Goal: Task Accomplishment & Management: Manage account settings

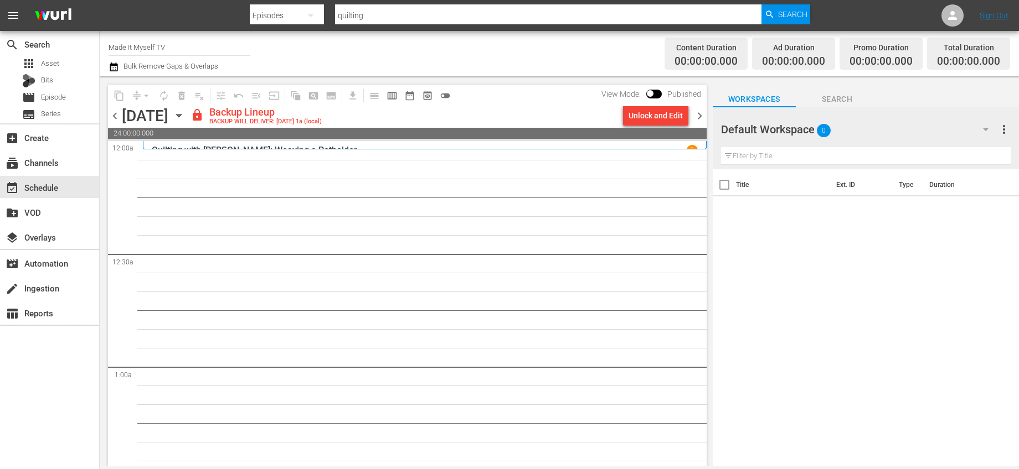
click at [545, 89] on div "content_copy compress arrow_drop_down autorenew_outlined delete_forever_outline…" at bounding box center [407, 96] width 598 height 22
click at [918, 399] on div "Title Ext. ID Type Duration" at bounding box center [865, 318] width 306 height 299
click at [178, 45] on input "Made It Myself TV (1876)" at bounding box center [179, 47] width 142 height 27
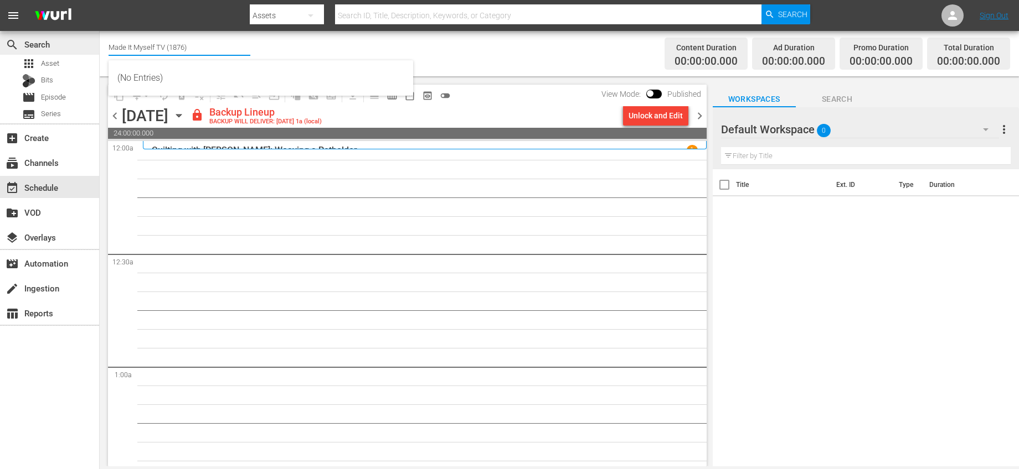
drag, startPoint x: 221, startPoint y: 50, endPoint x: 87, endPoint y: 48, distance: 134.0
click at [100, 0] on div "search Search apps Asset Bits movie Episode subtitles Series add_box Create sub…" at bounding box center [559, 0] width 919 height 0
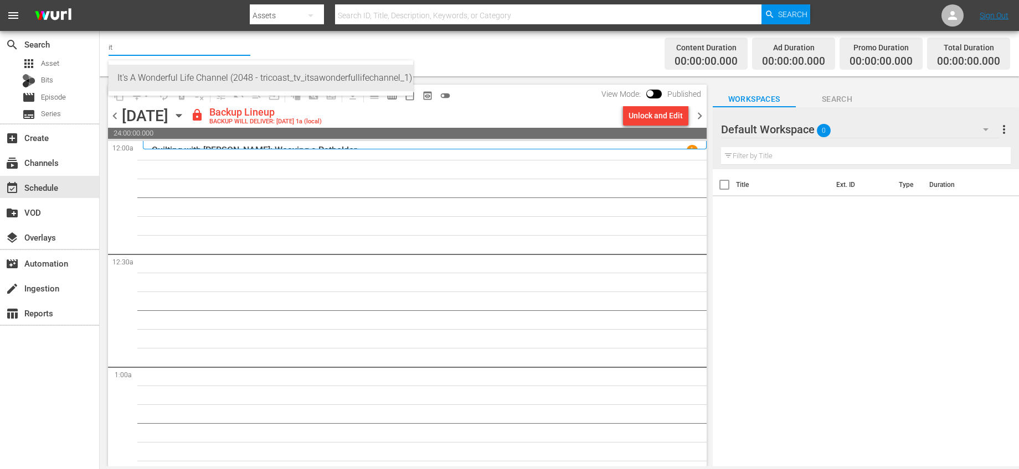
click at [137, 71] on div "It's A Wonderful Life Channel (2048 - tricoast_tv_itsawonderfullifechannel_1)" at bounding box center [260, 78] width 287 height 27
type input "It's A Wonderful Life Channel (2048 - tricoast_tv_itsawonderfullifechannel_1)"
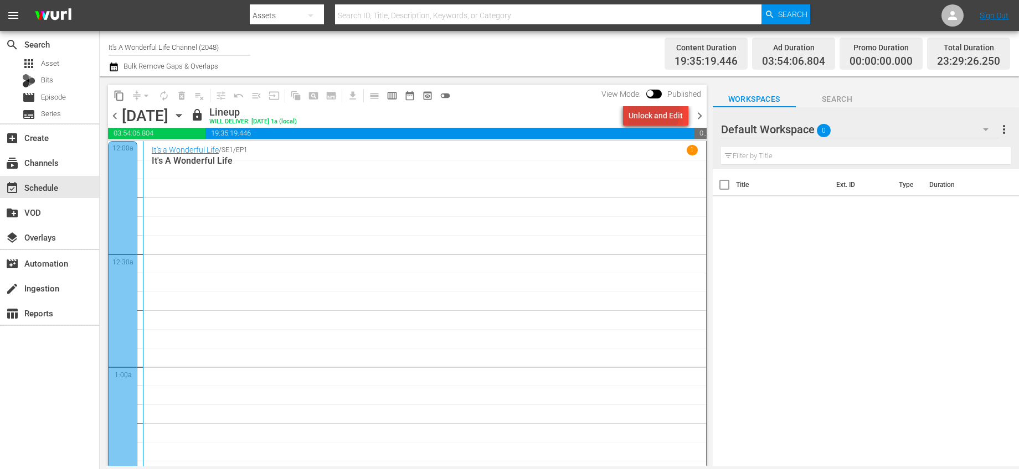
click at [655, 113] on div "Unlock and Edit" at bounding box center [655, 116] width 54 height 20
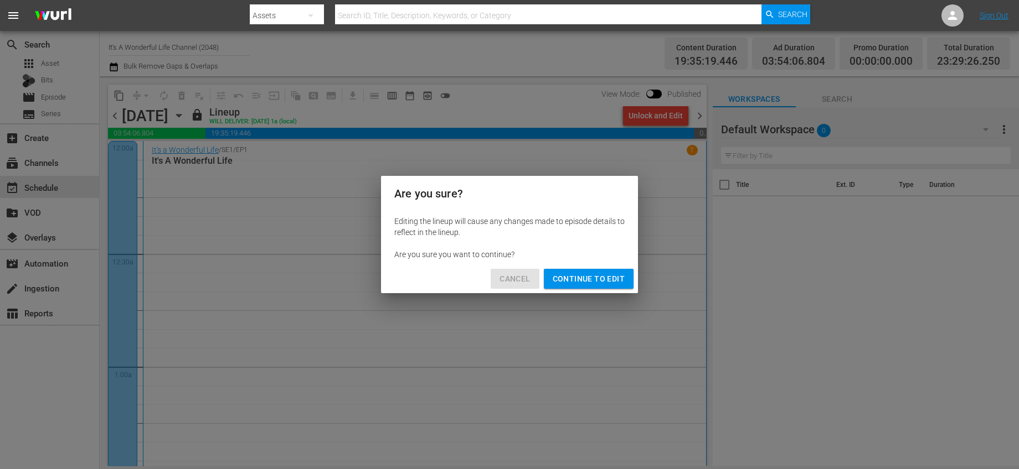
drag, startPoint x: 506, startPoint y: 285, endPoint x: 429, endPoint y: 257, distance: 81.8
click at [506, 285] on span "Cancel" at bounding box center [514, 279] width 30 height 14
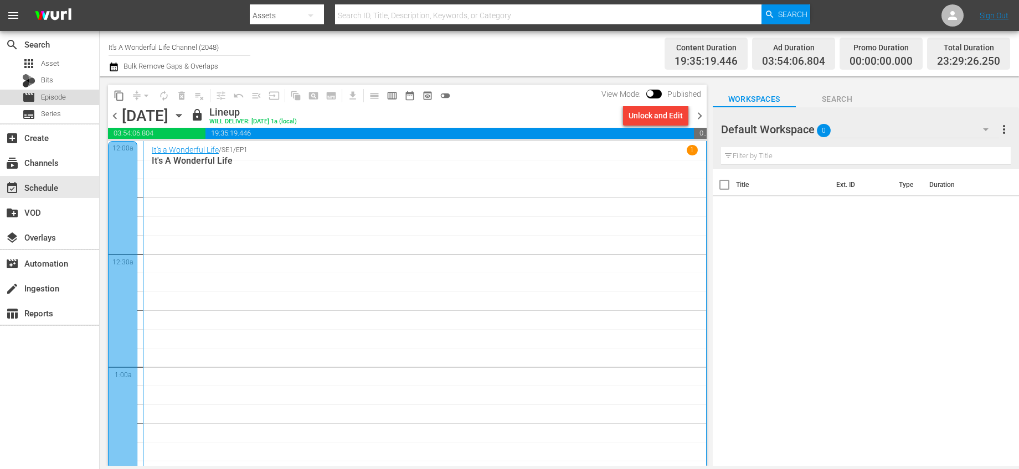
click at [61, 95] on span "Episode" at bounding box center [53, 97] width 25 height 11
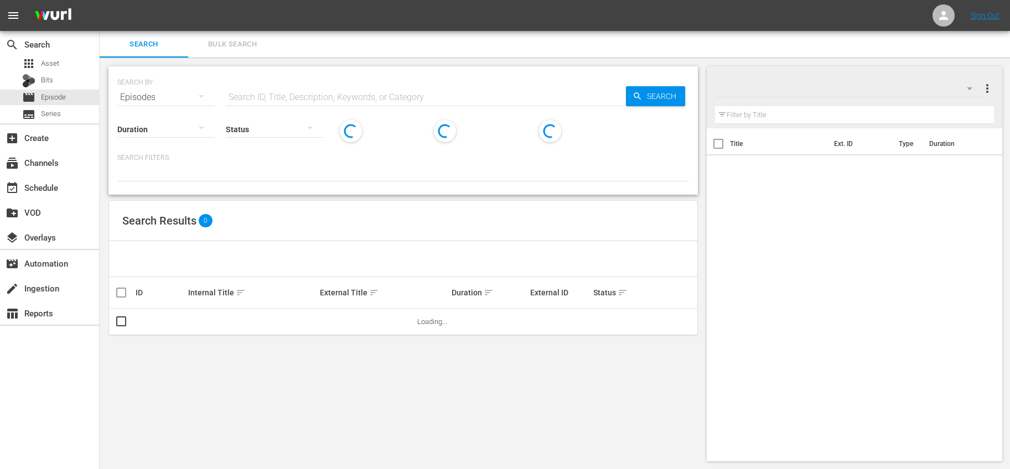
click at [269, 90] on input "text" at bounding box center [426, 97] width 400 height 27
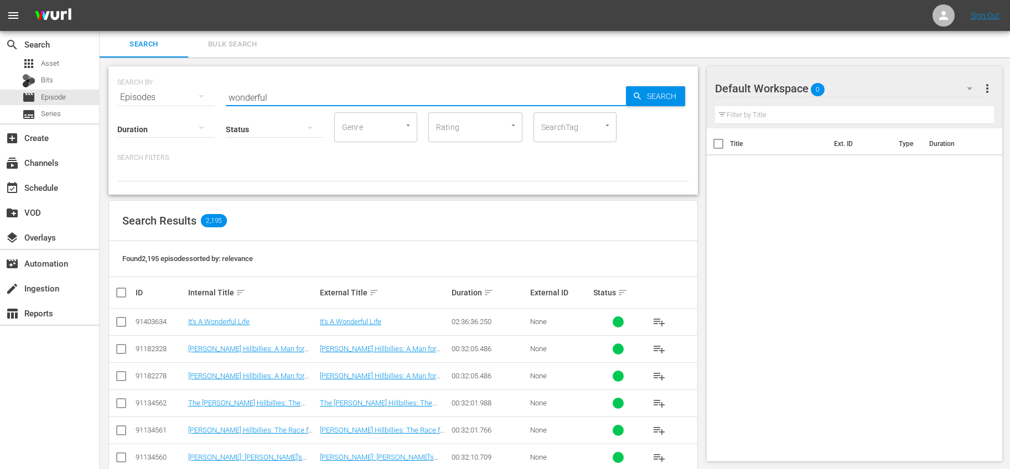
type input "wonderful"
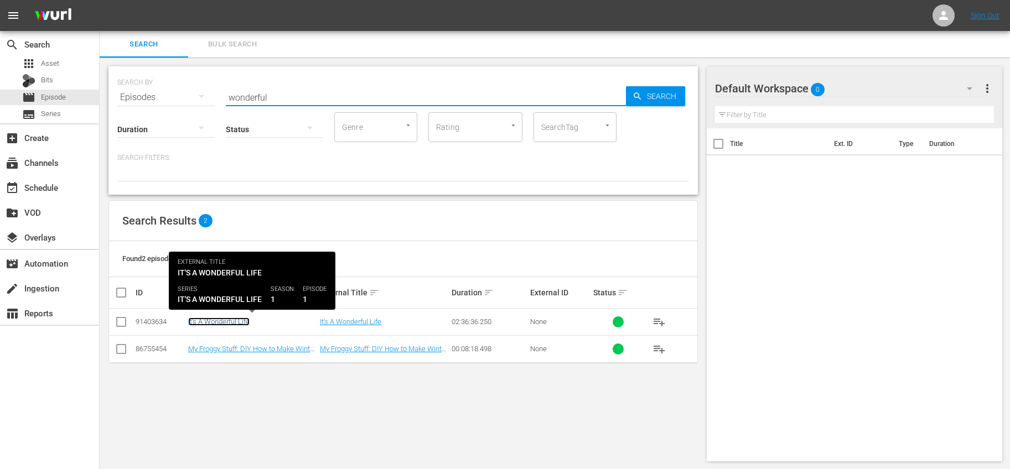
click at [230, 323] on link "It's A Wonderful Life" at bounding box center [218, 322] width 61 height 8
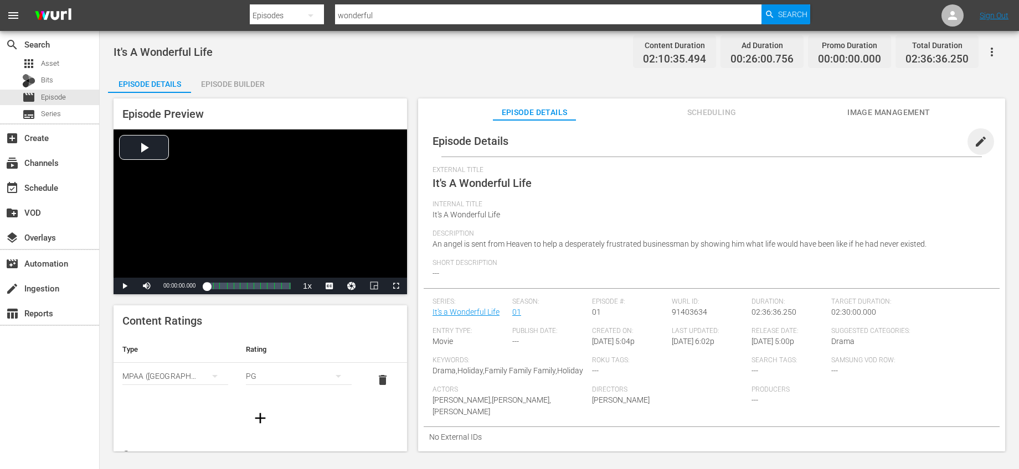
click at [976, 139] on span "edit" at bounding box center [980, 141] width 13 height 13
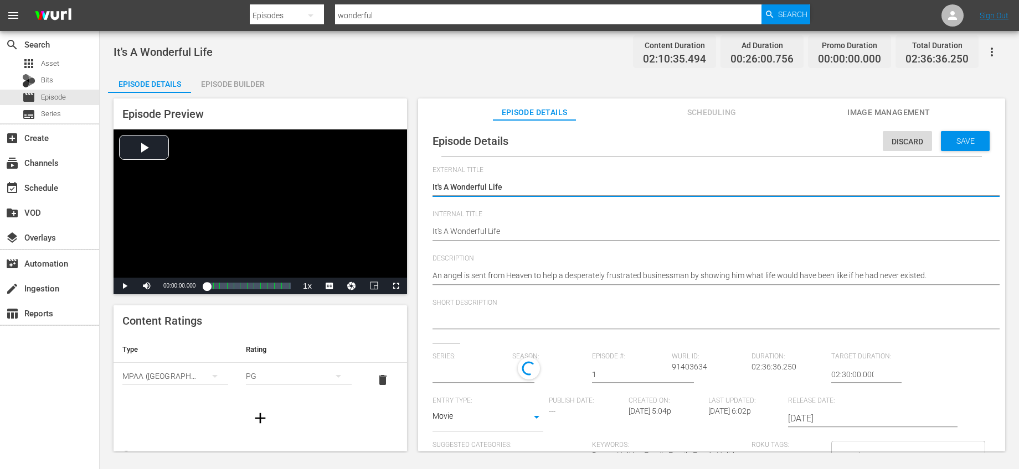
scroll to position [19, 0]
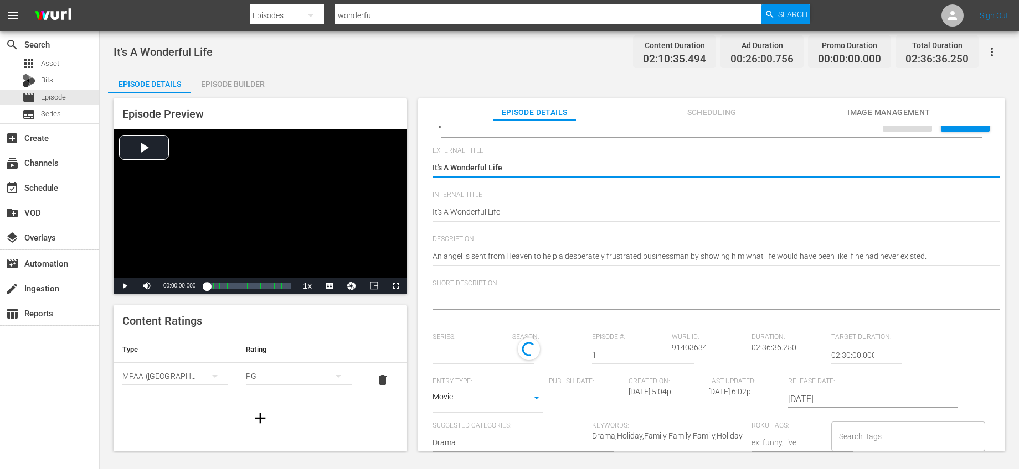
type input "It's a Wonderful Life"
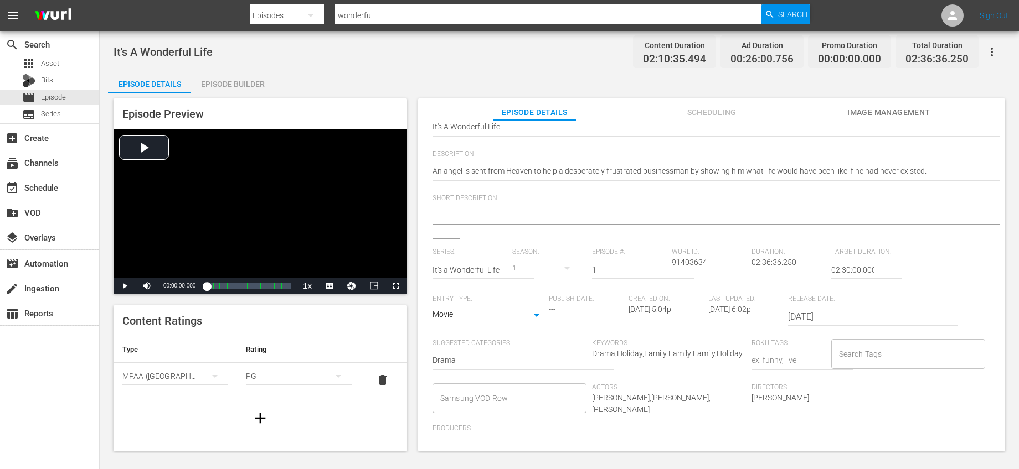
scroll to position [107, 0]
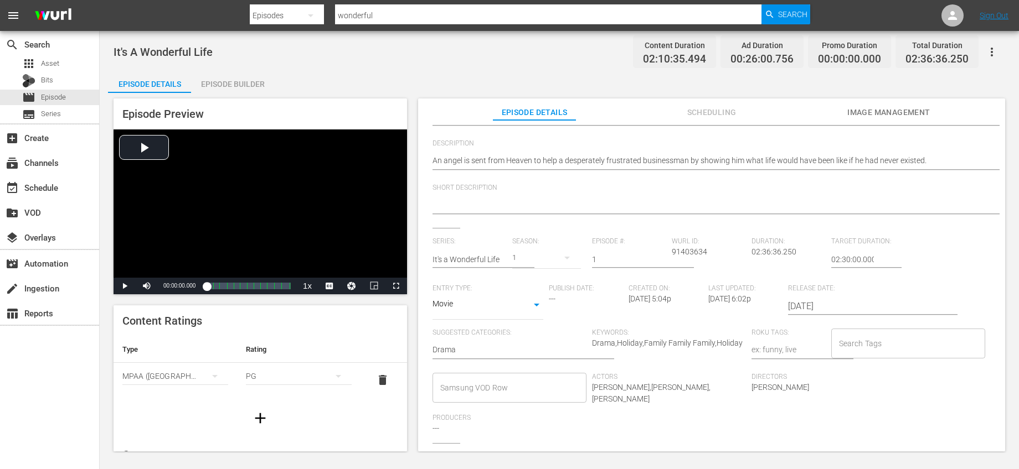
click at [839, 349] on input "Search Tags" at bounding box center [899, 344] width 127 height 20
type input "It's a Wonderful Life"
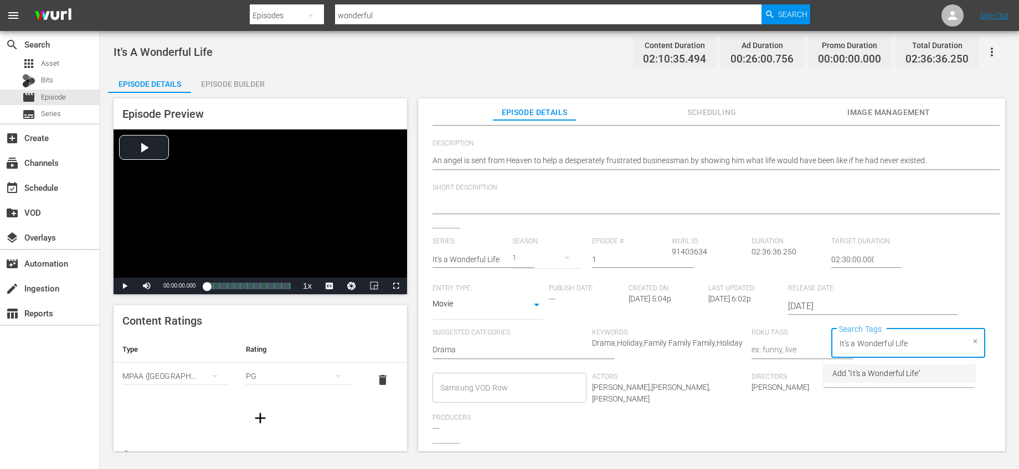
click at [845, 376] on span "Add "It's a Wonderful Life"" at bounding box center [876, 374] width 89 height 12
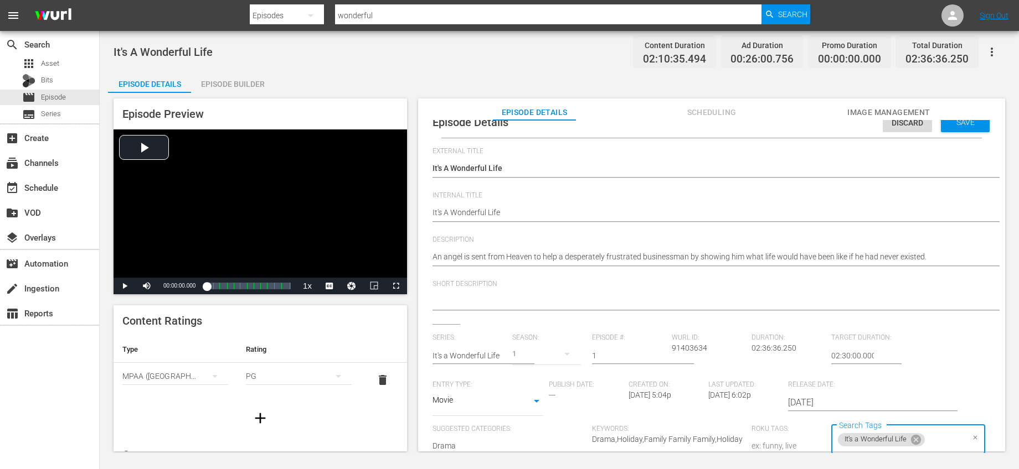
scroll to position [0, 0]
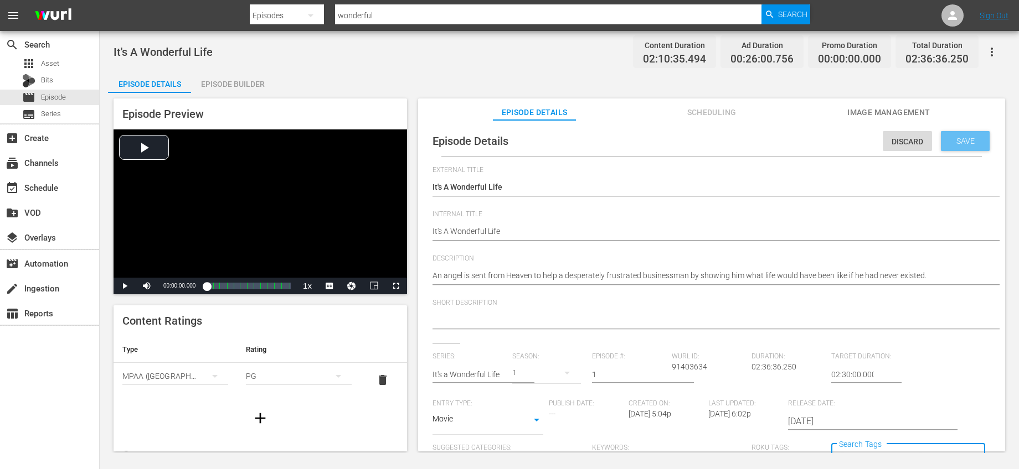
click at [969, 143] on span "Save" at bounding box center [965, 141] width 36 height 9
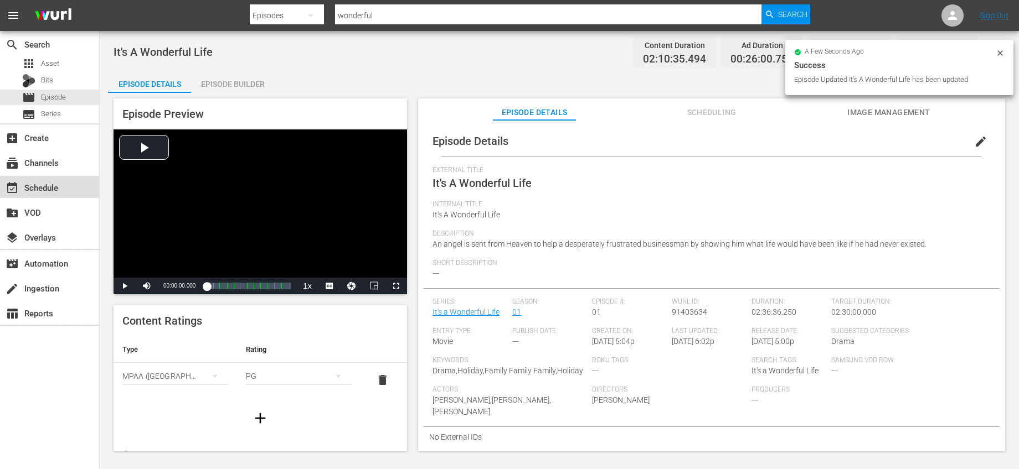
click at [21, 178] on div "event_available Schedule" at bounding box center [49, 187] width 99 height 22
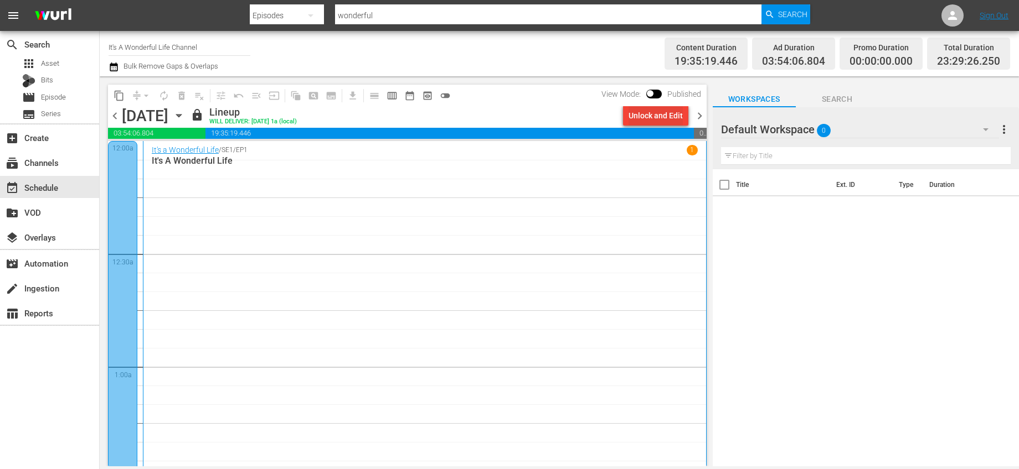
click at [672, 116] on div "Unlock and Edit" at bounding box center [655, 116] width 54 height 20
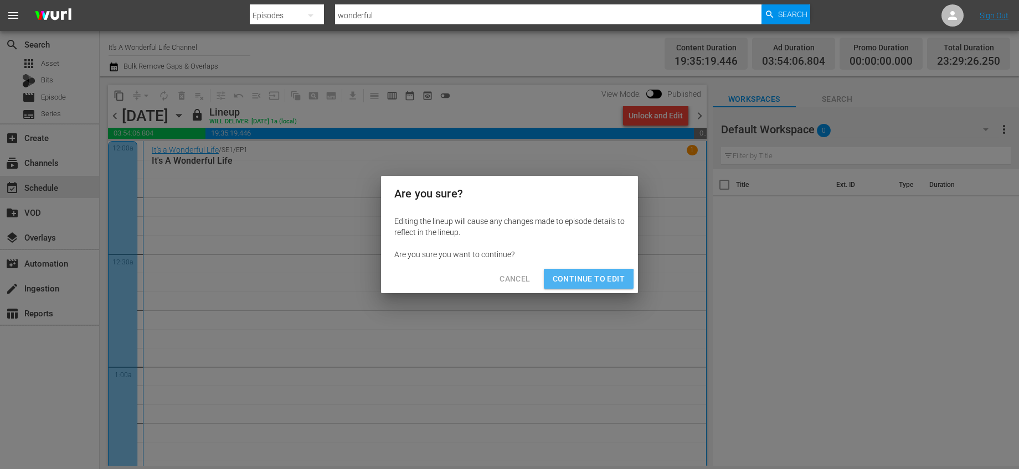
click at [589, 282] on span "Continue to Edit" at bounding box center [588, 279] width 72 height 14
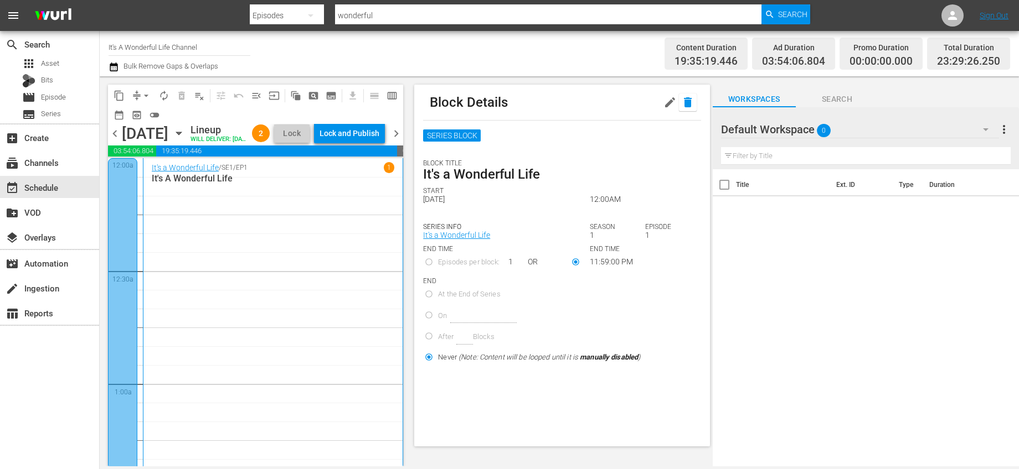
click at [684, 102] on icon "button" at bounding box center [688, 102] width 8 height 10
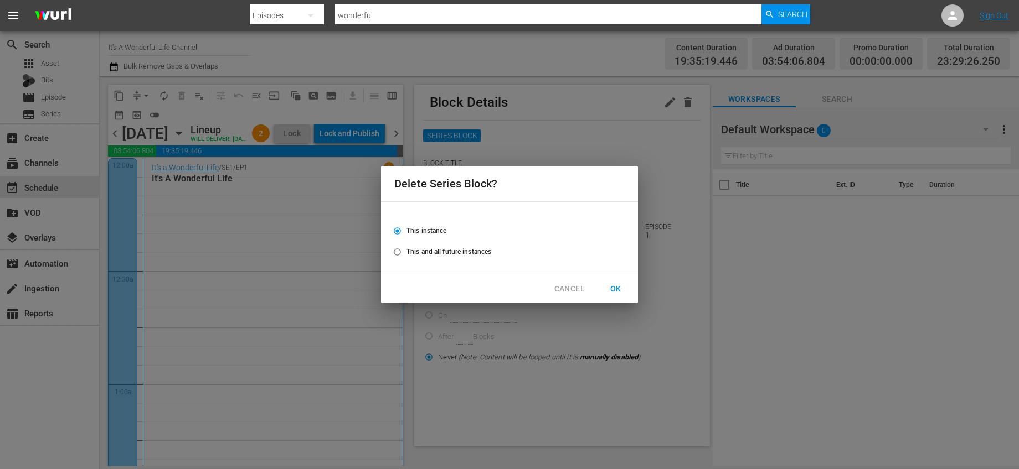
drag, startPoint x: 456, startPoint y: 261, endPoint x: 457, endPoint y: 255, distance: 6.2
click at [455, 261] on div "This instance This and all future instances" at bounding box center [509, 243] width 230 height 42
click at [459, 252] on span "This and all future instances" at bounding box center [448, 252] width 85 height 10
click at [406, 252] on input "This and all future instances" at bounding box center [397, 254] width 18 height 18
radio input "true"
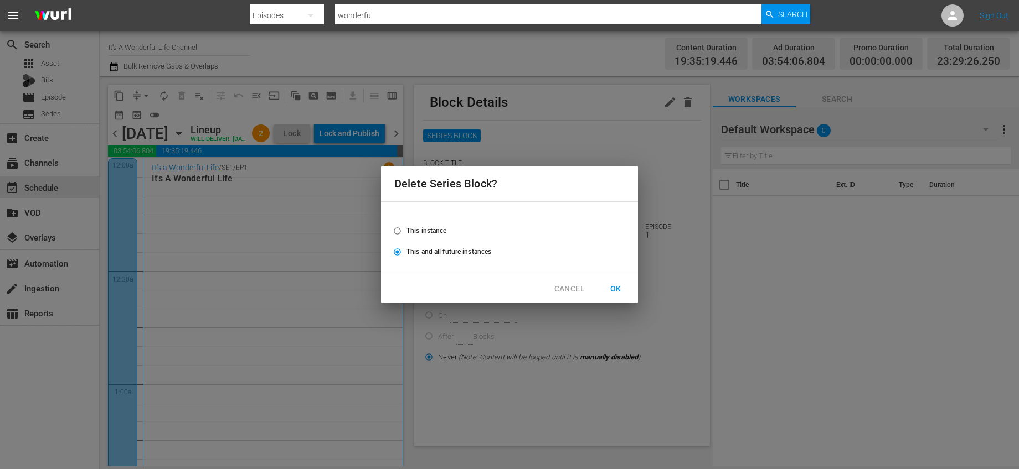
radio input "true"
click at [632, 288] on button "OK" at bounding box center [615, 289] width 35 height 20
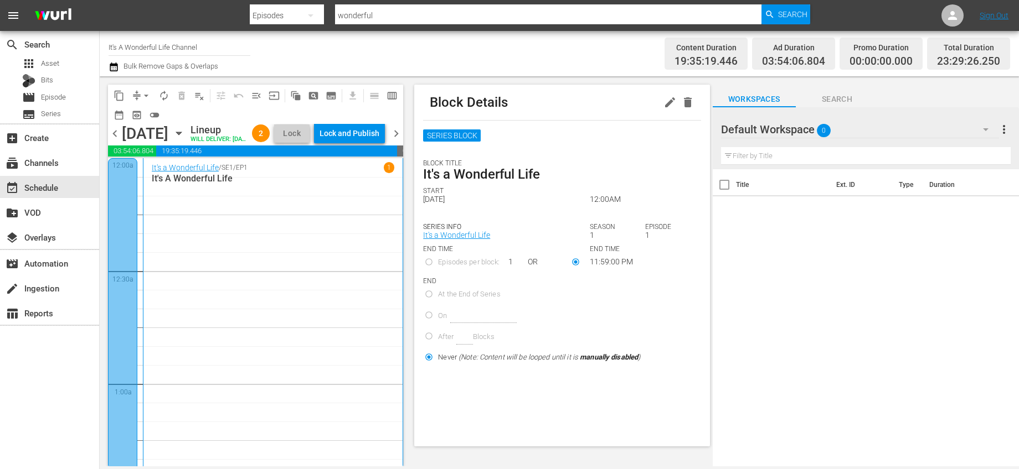
radio input "true"
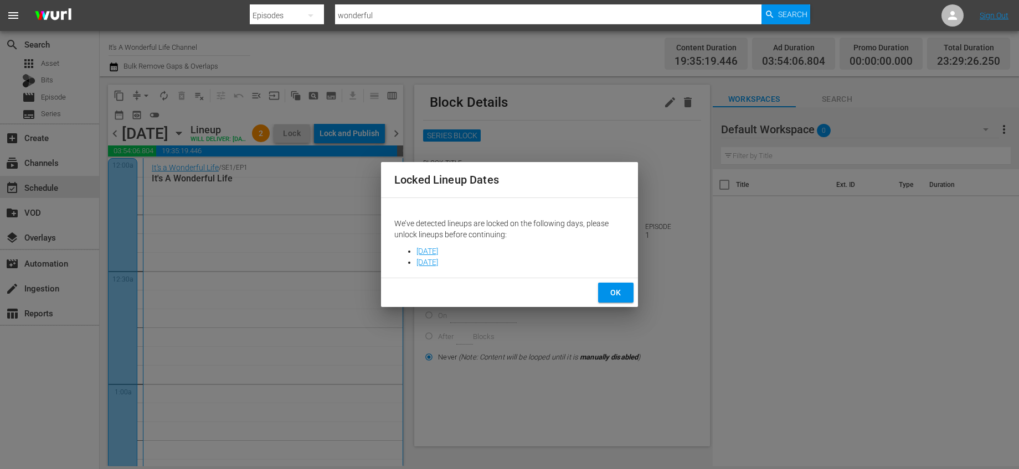
click at [613, 298] on span "OK" at bounding box center [616, 293] width 18 height 14
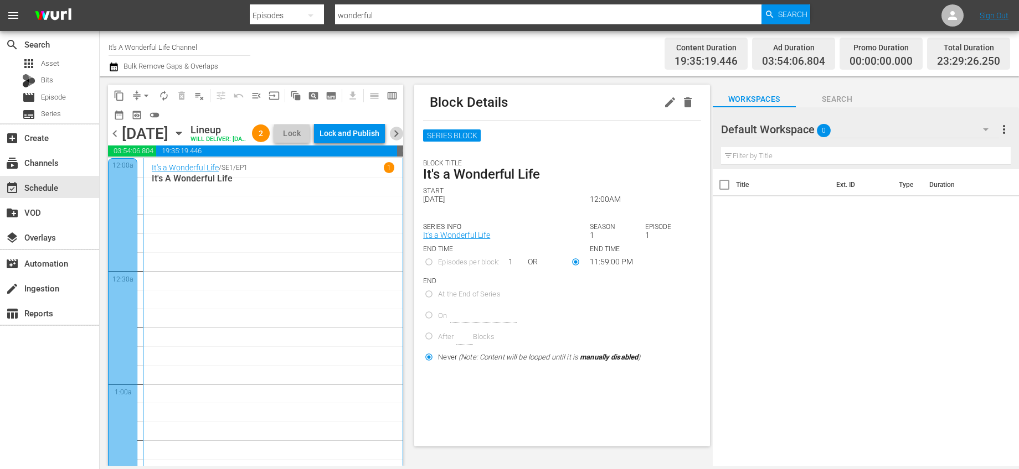
click at [392, 138] on span "chevron_right" at bounding box center [396, 134] width 14 height 14
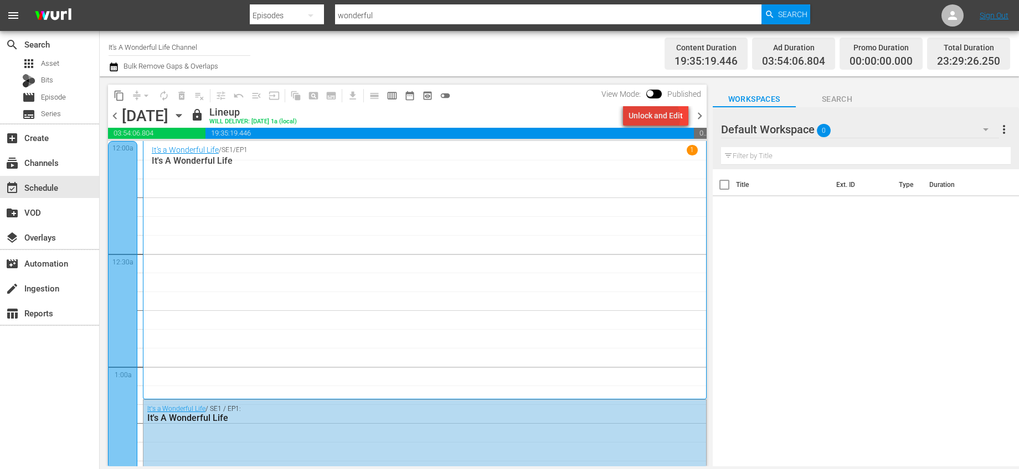
click at [656, 118] on div "Unlock and Edit" at bounding box center [655, 116] width 54 height 20
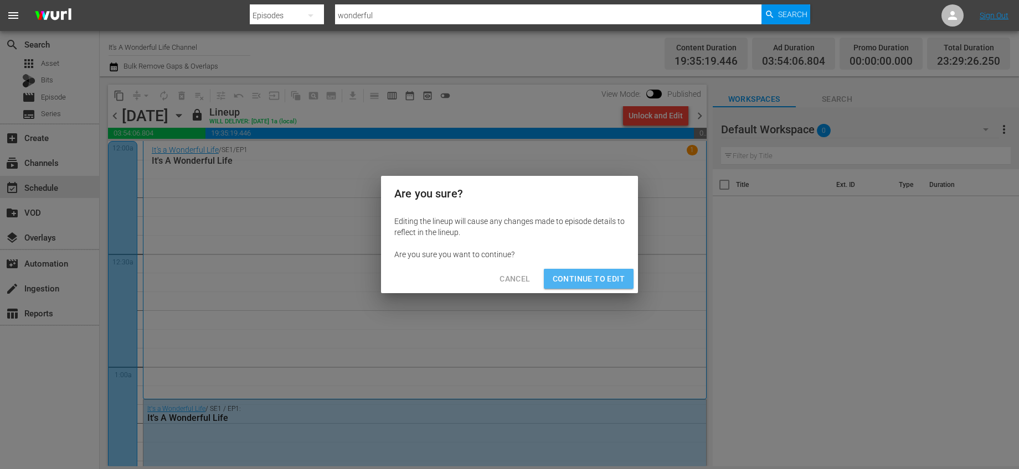
click at [604, 275] on span "Continue to Edit" at bounding box center [588, 279] width 72 height 14
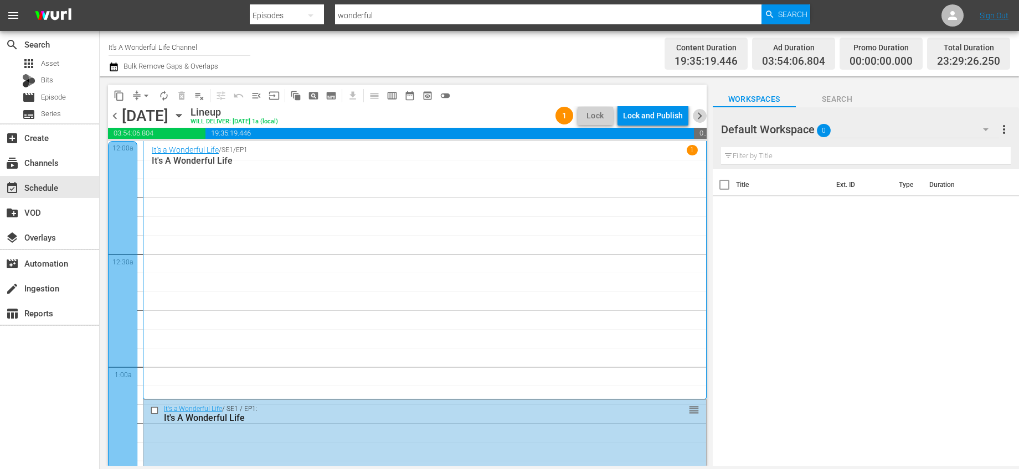
click at [701, 115] on span "chevron_right" at bounding box center [699, 116] width 14 height 14
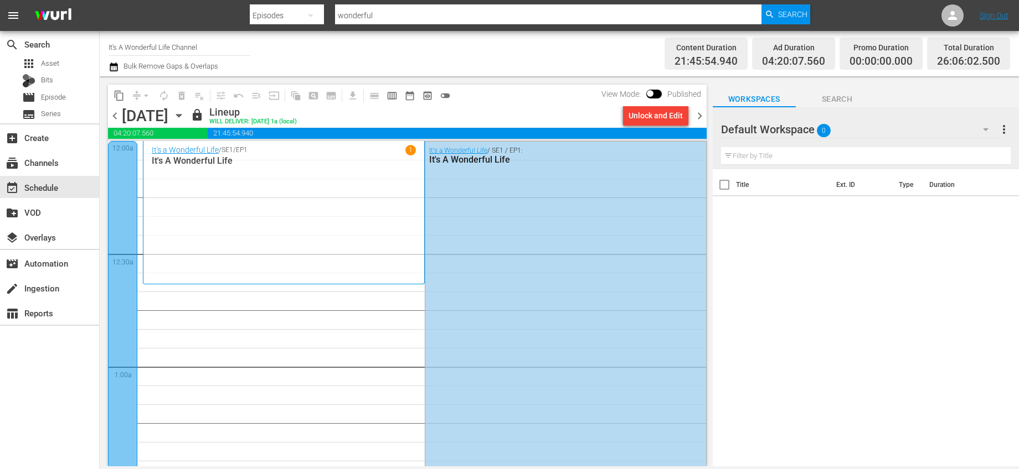
click at [666, 111] on div "Unlock and Edit" at bounding box center [655, 116] width 54 height 20
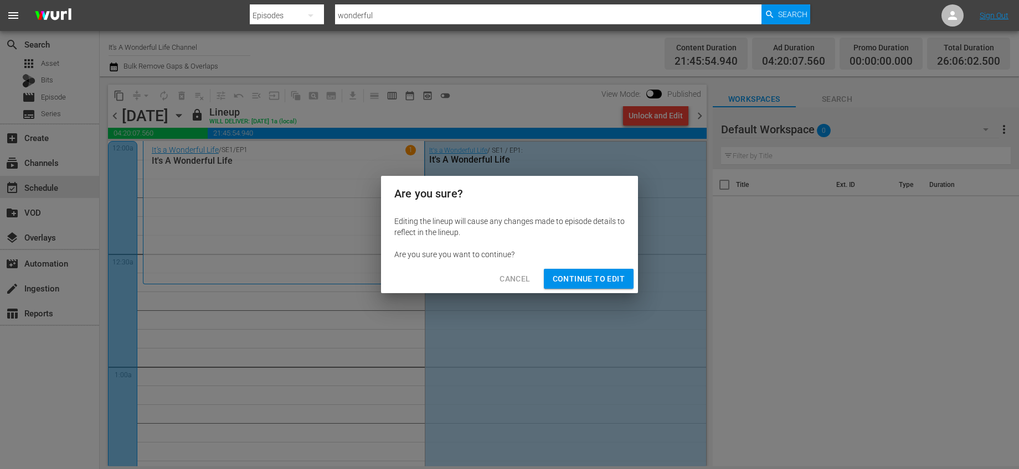
click at [606, 273] on span "Continue to Edit" at bounding box center [588, 279] width 72 height 14
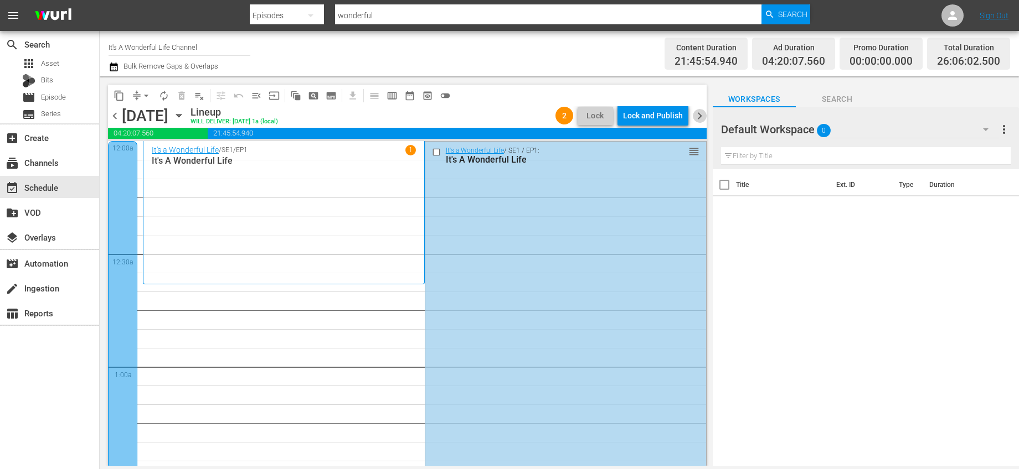
click at [696, 117] on span "chevron_right" at bounding box center [699, 116] width 14 height 14
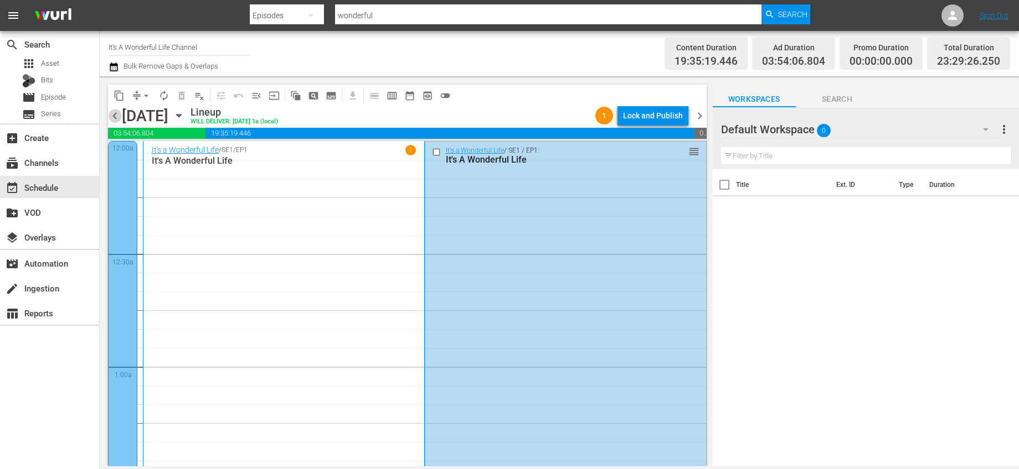
click at [117, 113] on span "chevron_left" at bounding box center [115, 116] width 14 height 14
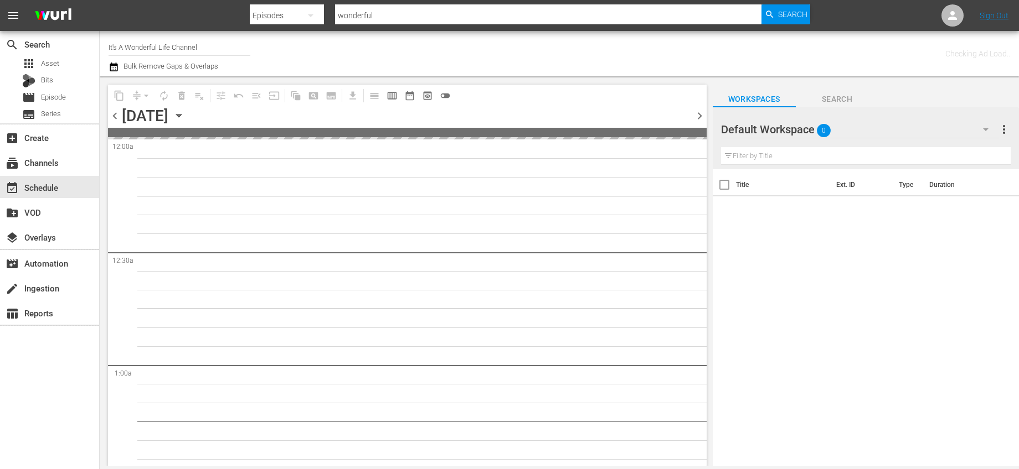
click at [117, 113] on span "chevron_left" at bounding box center [115, 116] width 14 height 14
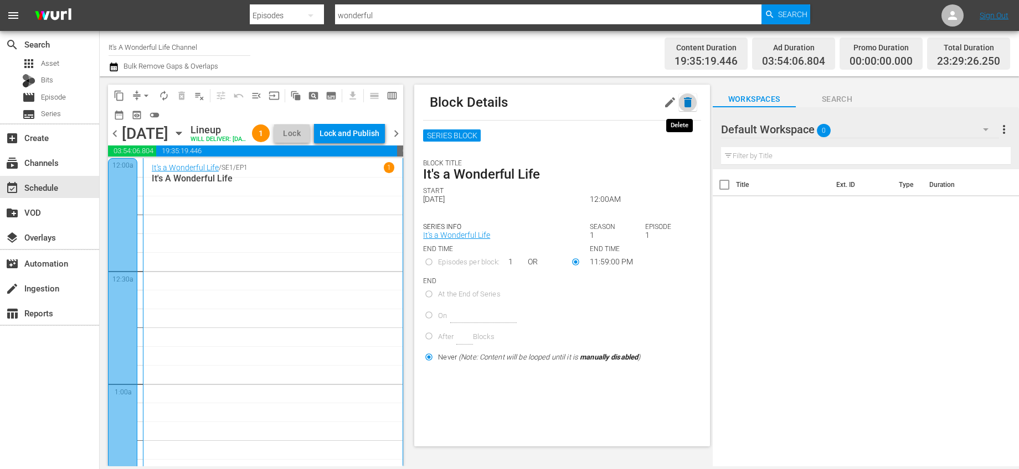
click at [681, 103] on icon "button" at bounding box center [687, 102] width 13 height 13
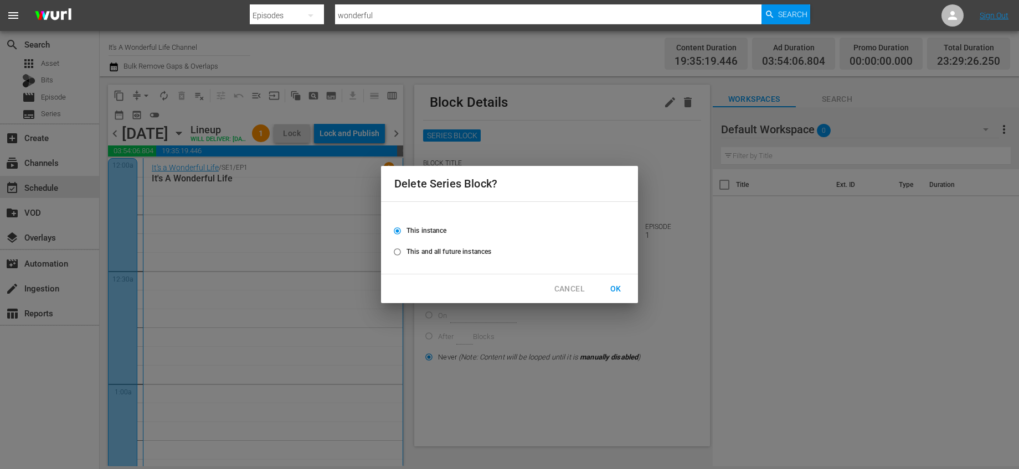
drag, startPoint x: 474, startPoint y: 256, endPoint x: 523, endPoint y: 265, distance: 50.2
click at [473, 256] on span "This and all future instances" at bounding box center [448, 252] width 85 height 10
click at [406, 256] on input "This and all future instances" at bounding box center [397, 254] width 18 height 18
radio input "true"
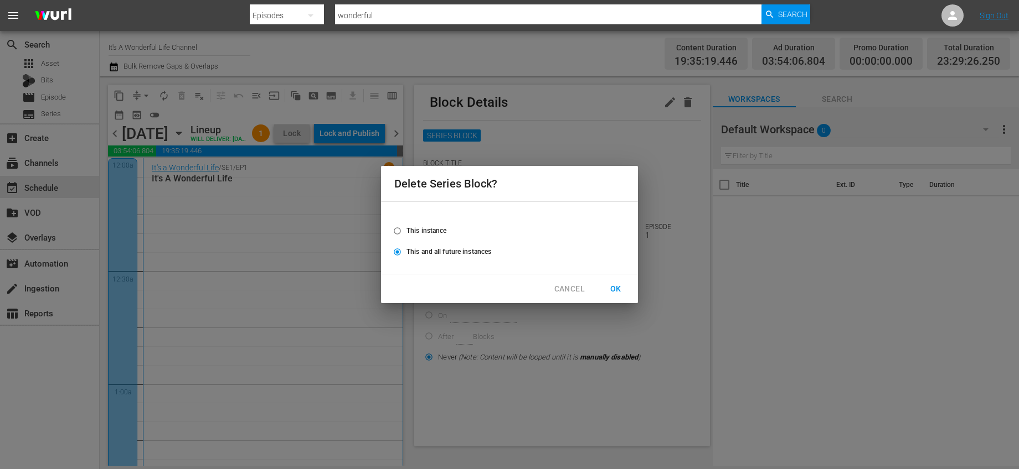
click at [623, 283] on span "OK" at bounding box center [616, 289] width 18 height 14
radio input "false"
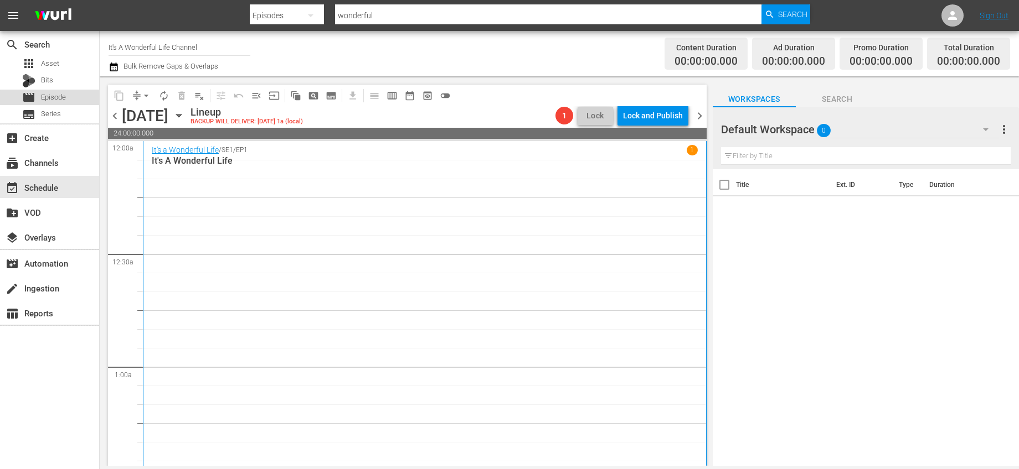
click at [53, 101] on span "Episode" at bounding box center [53, 97] width 25 height 11
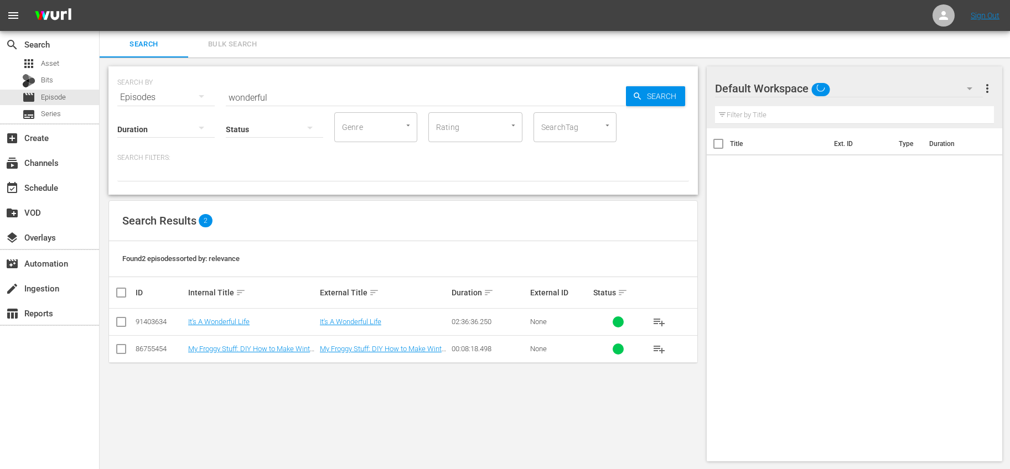
click at [665, 323] on span "playlist_add" at bounding box center [659, 322] width 13 height 13
click at [40, 190] on div "event_available Schedule" at bounding box center [31, 186] width 62 height 10
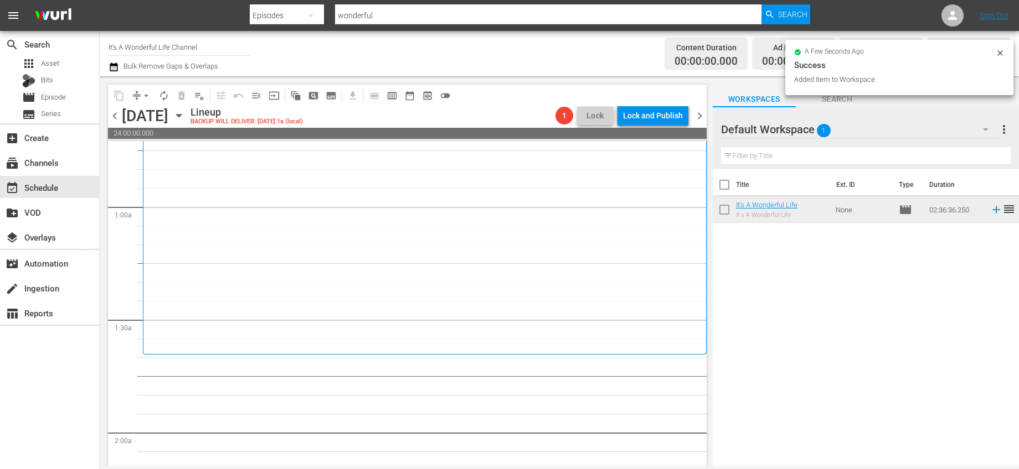
scroll to position [215, 0]
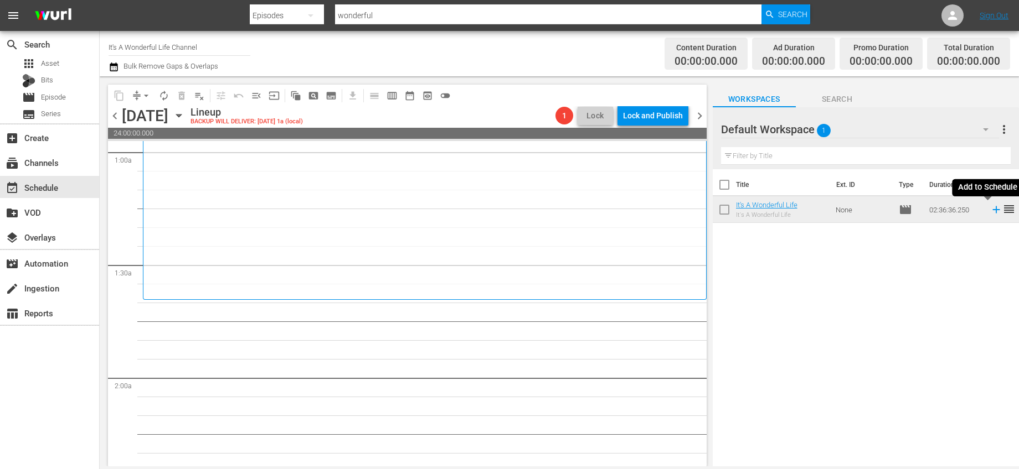
click at [990, 208] on icon at bounding box center [996, 210] width 12 height 12
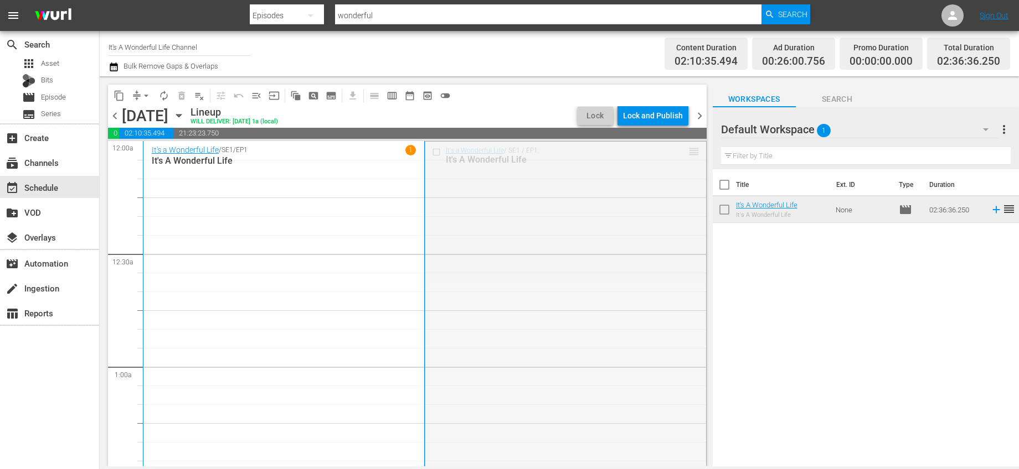
scroll to position [370, 0]
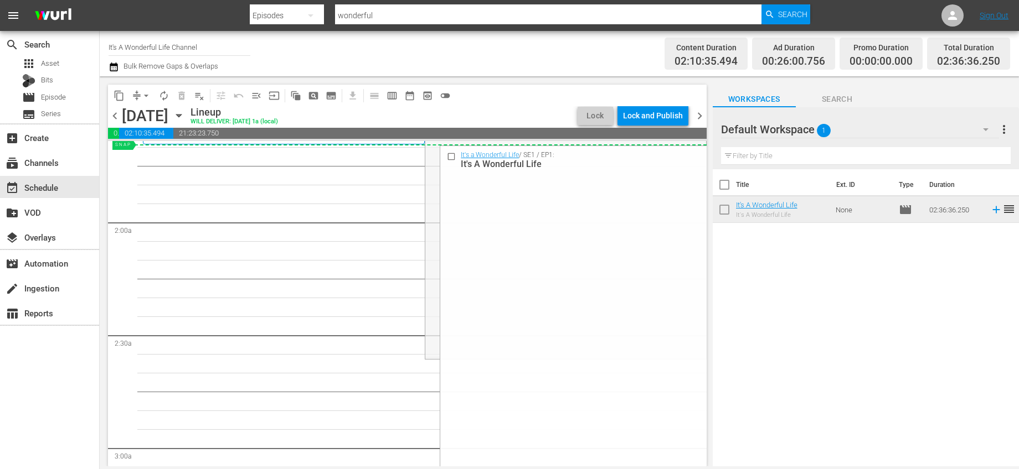
drag, startPoint x: 687, startPoint y: 149, endPoint x: 634, endPoint y: 156, distance: 53.6
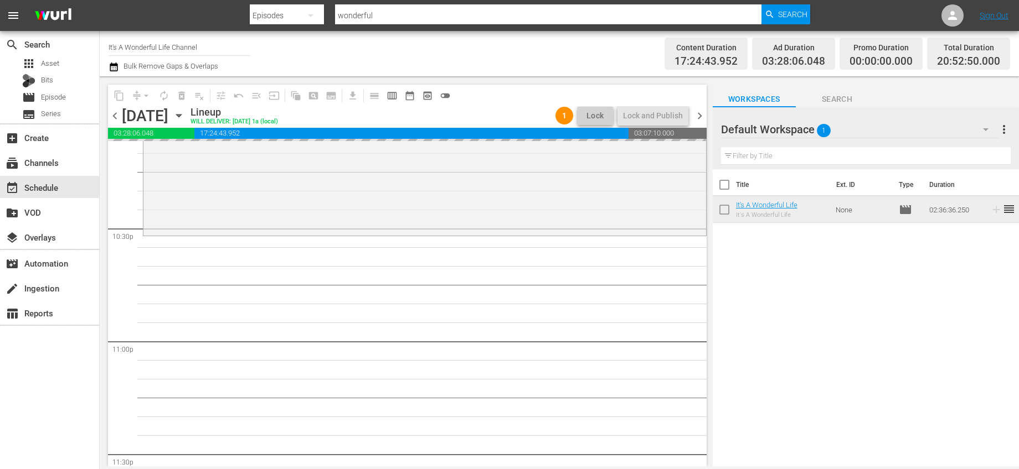
scroll to position [5094, 0]
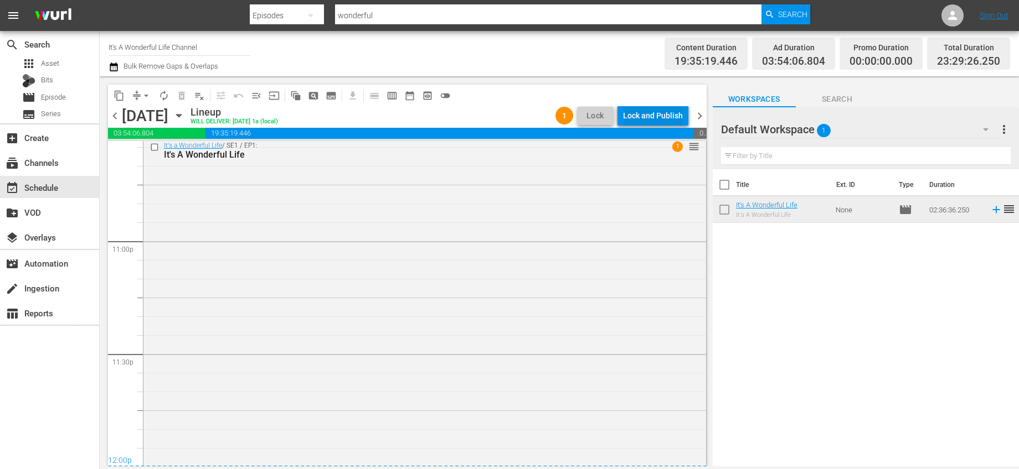
click at [663, 120] on div "Lock and Publish" at bounding box center [653, 116] width 60 height 20
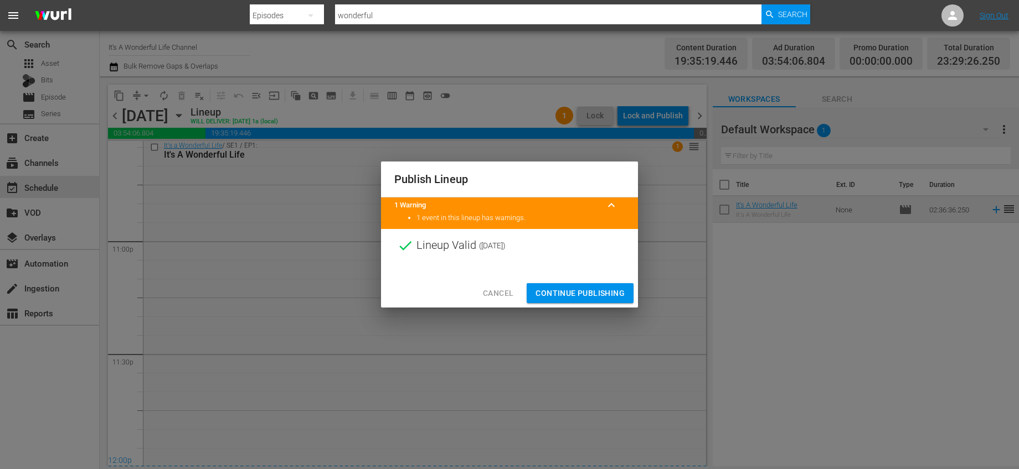
click at [595, 291] on span "Continue Publishing" at bounding box center [579, 294] width 89 height 14
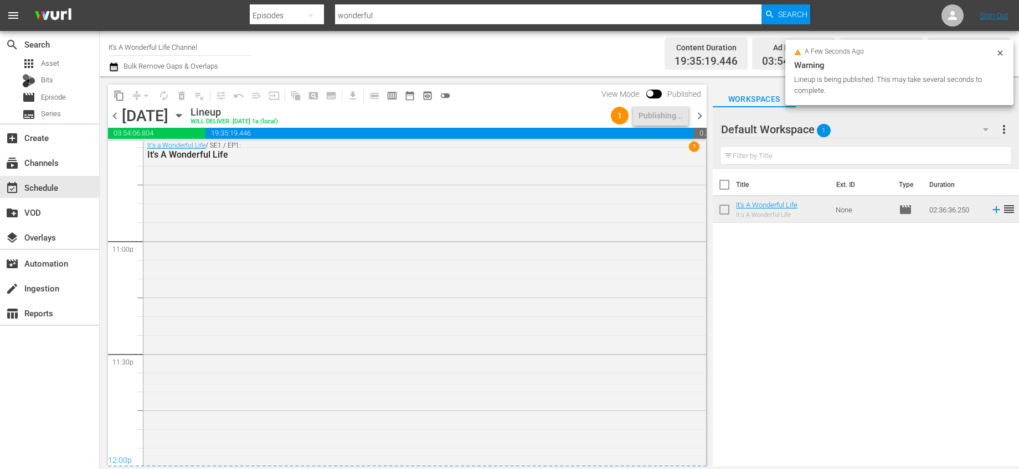
click at [702, 117] on span "chevron_right" at bounding box center [699, 116] width 14 height 14
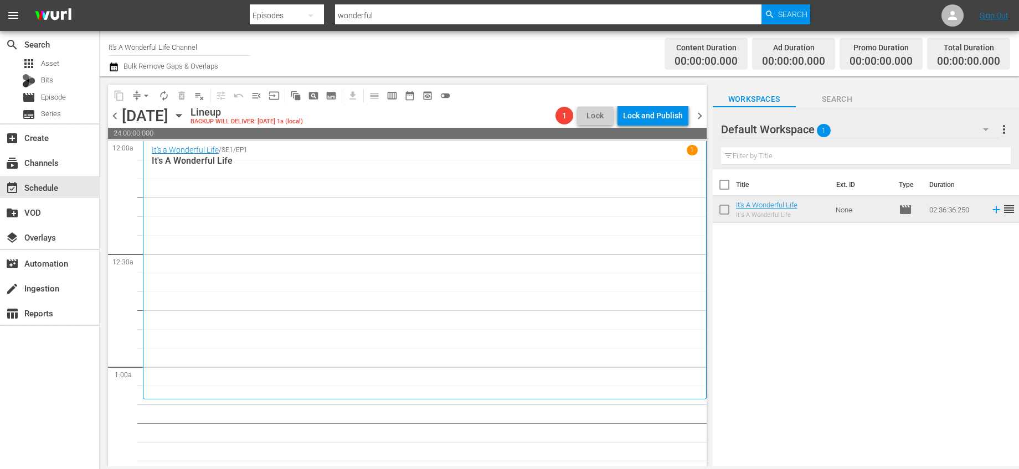
click at [115, 114] on span "chevron_left" at bounding box center [115, 116] width 14 height 14
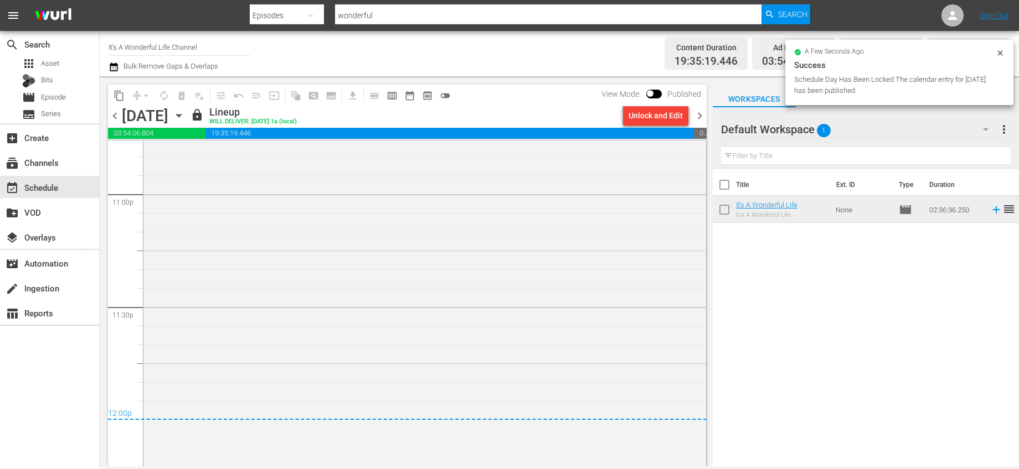
scroll to position [5353, 0]
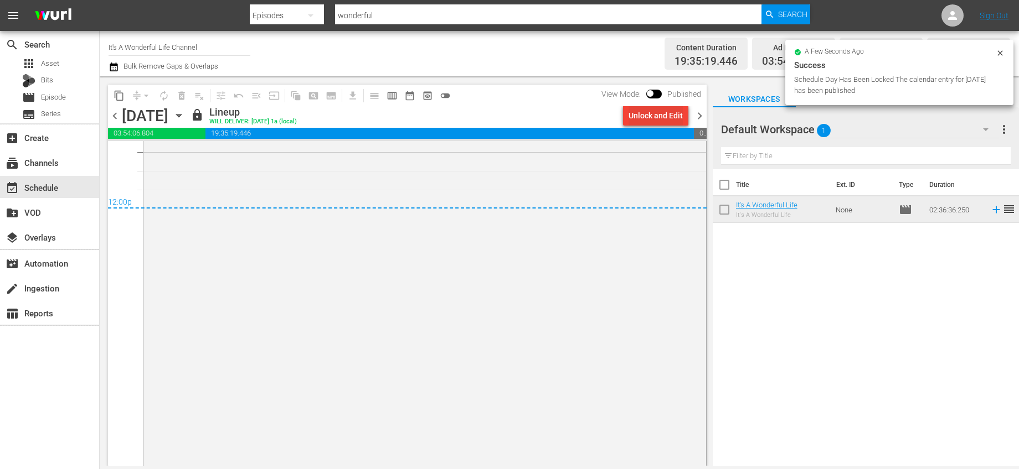
click at [660, 114] on div "Unlock and Edit" at bounding box center [655, 116] width 54 height 20
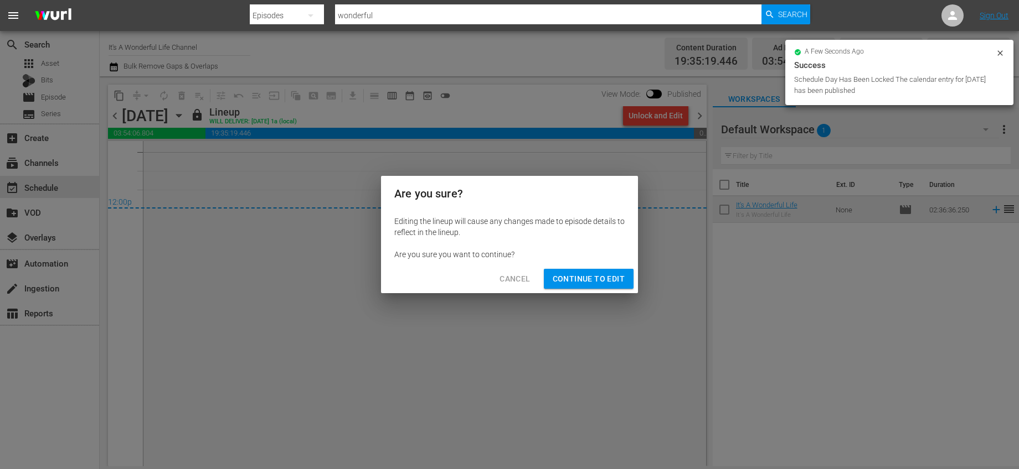
click at [601, 274] on span "Continue to Edit" at bounding box center [588, 279] width 72 height 14
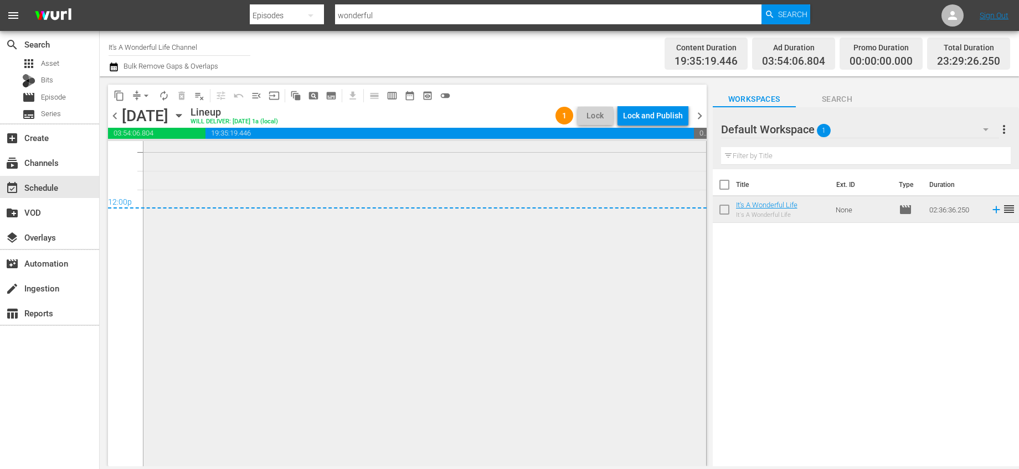
click at [501, 193] on div "It's a Wonderful Life / SE1 / EP1: It's A Wonderful Life 1 reorder" at bounding box center [424, 171] width 562 height 586
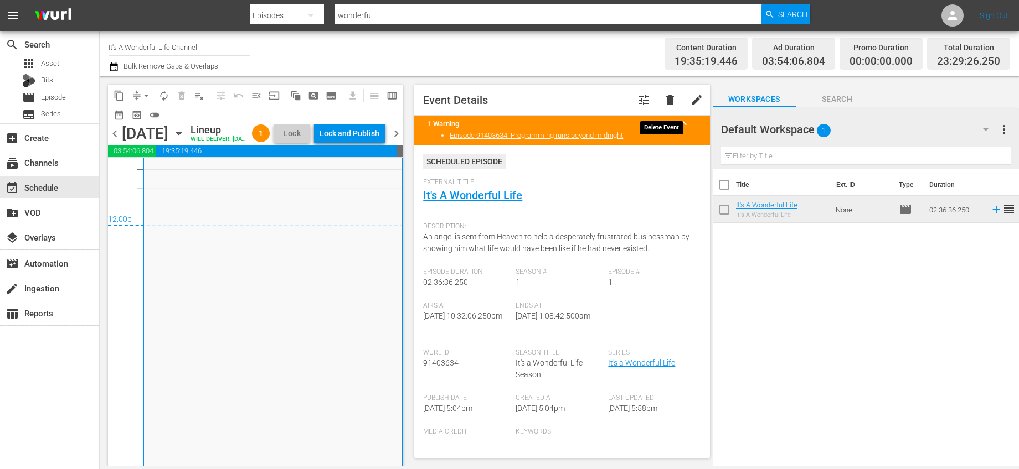
click at [663, 99] on span "delete" at bounding box center [669, 100] width 13 height 13
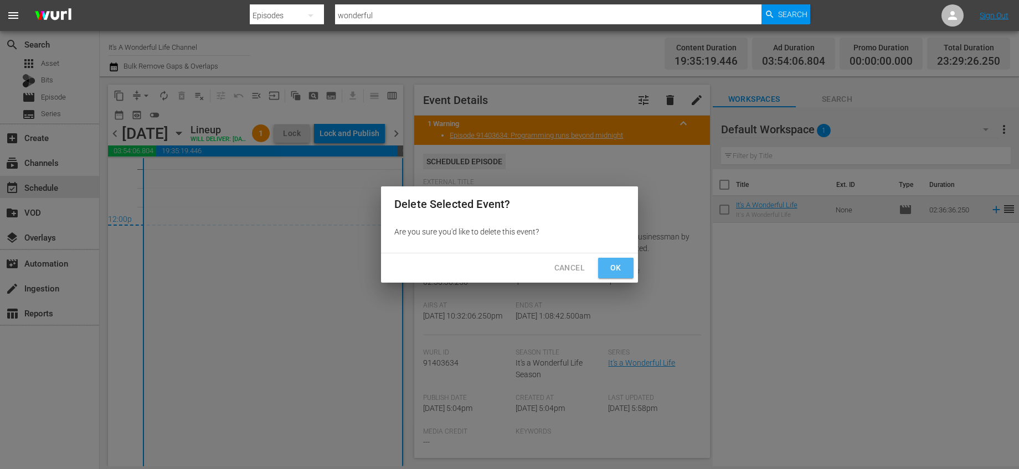
click at [612, 260] on button "Ok" at bounding box center [615, 268] width 35 height 20
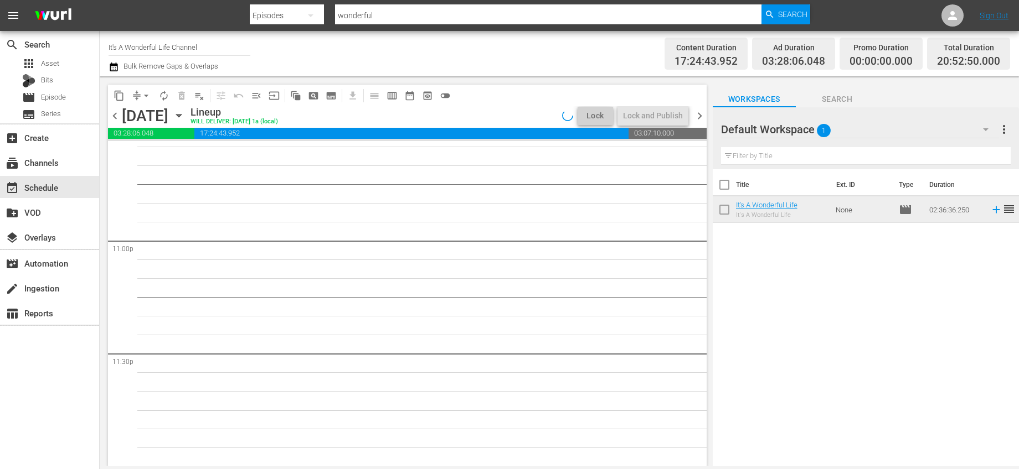
scroll to position [5094, 0]
click at [699, 115] on span "chevron_right" at bounding box center [699, 116] width 14 height 14
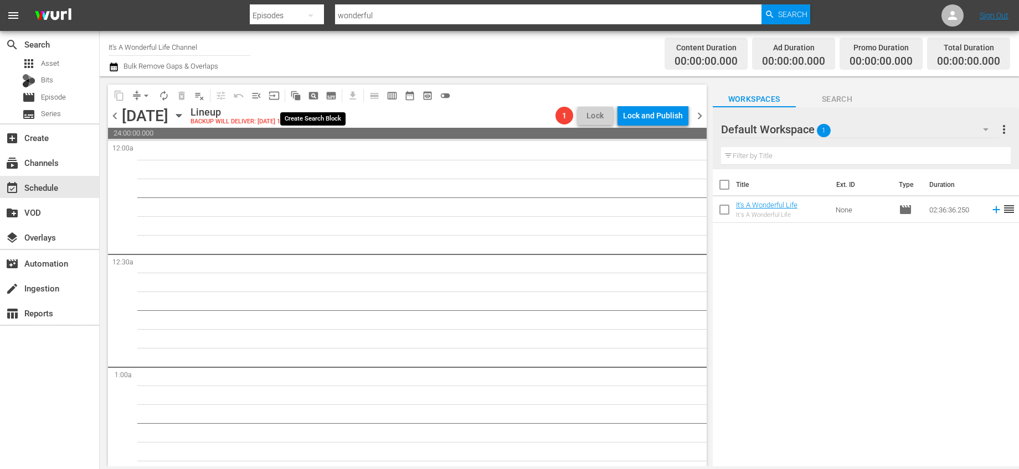
click at [308, 97] on span "pageview_outlined" at bounding box center [313, 95] width 11 height 11
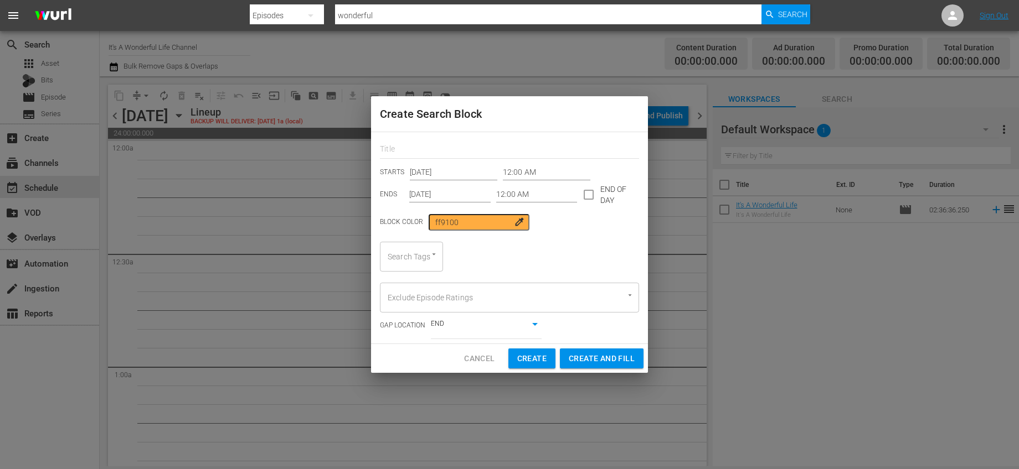
click at [444, 197] on input "Oct 9th 2025" at bounding box center [449, 195] width 81 height 17
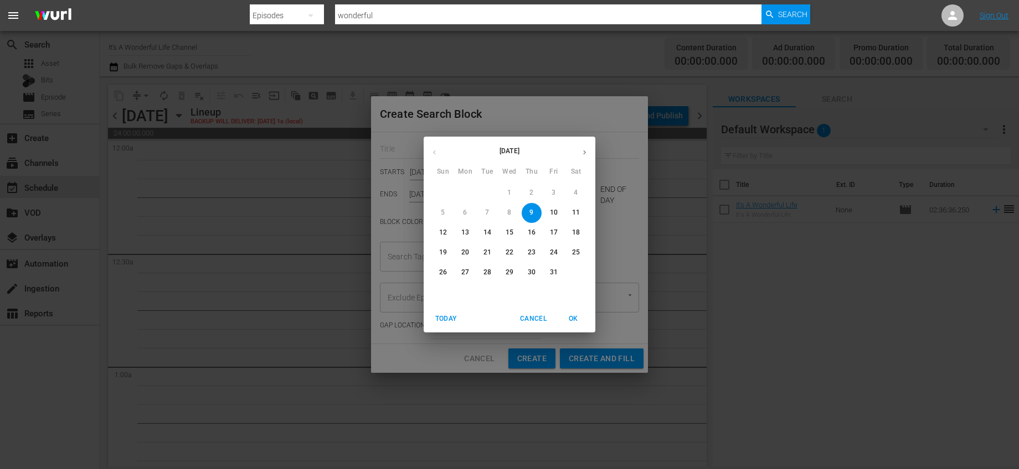
click at [543, 317] on span "Cancel" at bounding box center [533, 319] width 27 height 12
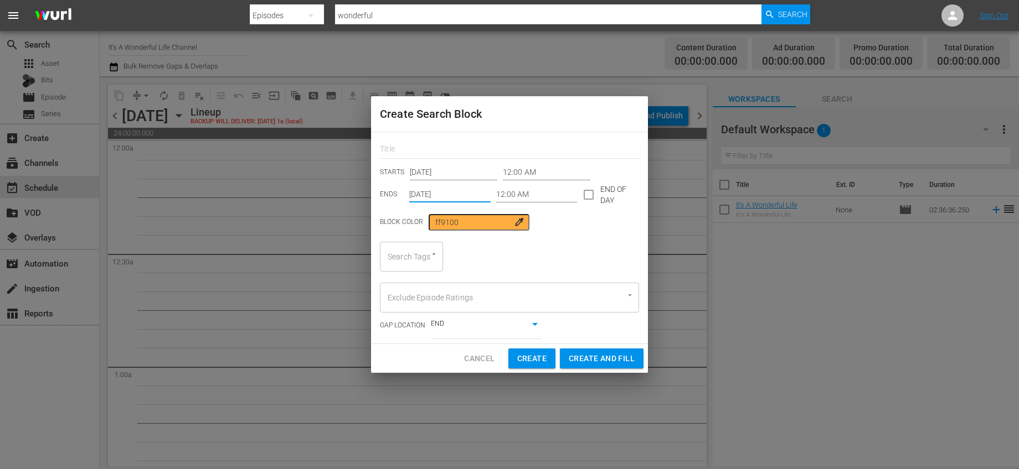
click at [580, 199] on input "checkbox" at bounding box center [588, 196] width 23 height 23
checkbox input "true"
click at [442, 197] on input "Oct 9th 2025" at bounding box center [449, 195] width 81 height 17
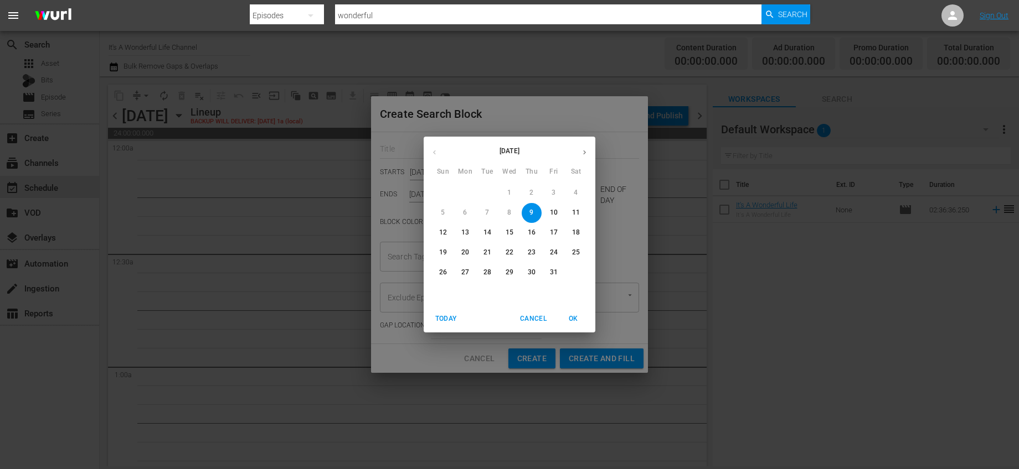
click at [583, 150] on icon "button" at bounding box center [584, 152] width 8 height 8
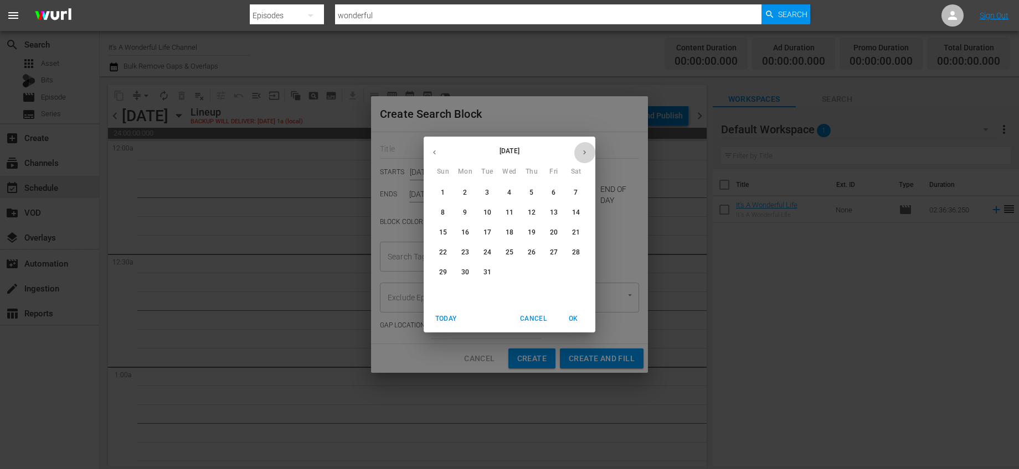
click at [583, 150] on icon "button" at bounding box center [584, 152] width 8 height 8
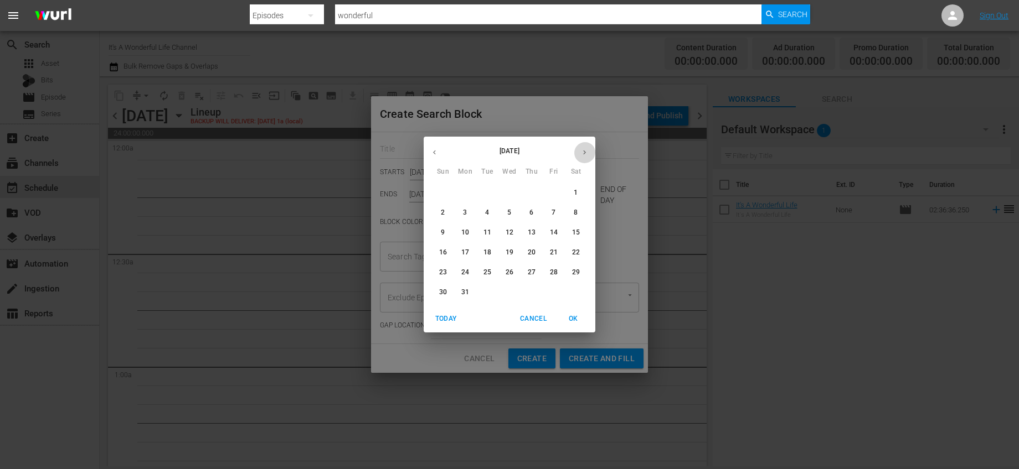
click at [583, 150] on icon "button" at bounding box center [584, 152] width 8 height 8
click at [438, 152] on button "button" at bounding box center [434, 153] width 22 height 22
click at [508, 276] on p "30" at bounding box center [509, 272] width 8 height 9
type input "Sep 30th 2026"
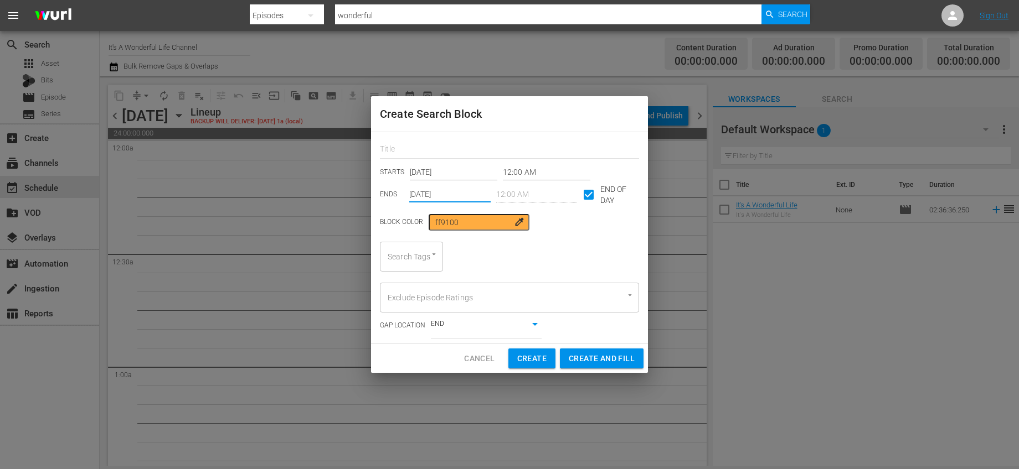
click at [414, 257] on div "Search Tags" at bounding box center [411, 257] width 63 height 30
type input "It's"
click at [403, 300] on span "It's a Wonderful Life" at bounding box center [411, 298] width 45 height 35
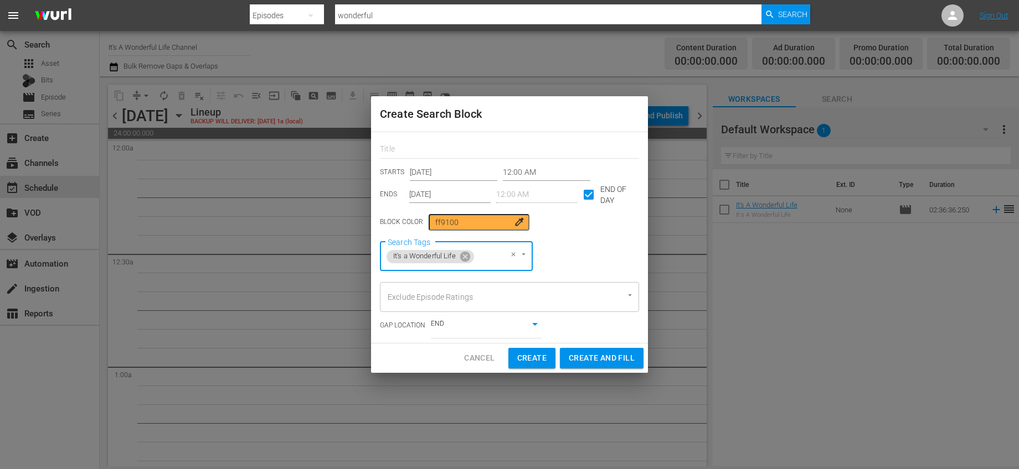
click at [570, 329] on div "GAP LOCATION END false" at bounding box center [509, 325] width 259 height 27
click at [533, 328] on body "menu Search By Episodes Search ID, Title, Description, Keywords, or Category wo…" at bounding box center [509, 234] width 1019 height 469
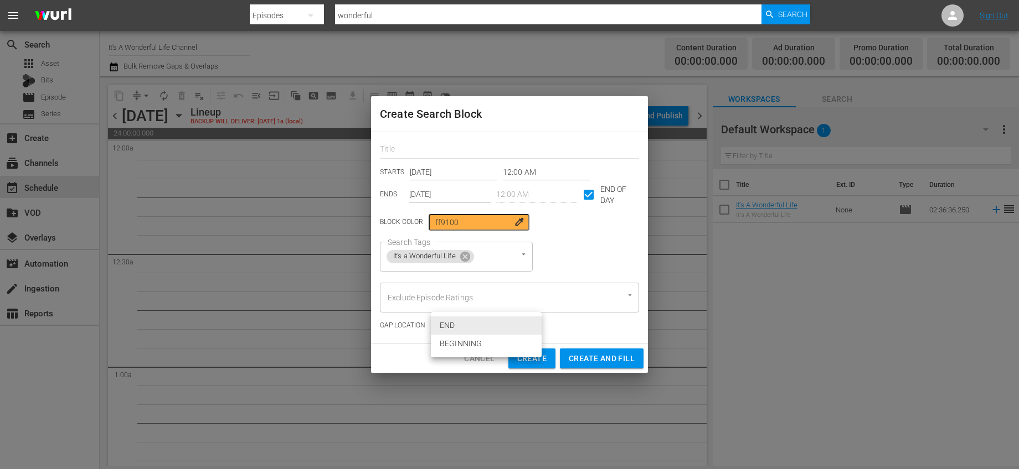
click at [570, 328] on div at bounding box center [509, 234] width 1019 height 469
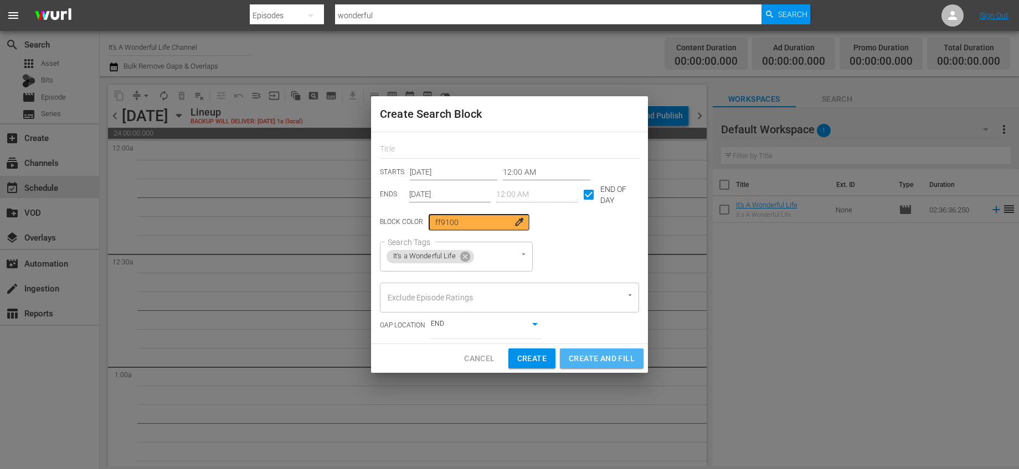
click at [594, 358] on span "Create and Fill" at bounding box center [601, 359] width 66 height 14
type input "Oct 9th 2025"
checkbox input "false"
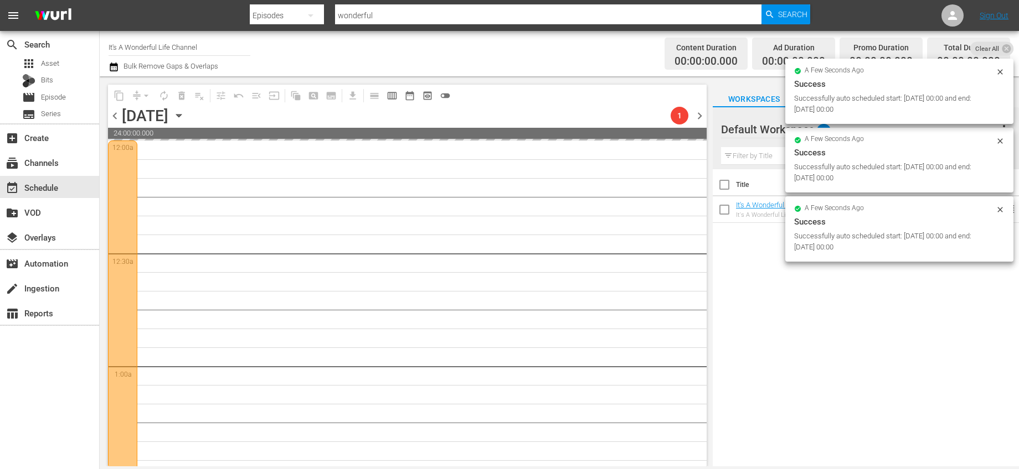
click at [1000, 69] on icon at bounding box center [999, 72] width 9 height 9
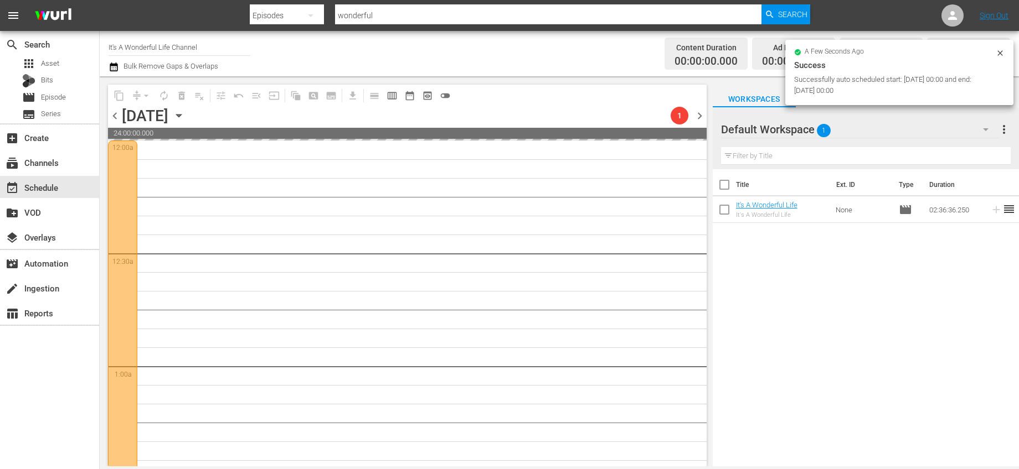
click at [1000, 70] on div "Success" at bounding box center [899, 65] width 210 height 13
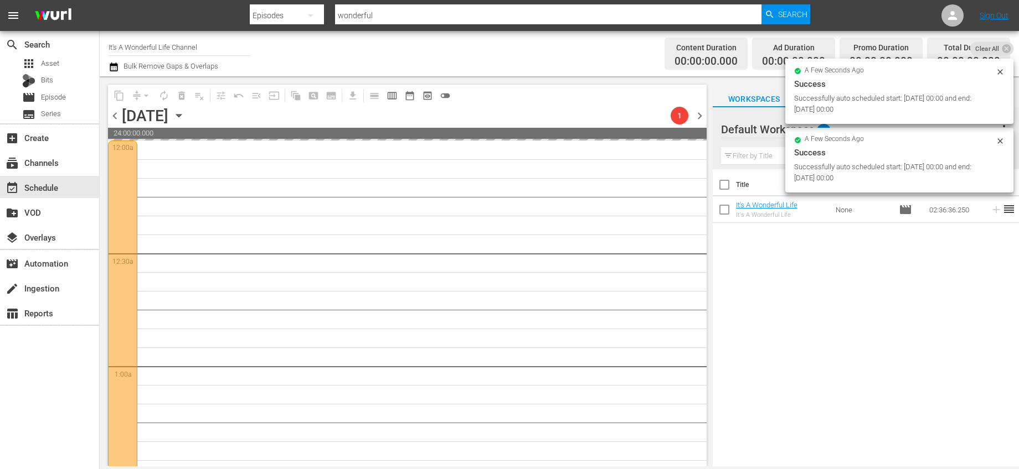
click at [997, 56] on div "a few seconds ago Success Successfully auto scheduled start: 2025-10-16 00:00 a…" at bounding box center [899, 118] width 228 height 157
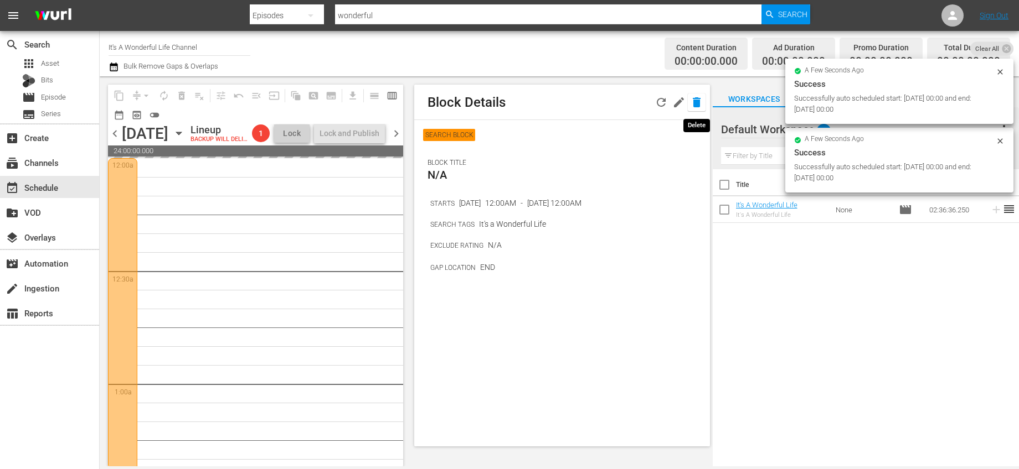
click at [690, 105] on icon "button" at bounding box center [696, 102] width 13 height 13
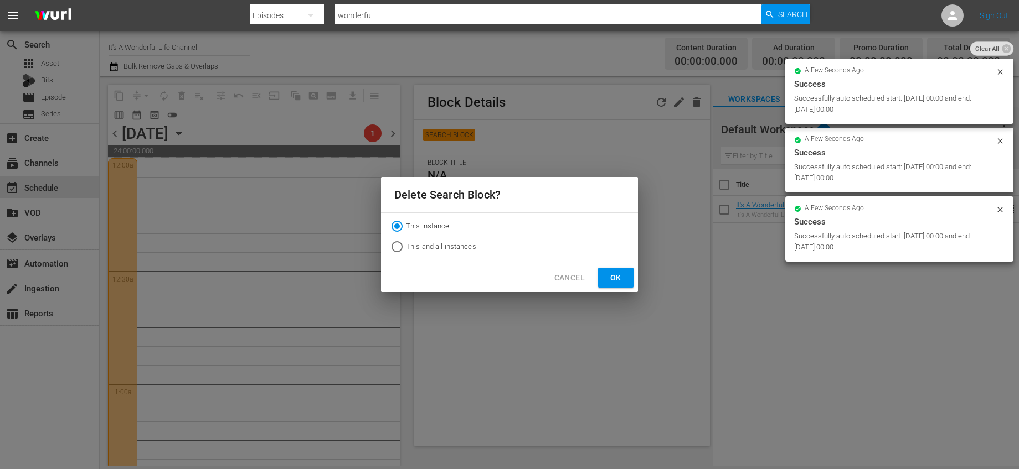
click at [451, 243] on span "This and all instances" at bounding box center [441, 246] width 70 height 11
click at [406, 243] on input "This and all instances" at bounding box center [397, 249] width 18 height 18
radio input "true"
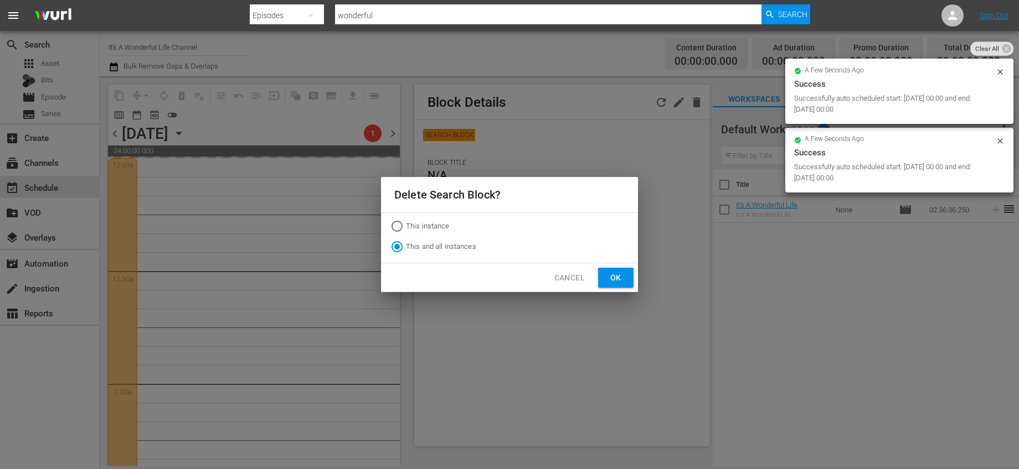
click at [616, 280] on span "Ok" at bounding box center [616, 278] width 18 height 14
radio input "true"
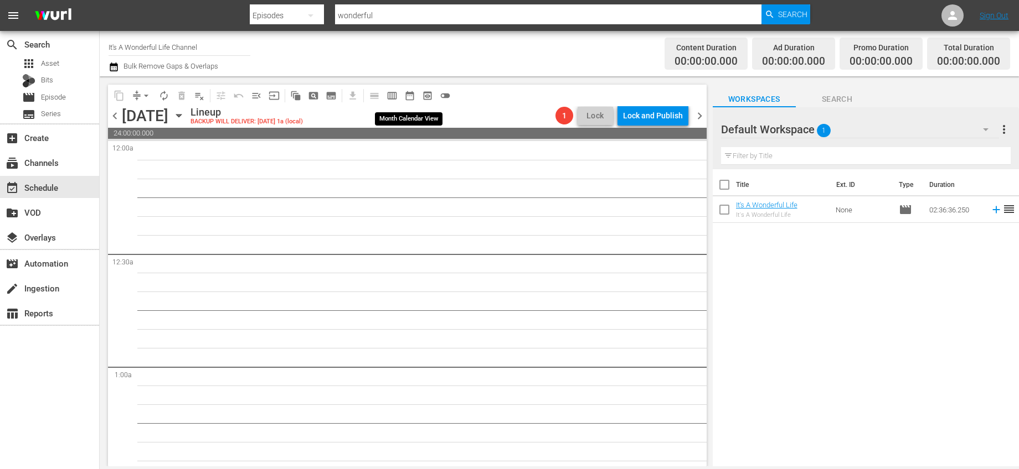
click at [408, 95] on span "date_range_outlined" at bounding box center [409, 95] width 11 height 11
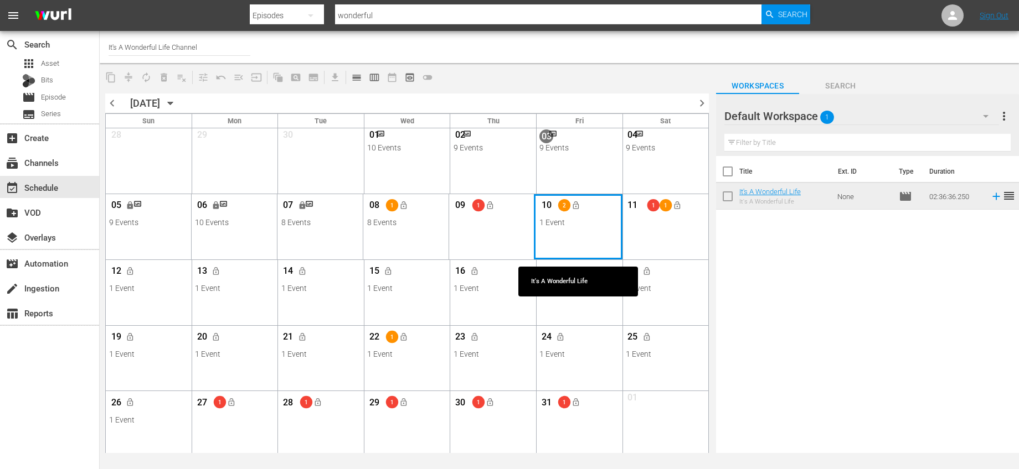
click at [594, 245] on div "Month View" at bounding box center [578, 226] width 89 height 65
click at [593, 237] on div "Month View" at bounding box center [578, 226] width 89 height 65
click at [577, 229] on div "Month View" at bounding box center [578, 226] width 89 height 65
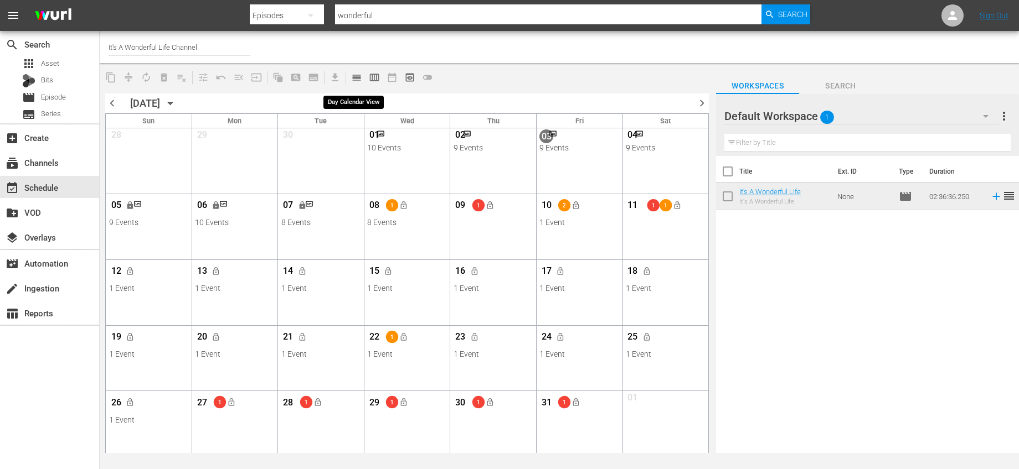
click at [358, 77] on span "calendar_view_day_outlined" at bounding box center [356, 77] width 11 height 11
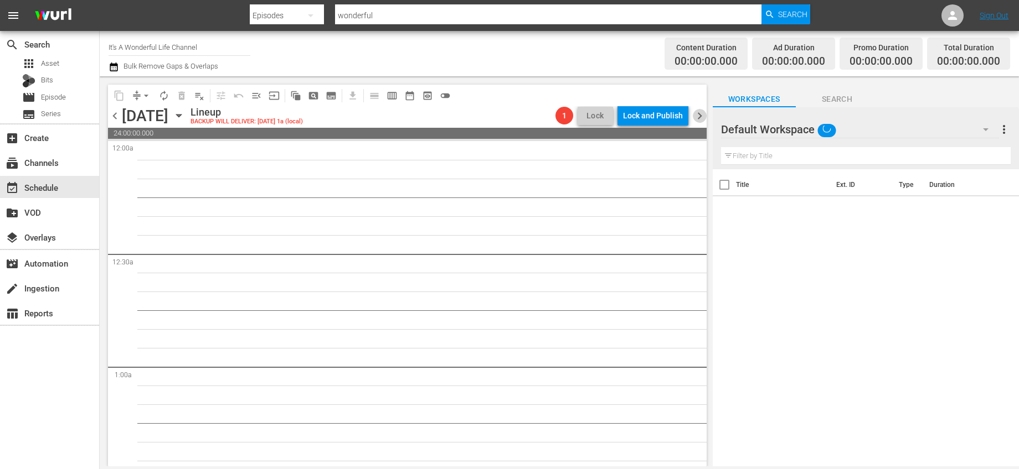
click at [699, 111] on span "chevron_right" at bounding box center [699, 116] width 14 height 14
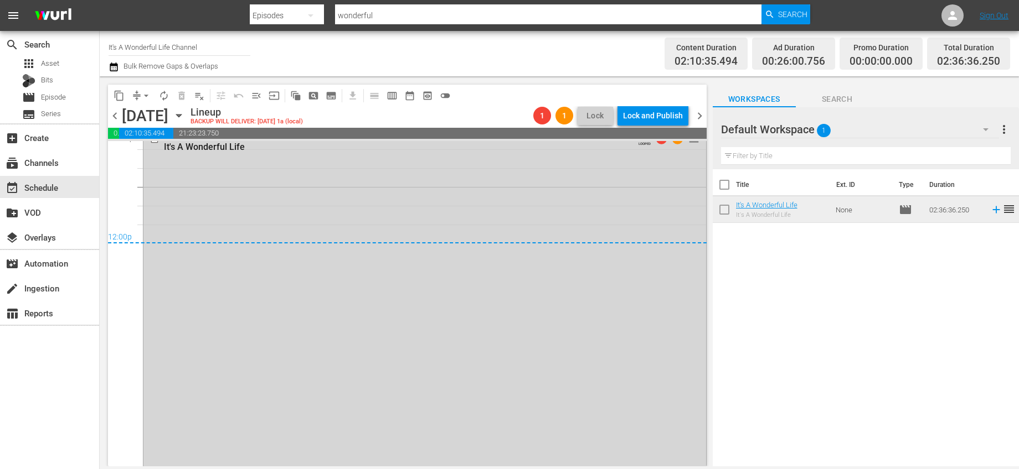
scroll to position [5262, 0]
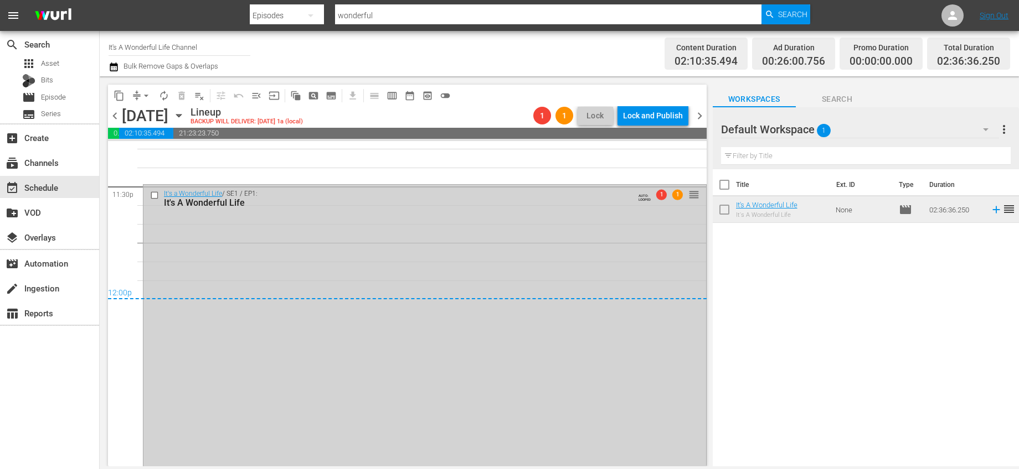
click at [187, 220] on div "It's a Wonderful Life / SE1 / EP1: It's A Wonderful Life AUTO-LOOPED 1 1 reorder" at bounding box center [424, 478] width 562 height 586
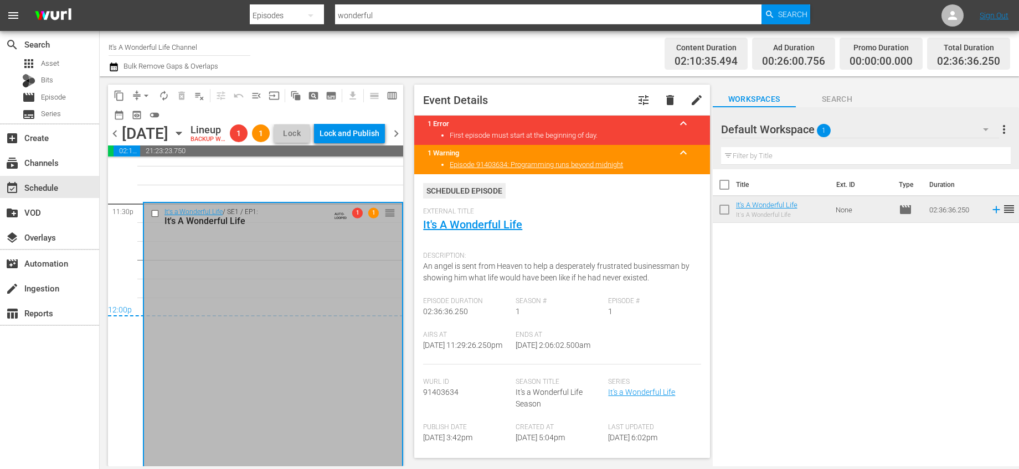
click at [663, 96] on span "delete" at bounding box center [669, 100] width 13 height 13
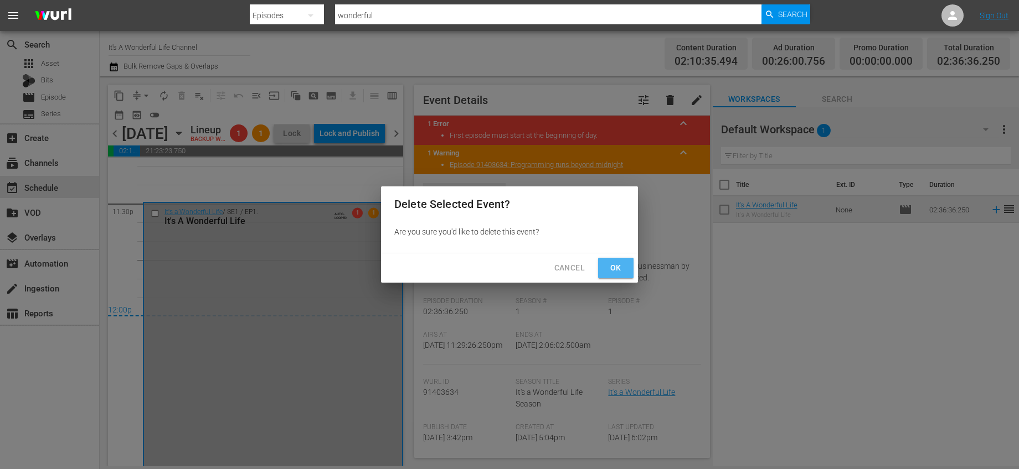
click at [619, 268] on span "Ok" at bounding box center [616, 268] width 18 height 14
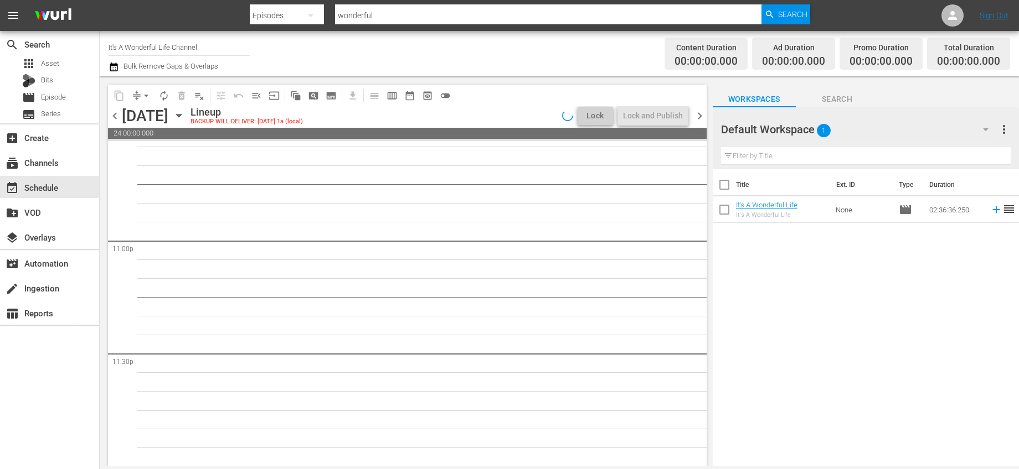
scroll to position [5094, 0]
click at [702, 117] on span "chevron_right" at bounding box center [699, 116] width 14 height 14
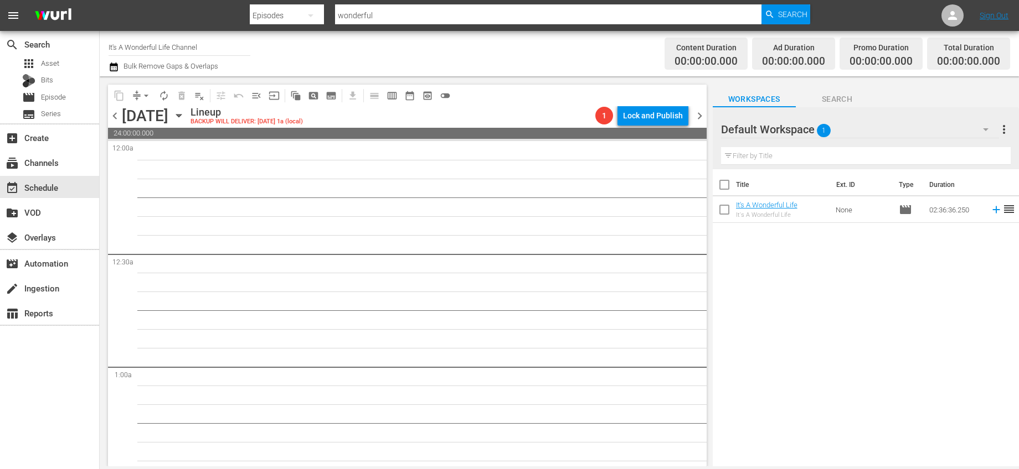
scroll to position [5094, 0]
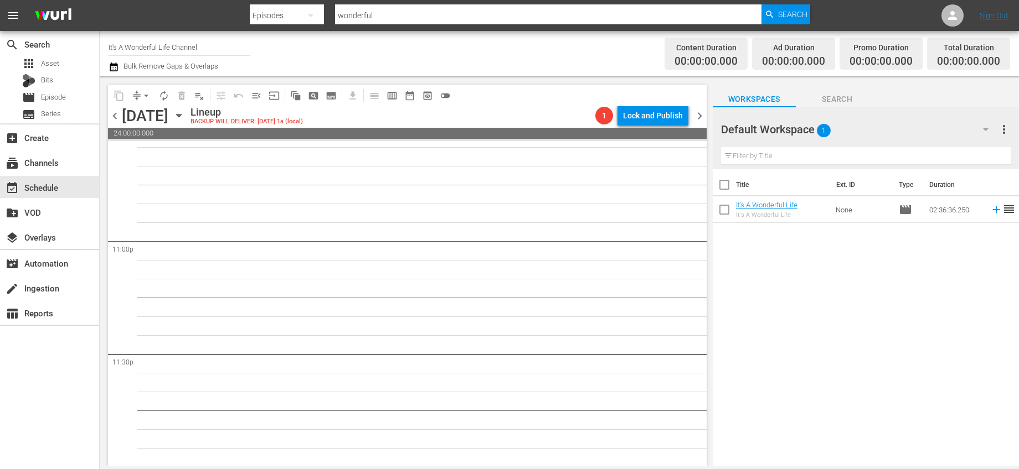
click at [699, 117] on span "chevron_right" at bounding box center [699, 116] width 14 height 14
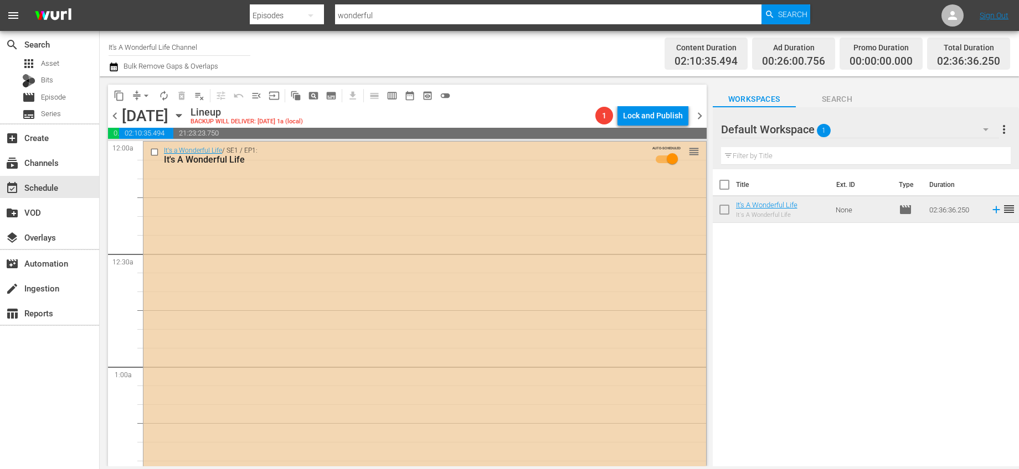
click at [487, 231] on div "It's a Wonderful Life / SE1 / EP1: It's A Wonderful Life AUTO-SCHEDULED reorder" at bounding box center [424, 435] width 562 height 586
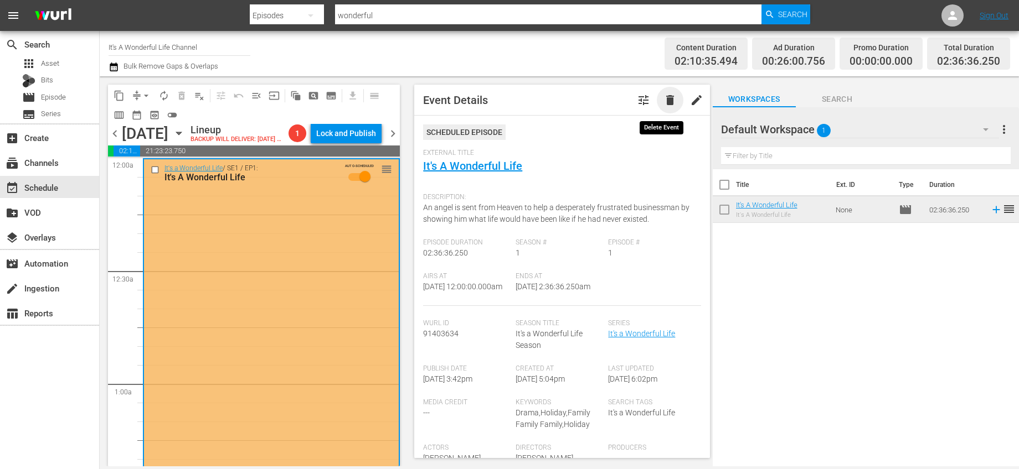
click at [663, 100] on span "delete" at bounding box center [669, 100] width 13 height 13
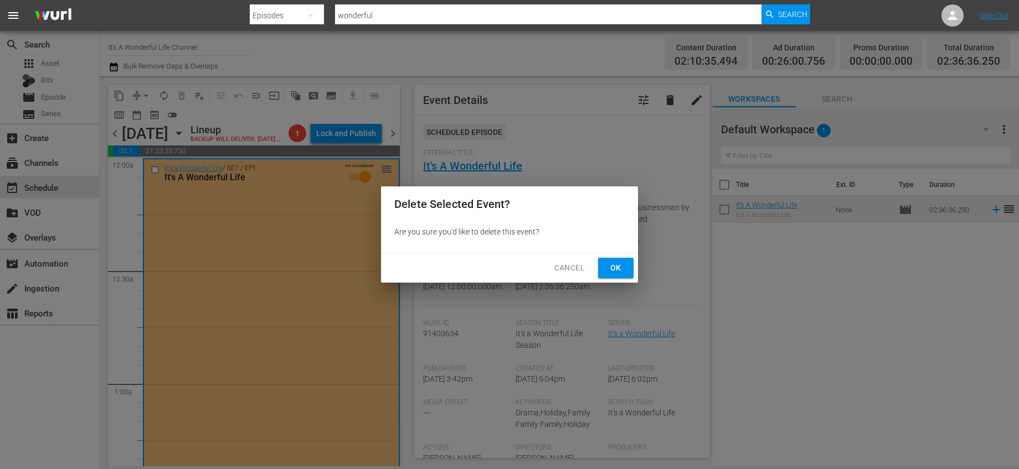
click at [623, 267] on span "Ok" at bounding box center [616, 268] width 18 height 14
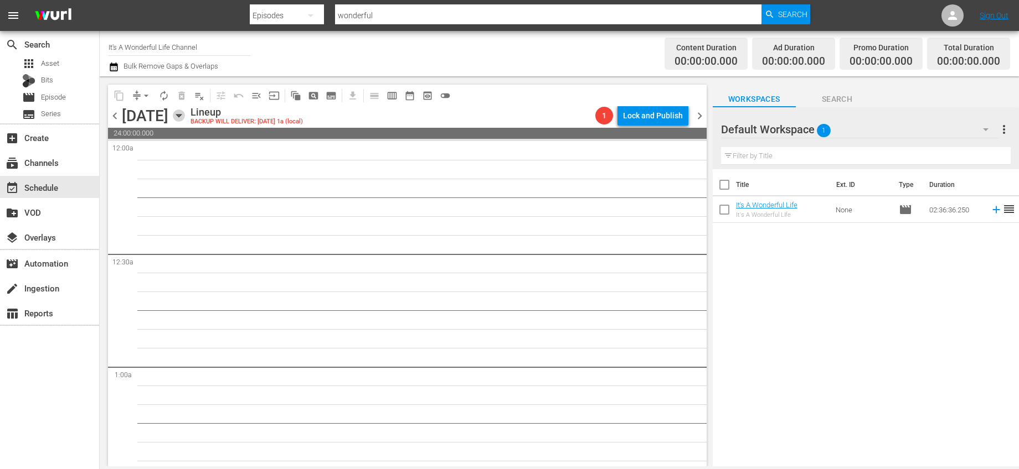
click at [185, 117] on icon "button" at bounding box center [179, 116] width 12 height 12
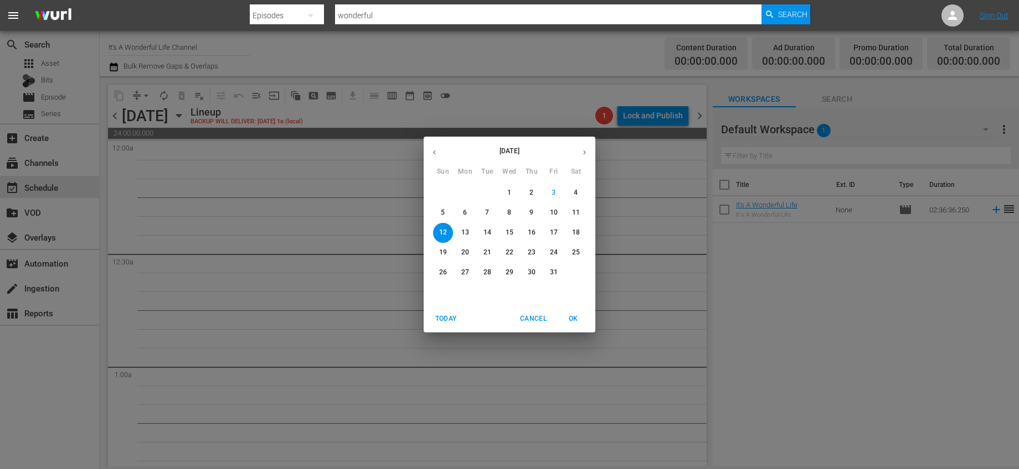
click at [528, 319] on span "Cancel" at bounding box center [533, 319] width 27 height 12
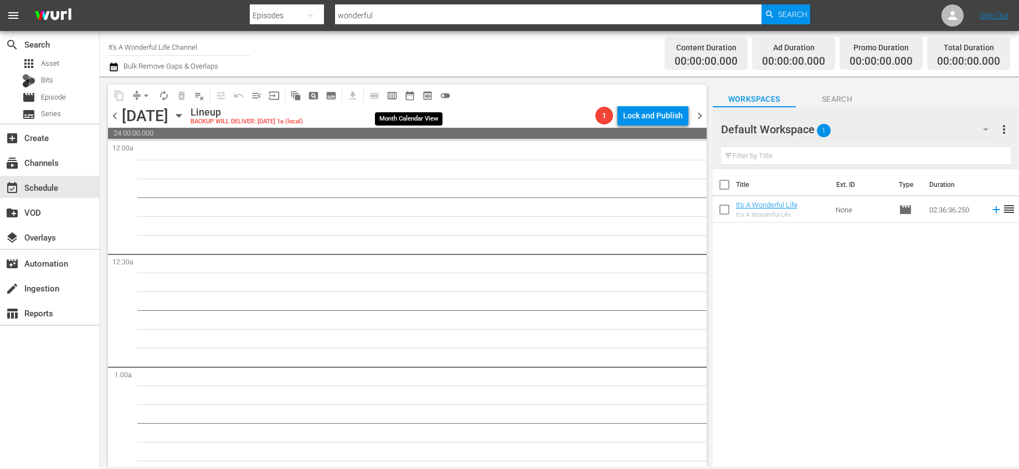
click at [407, 91] on span "date_range_outlined" at bounding box center [409, 95] width 11 height 11
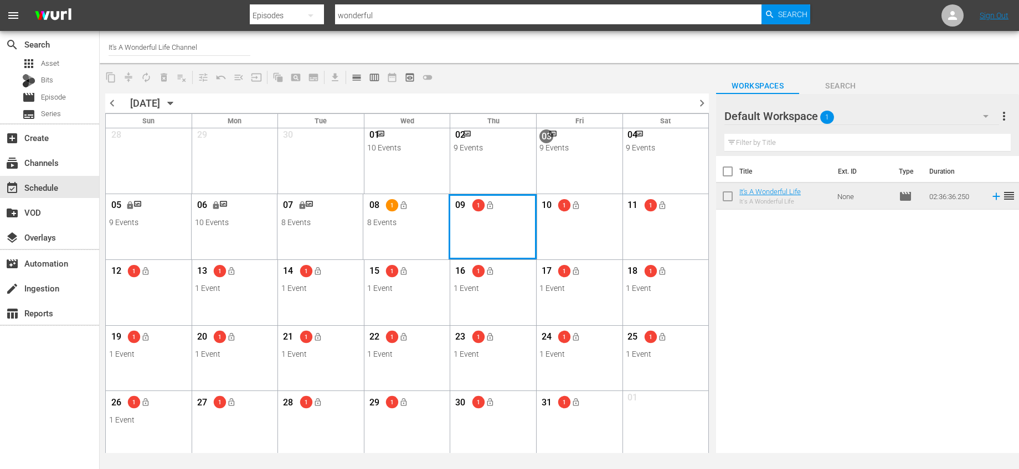
click at [518, 234] on div "Month View" at bounding box center [492, 226] width 89 height 65
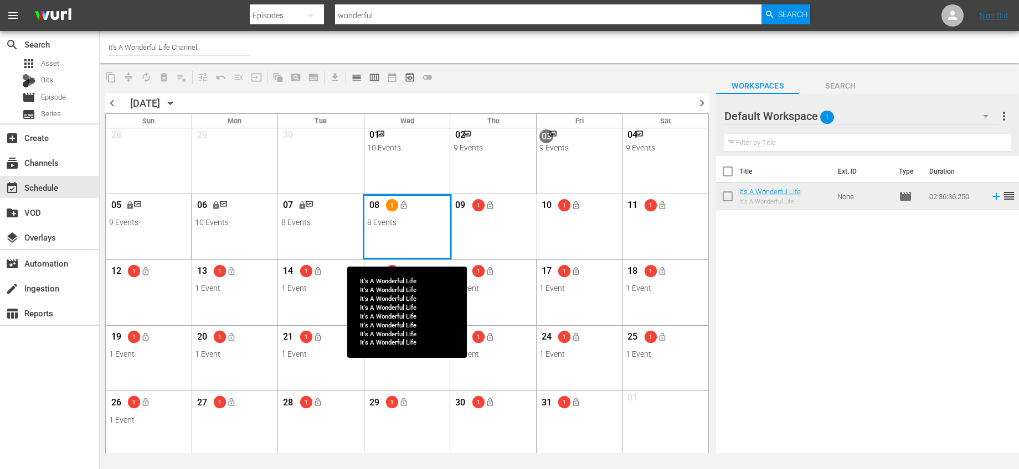
click at [400, 237] on div "Month View" at bounding box center [407, 226] width 89 height 65
click at [417, 244] on div "Month View" at bounding box center [407, 226] width 89 height 65
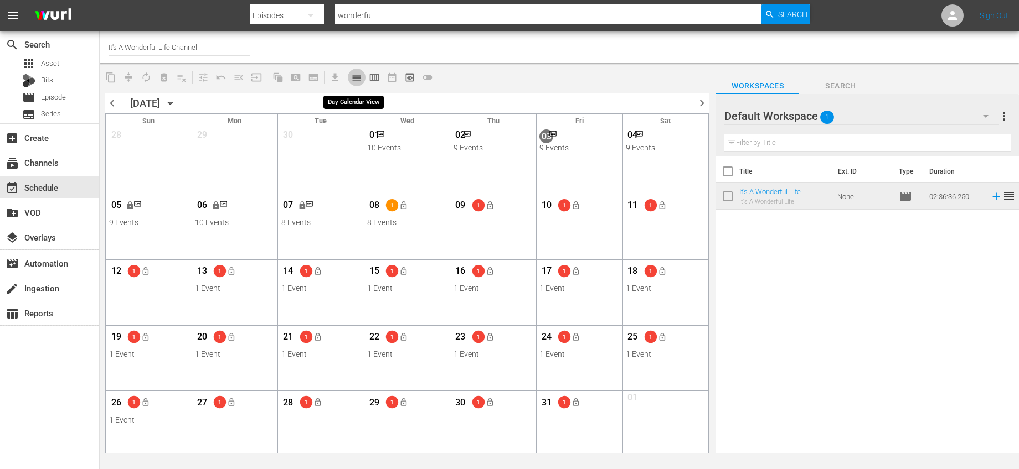
click at [356, 76] on span "calendar_view_day_outlined" at bounding box center [356, 77] width 11 height 11
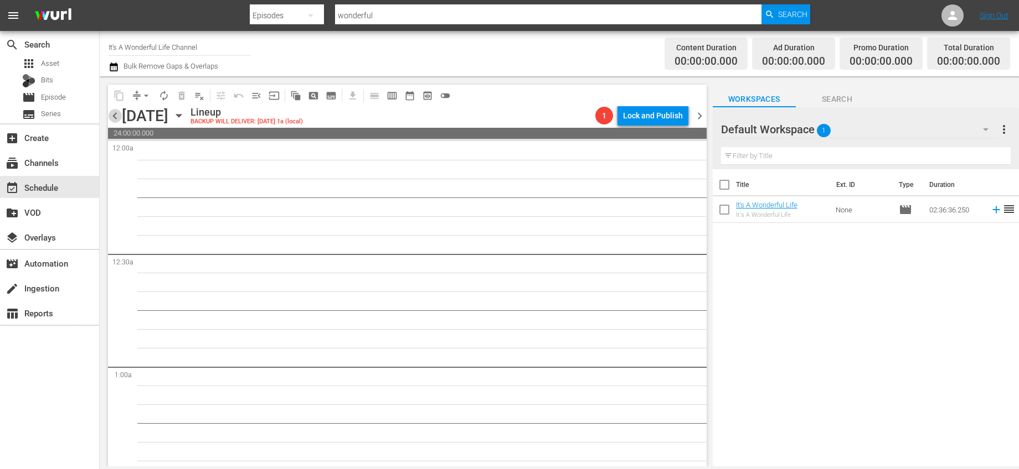
click at [113, 116] on span "chevron_left" at bounding box center [115, 116] width 14 height 14
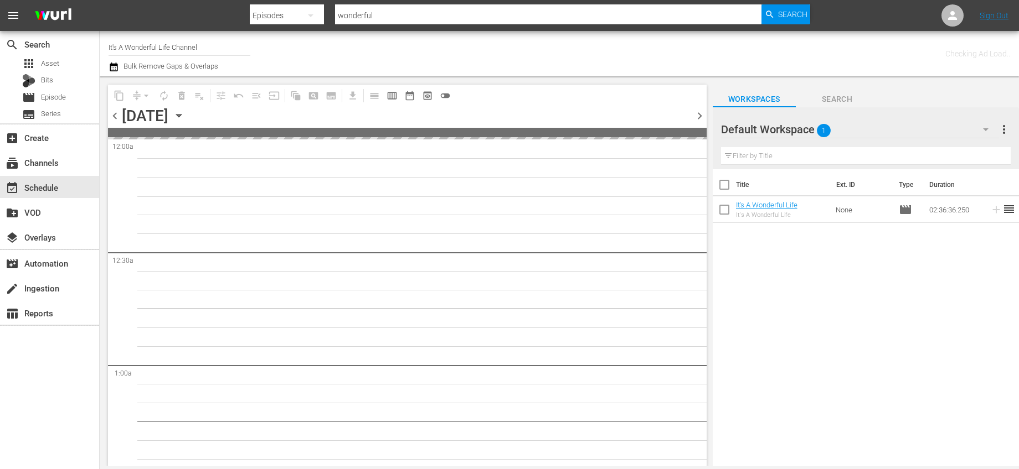
click at [113, 116] on span "chevron_left" at bounding box center [115, 116] width 14 height 14
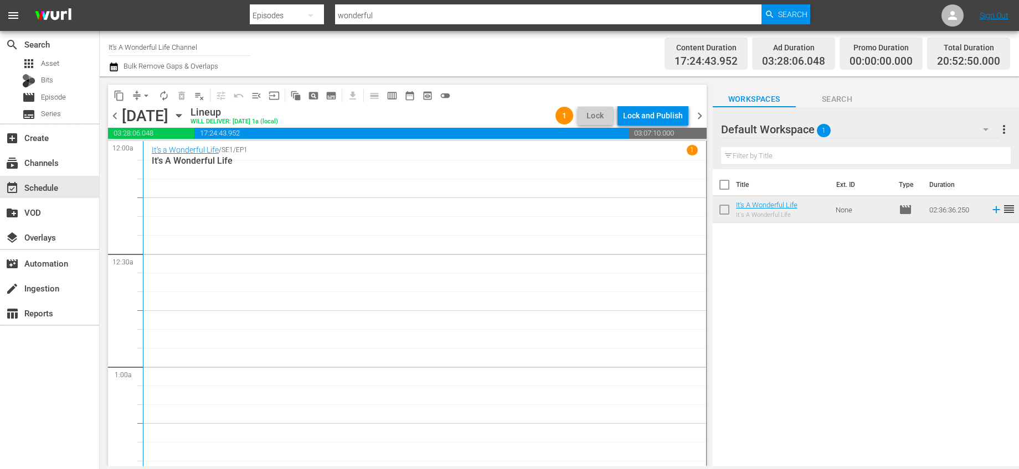
click at [696, 116] on span "chevron_right" at bounding box center [699, 116] width 14 height 14
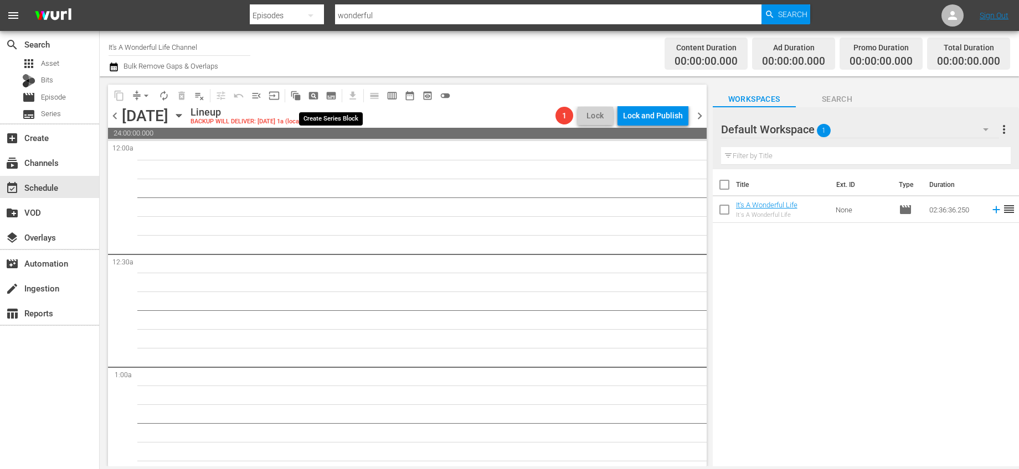
click at [335, 96] on span "subtitles_outlined" at bounding box center [330, 95] width 11 height 11
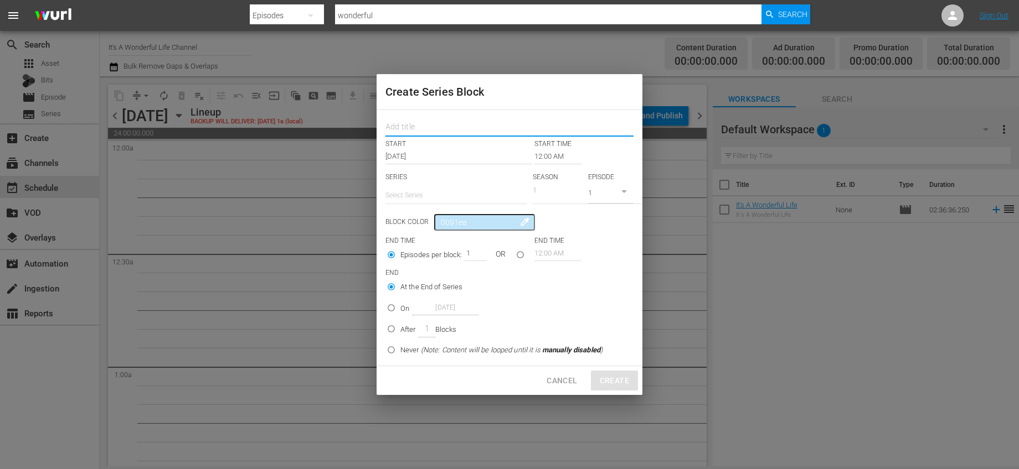
click at [464, 132] on input "text" at bounding box center [509, 128] width 248 height 17
type input "It's a Wonderful Life"
click at [445, 195] on input "text" at bounding box center [456, 195] width 142 height 27
click at [461, 201] on input "it's" at bounding box center [456, 195] width 142 height 27
type input "it's a"
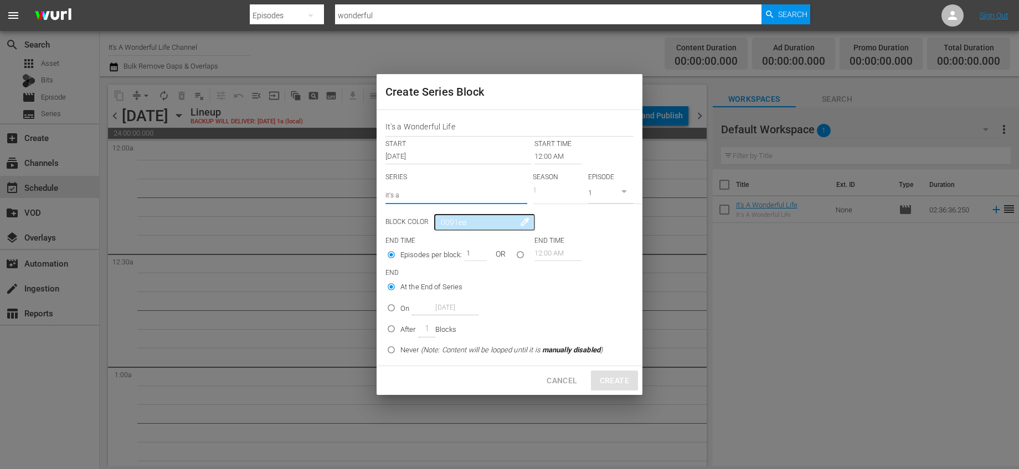
drag, startPoint x: 421, startPoint y: 200, endPoint x: 339, endPoint y: 191, distance: 82.4
click at [339, 191] on div "Create Series Block It's a Wonderful Life START START TIME Oct 9th 2025 12:00 A…" at bounding box center [509, 234] width 1019 height 469
click at [442, 223] on div "It's a Wonderful Life" at bounding box center [456, 226] width 124 height 27
type input "It's a Wonderful Life"
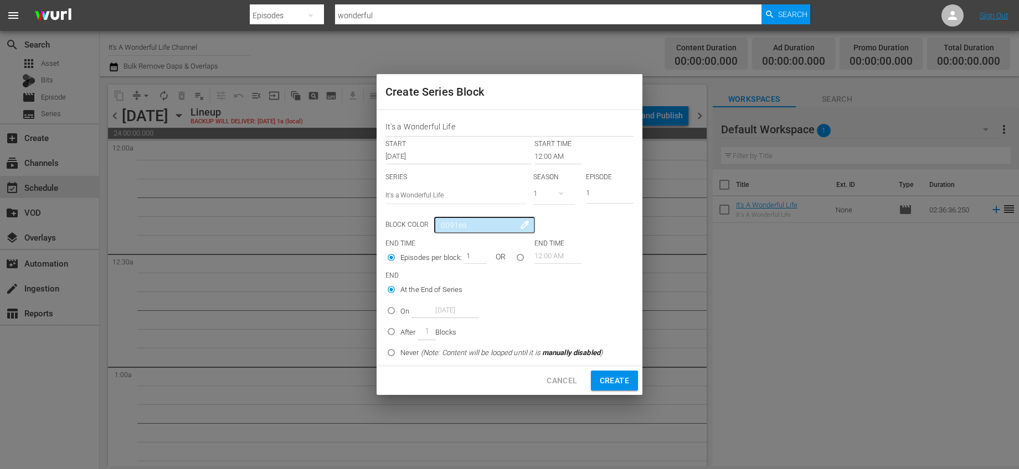
click at [601, 229] on div "Block Color 0091ea colorize" at bounding box center [509, 225] width 248 height 17
click at [524, 257] on input "seriesBlockEndTime" at bounding box center [520, 260] width 18 height 18
radio input "true"
click at [548, 260] on input "12:00 AM" at bounding box center [557, 256] width 47 height 15
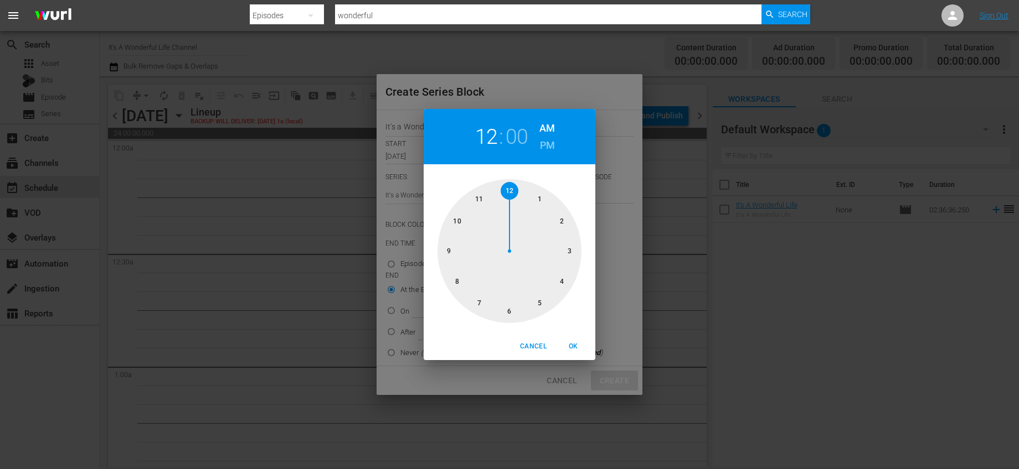
click at [479, 199] on div at bounding box center [509, 251] width 144 height 144
click at [502, 190] on div at bounding box center [509, 251] width 144 height 144
click at [543, 146] on h6 "PM" at bounding box center [547, 146] width 15 height 18
click at [568, 348] on span "OK" at bounding box center [573, 347] width 27 height 12
type input "11:59 PM"
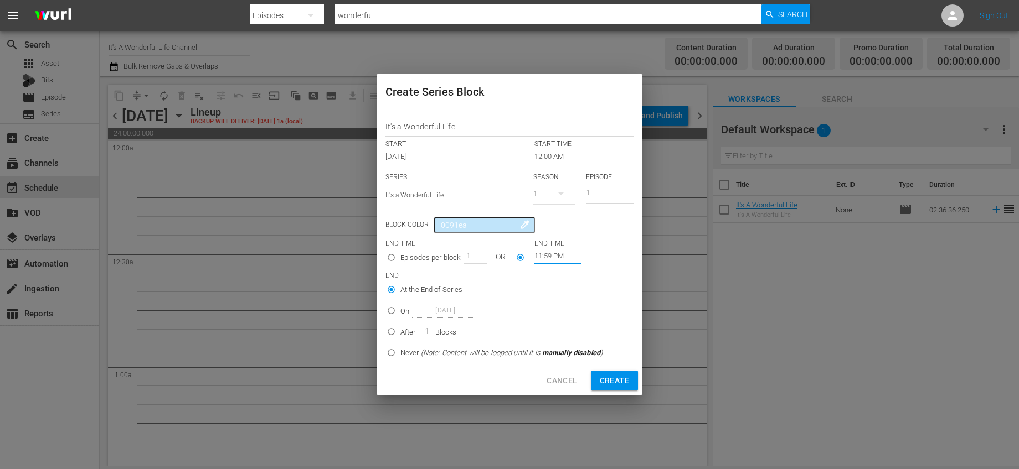
click at [420, 354] on p "Never (Note: Content will be looped until it is manually disabled )" at bounding box center [501, 353] width 202 height 11
click at [400, 354] on input "Never (Note: Content will be looped until it is manually disabled )" at bounding box center [391, 355] width 18 height 18
radio input "false"
radio input "true"
click at [622, 384] on span "Create" at bounding box center [613, 381] width 29 height 14
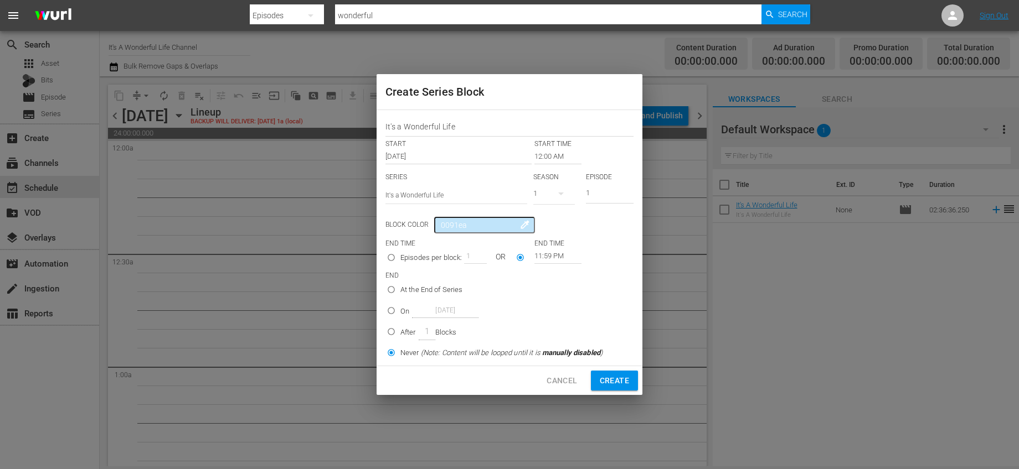
radio input "true"
type input "12:00 AM"
radio input "true"
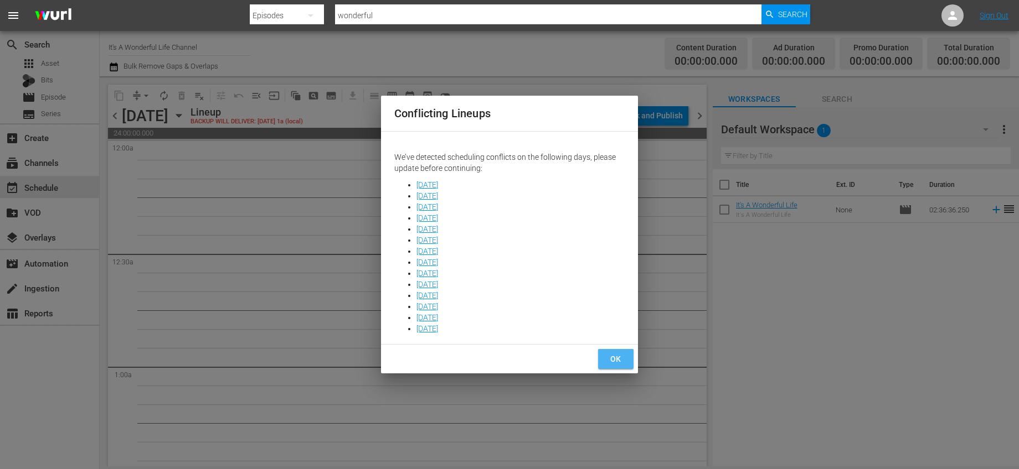
click at [614, 359] on span "OK" at bounding box center [616, 360] width 18 height 14
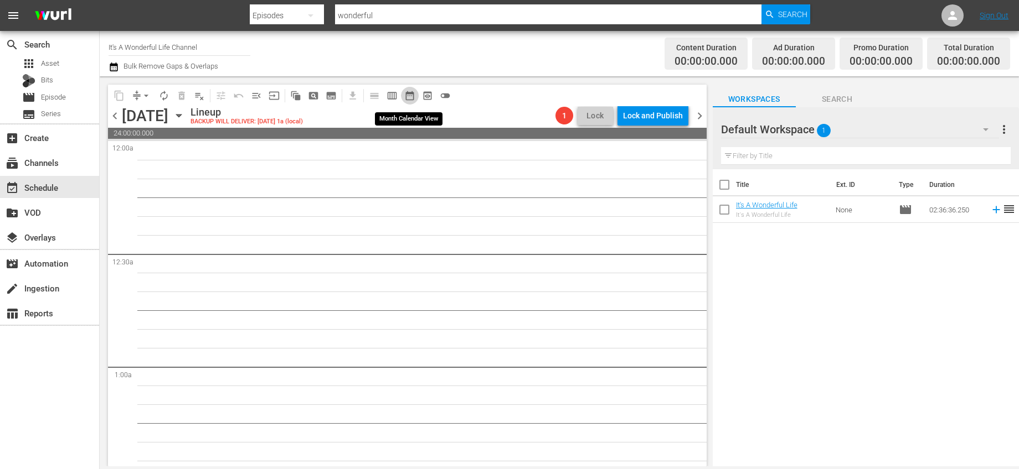
click at [410, 94] on span "date_range_outlined" at bounding box center [409, 95] width 11 height 11
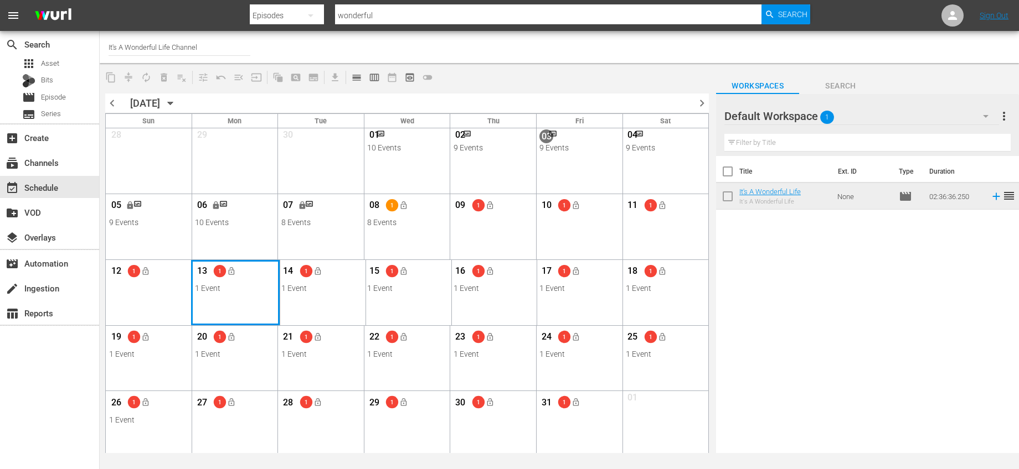
click at [235, 299] on div "Month View" at bounding box center [235, 292] width 89 height 65
click at [227, 316] on div "Month View" at bounding box center [235, 292] width 89 height 65
click at [251, 302] on div "Month View" at bounding box center [235, 292] width 89 height 65
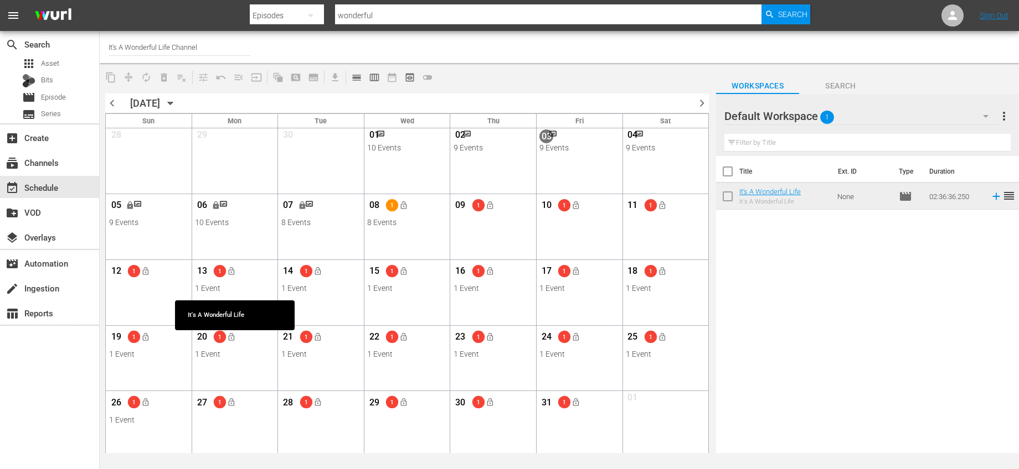
click at [255, 280] on div "13 1 lock_open" at bounding box center [234, 272] width 79 height 23
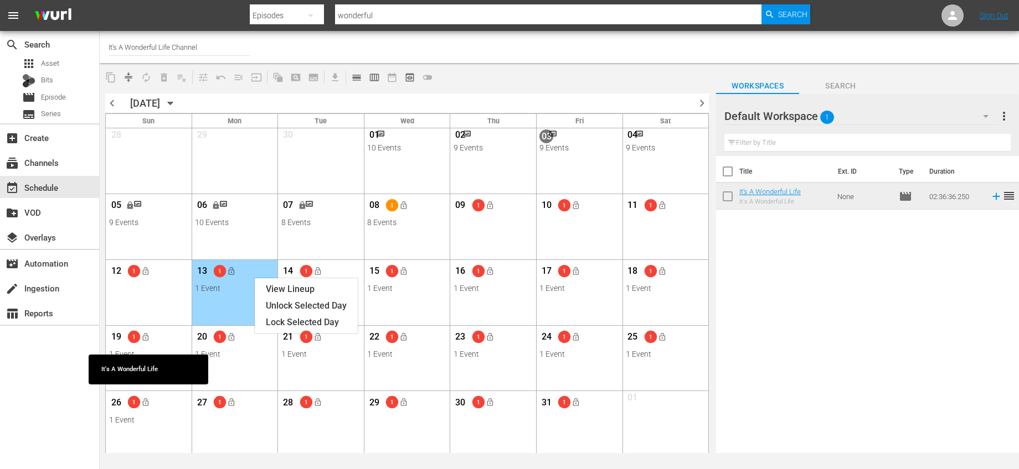
click at [175, 410] on div "26 1 lock_open" at bounding box center [148, 403] width 79 height 23
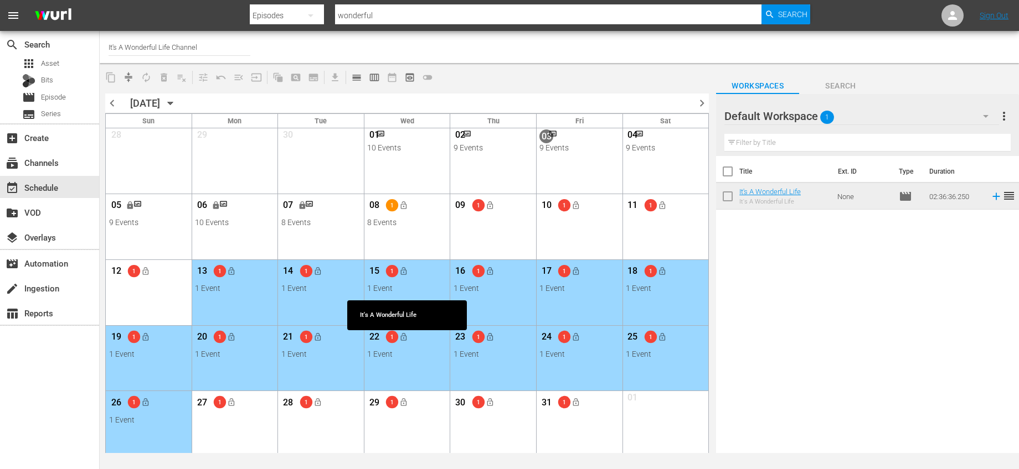
click at [385, 286] on div "1 Event" at bounding box center [406, 288] width 79 height 9
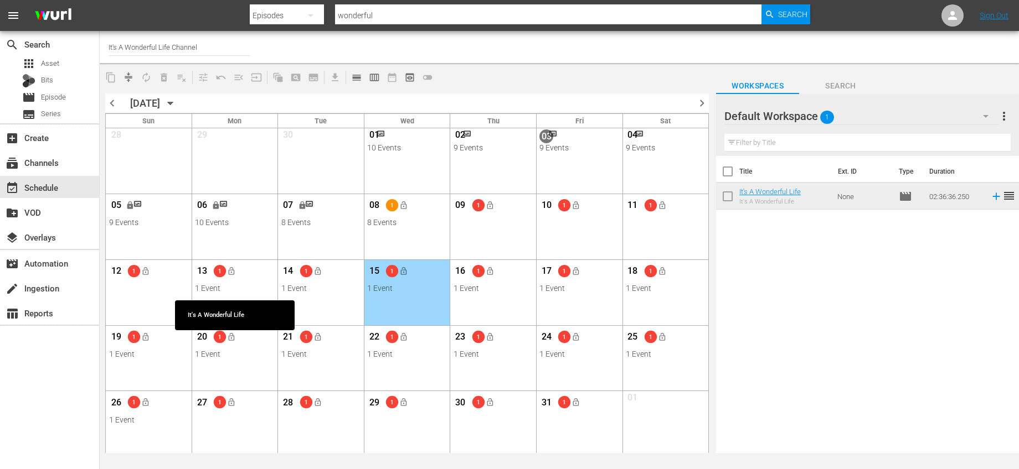
click at [269, 292] on div "1 Event" at bounding box center [234, 288] width 79 height 9
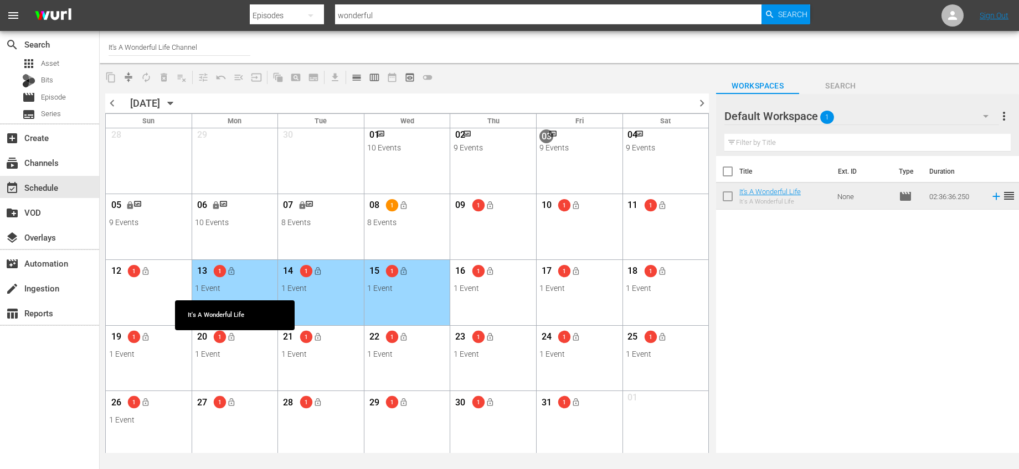
click at [262, 281] on div "13 1 lock_open" at bounding box center [234, 272] width 79 height 23
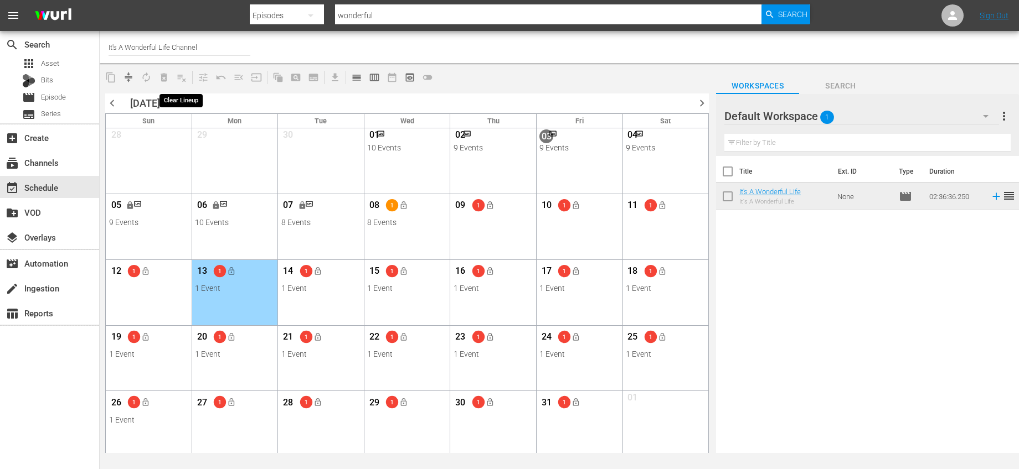
click at [179, 77] on span "playlist_remove_outlined" at bounding box center [182, 78] width 18 height 18
click at [180, 77] on span "playlist_remove_outlined" at bounding box center [182, 78] width 18 height 18
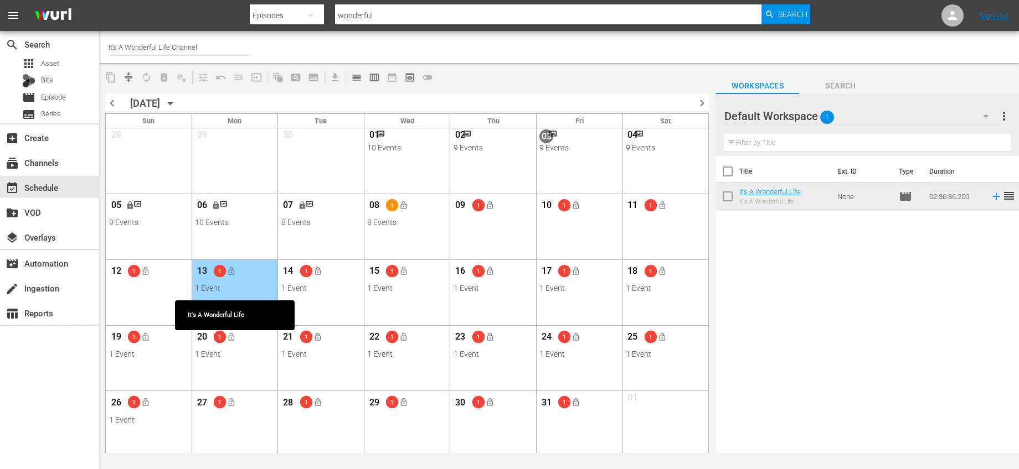
click at [250, 278] on div "13 1 lock_open" at bounding box center [234, 272] width 79 height 23
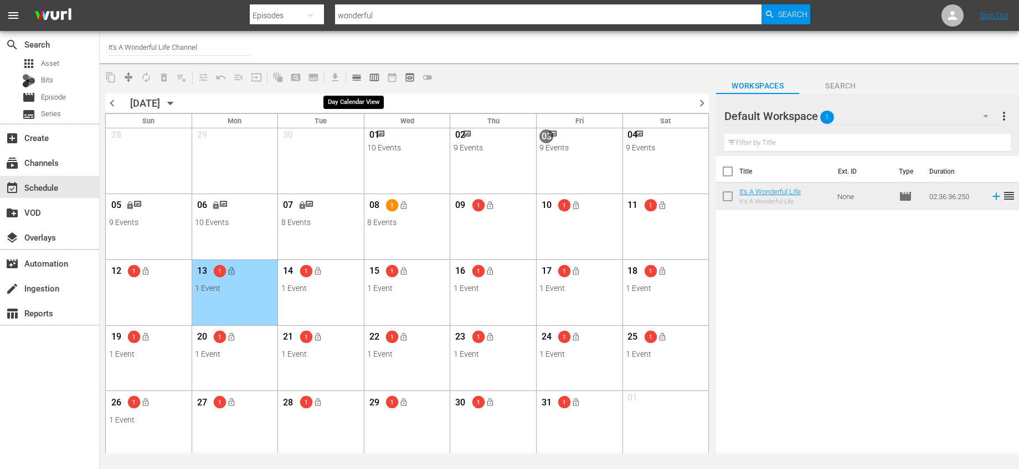
click at [354, 75] on span "calendar_view_day_outlined" at bounding box center [356, 77] width 11 height 11
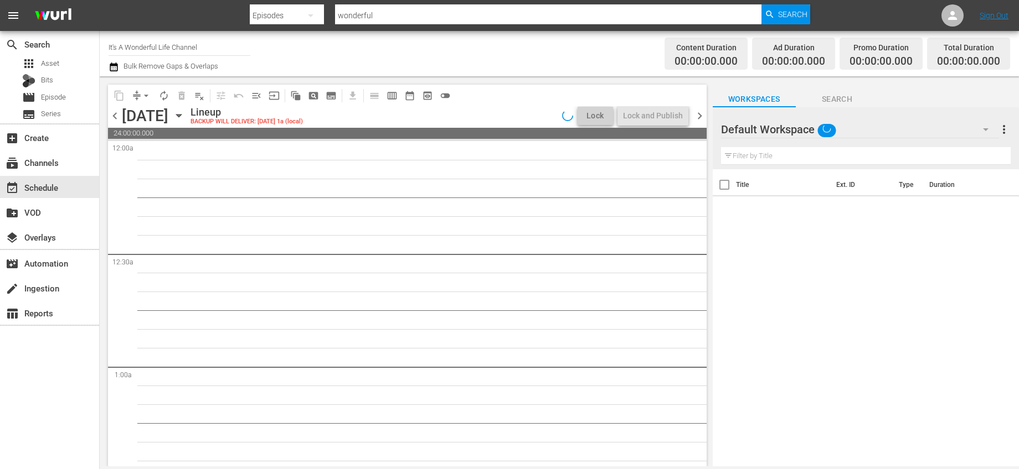
click at [700, 113] on span "chevron_right" at bounding box center [699, 116] width 14 height 14
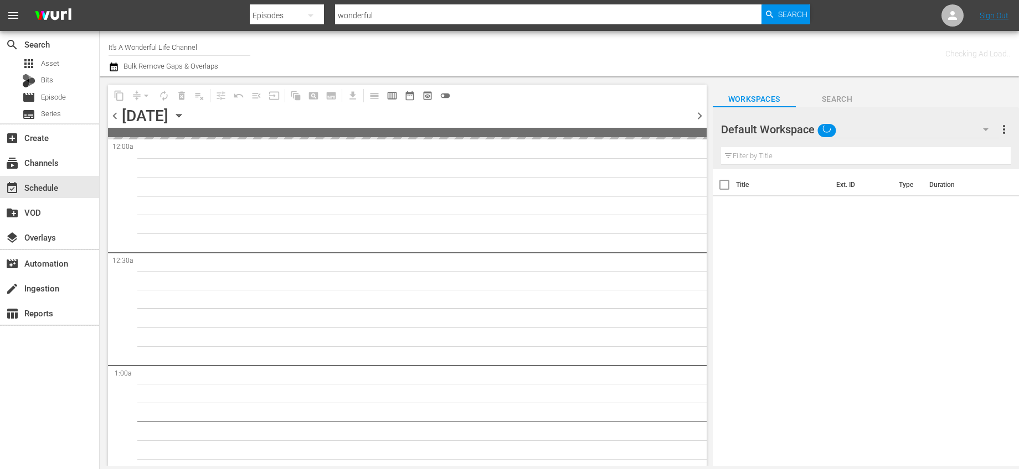
click at [700, 113] on span "chevron_right" at bounding box center [699, 116] width 14 height 14
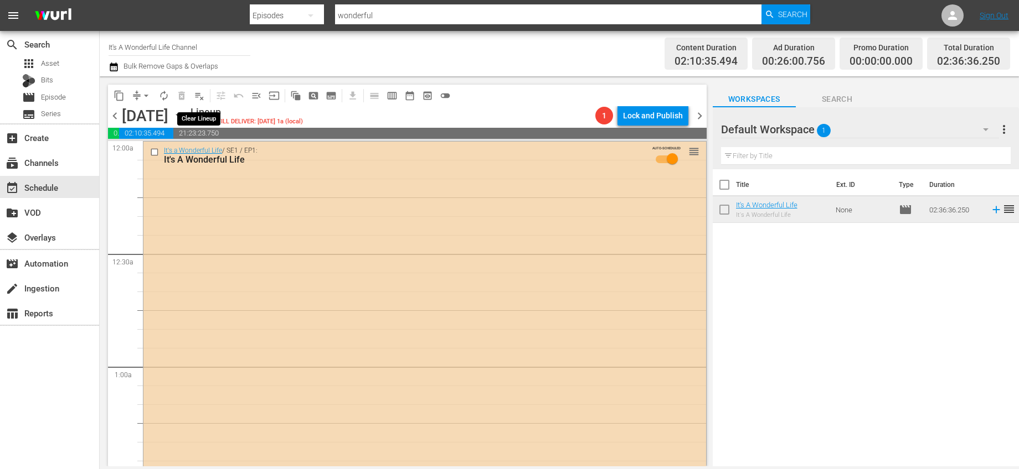
click at [197, 95] on span "playlist_remove_outlined" at bounding box center [199, 95] width 11 height 11
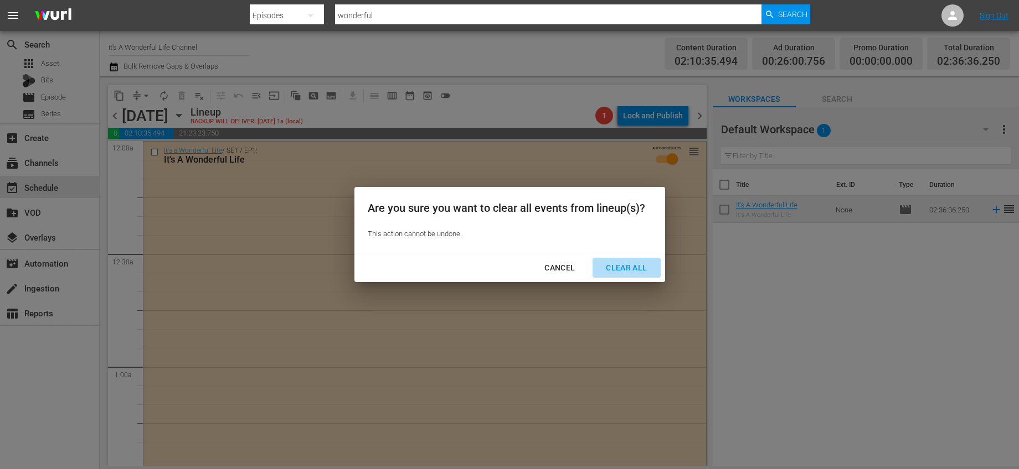
click at [600, 264] on div "Clear All" at bounding box center [626, 268] width 59 height 14
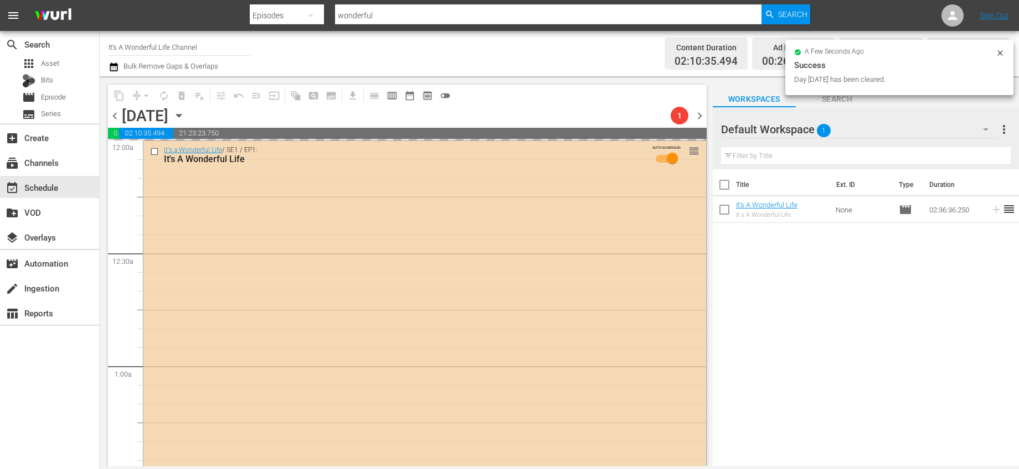
click at [700, 117] on span "chevron_right" at bounding box center [699, 116] width 14 height 14
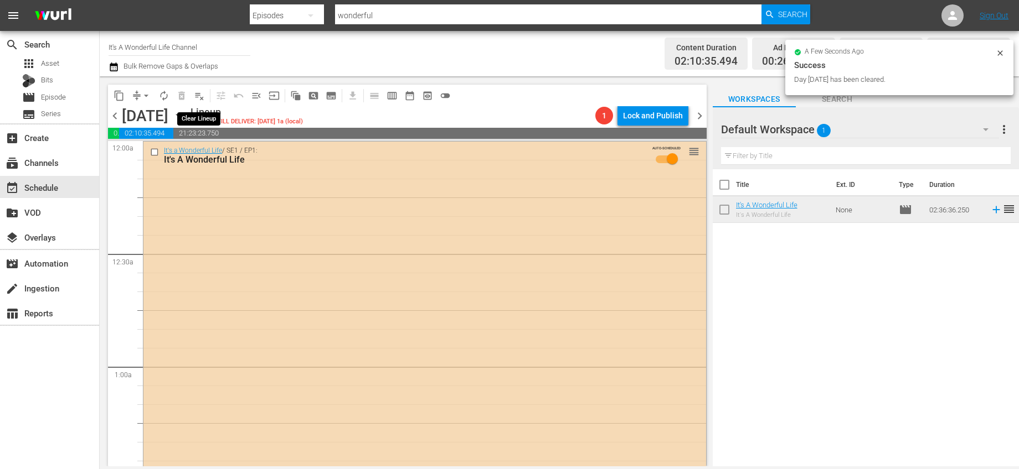
click at [198, 95] on span "playlist_remove_outlined" at bounding box center [199, 95] width 11 height 11
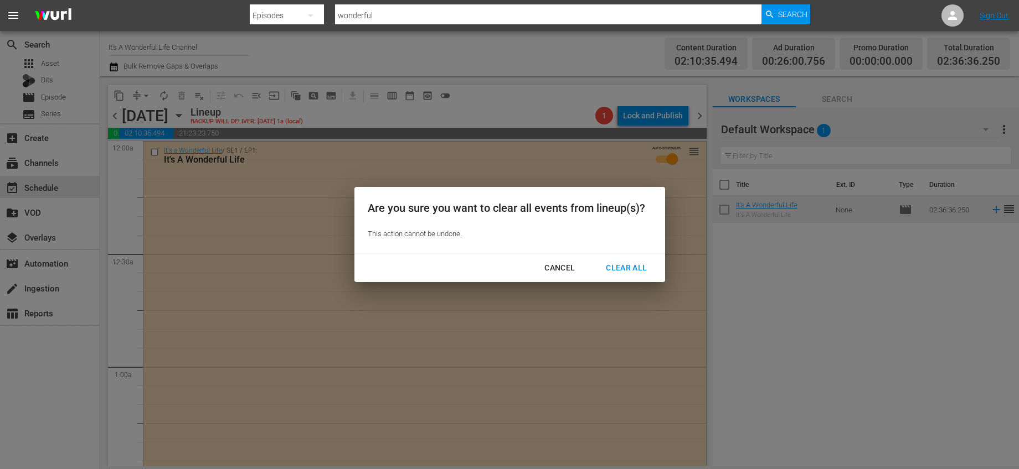
click at [628, 276] on button "Clear All" at bounding box center [626, 268] width 68 height 20
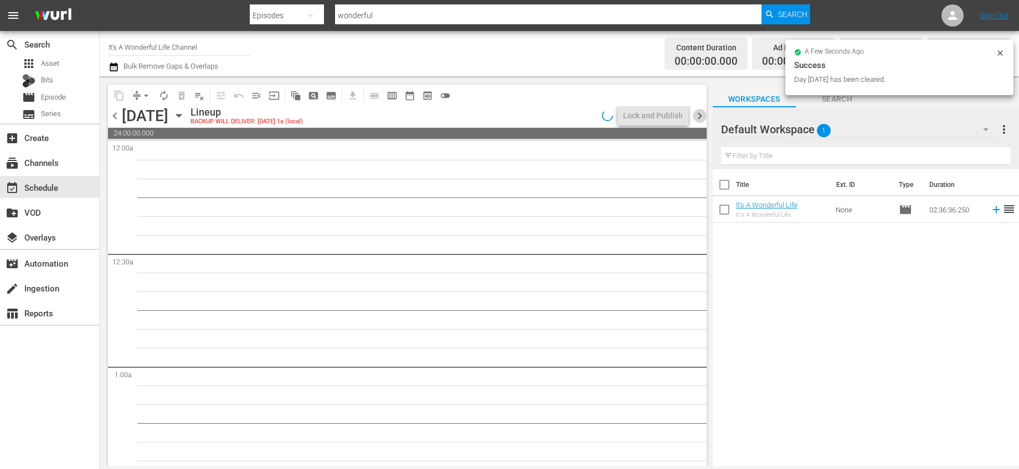
drag, startPoint x: 704, startPoint y: 118, endPoint x: 678, endPoint y: 117, distance: 26.0
click at [704, 117] on span "chevron_right" at bounding box center [699, 116] width 14 height 14
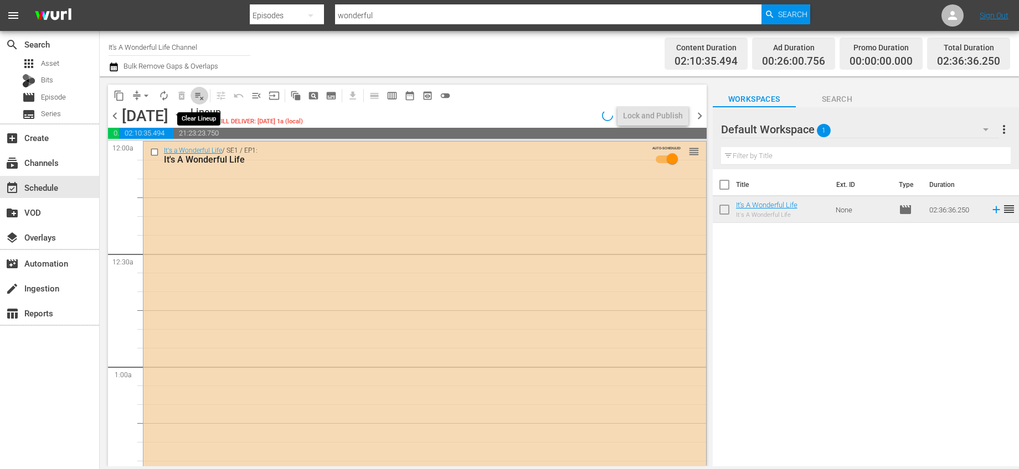
click at [198, 94] on span "playlist_remove_outlined" at bounding box center [199, 95] width 11 height 11
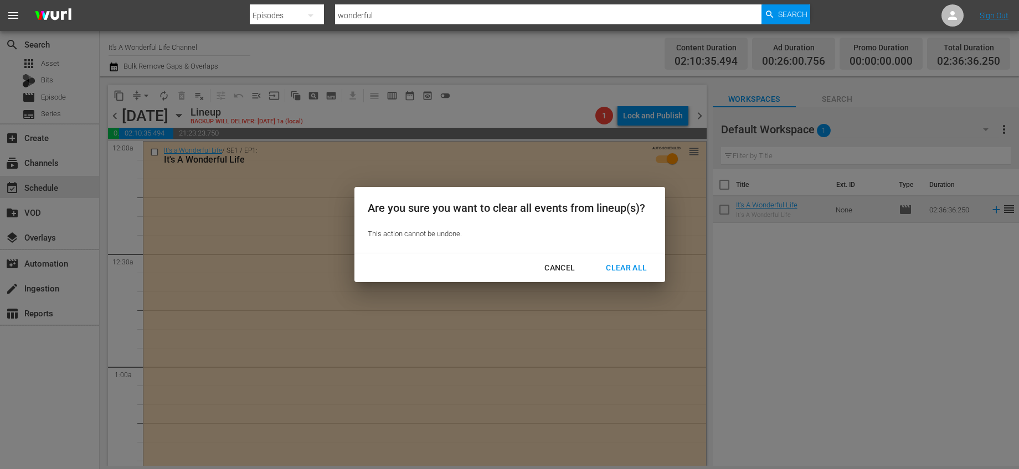
click at [612, 263] on div "Clear All" at bounding box center [626, 268] width 59 height 14
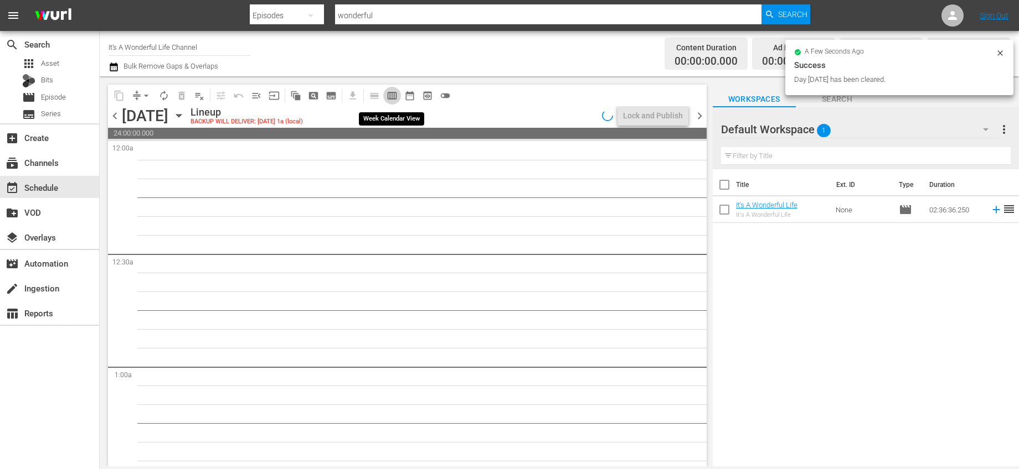
click at [394, 92] on span "calendar_view_week_outlined" at bounding box center [391, 95] width 11 height 11
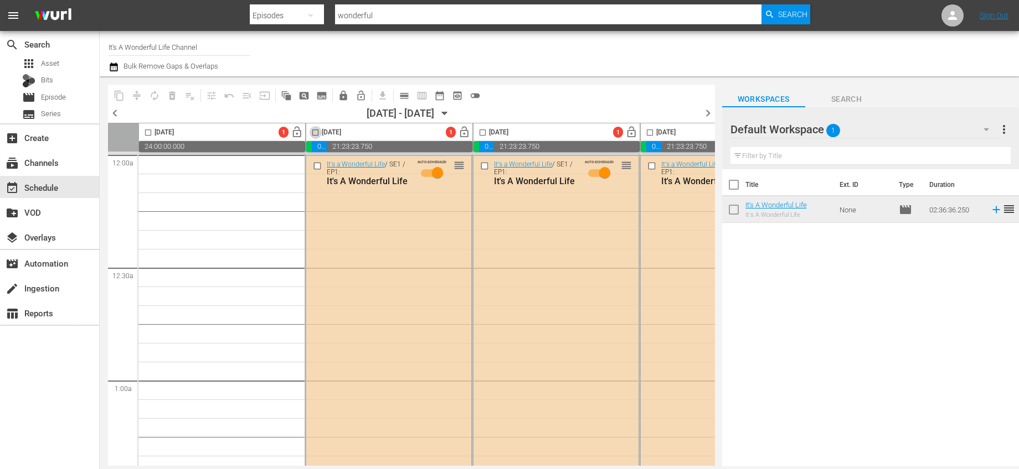
click at [315, 133] on input "checkbox" at bounding box center [315, 134] width 13 height 13
checkbox input "true"
click at [482, 132] on input "checkbox" at bounding box center [482, 134] width 13 height 13
checkbox input "true"
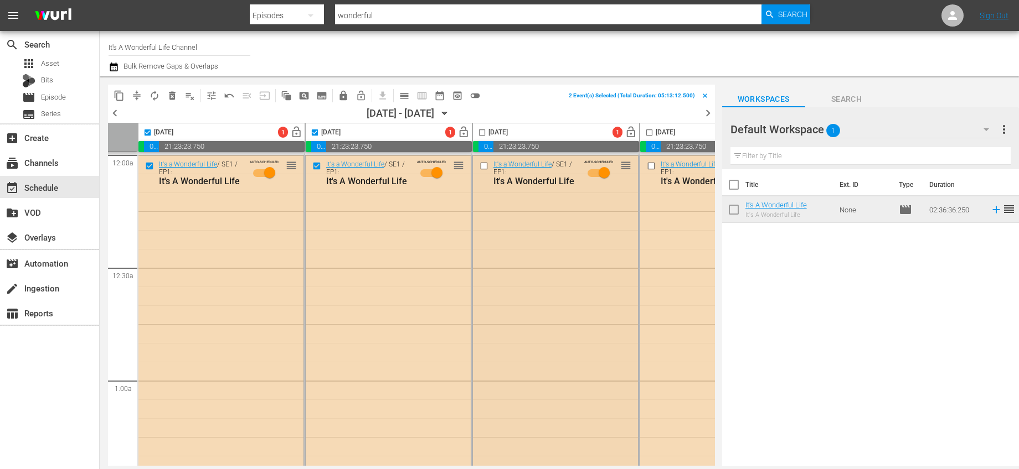
scroll to position [0, 194]
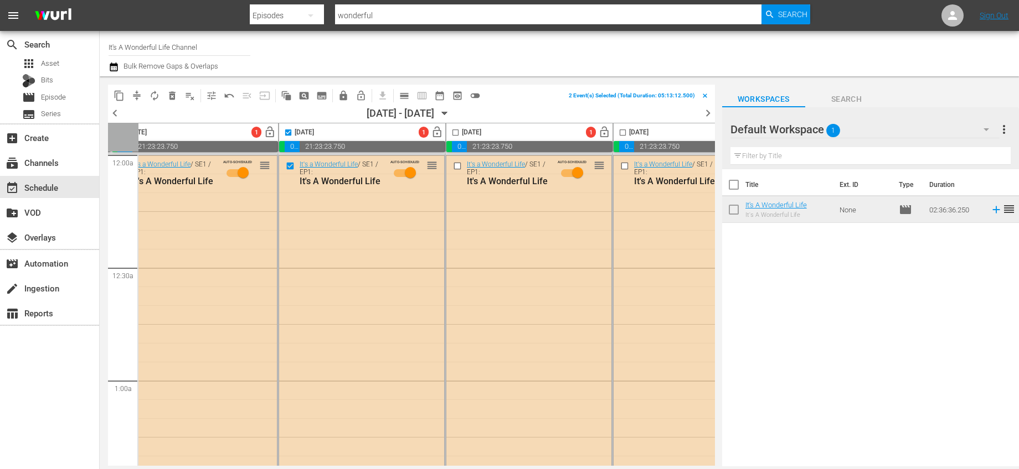
click at [456, 131] on input "checkbox" at bounding box center [455, 134] width 13 height 13
checkbox input "true"
click at [623, 136] on input "checkbox" at bounding box center [622, 134] width 13 height 13
checkbox input "true"
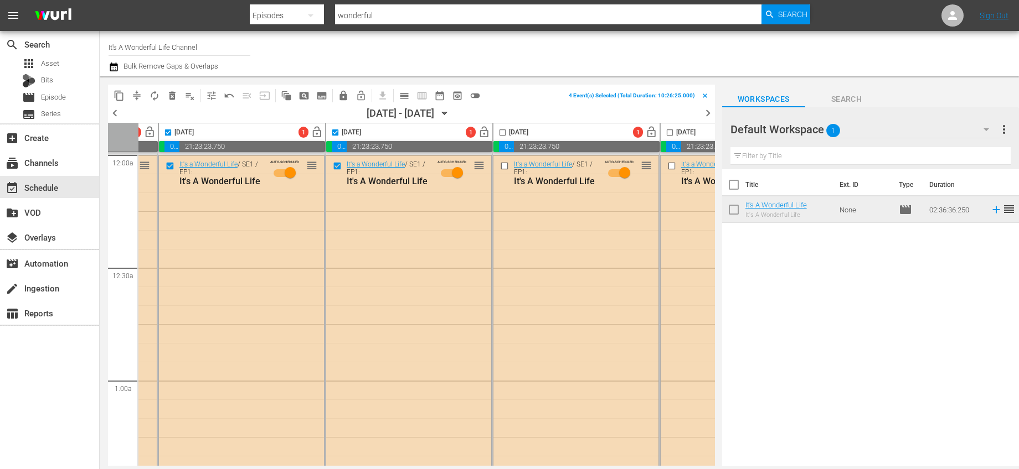
scroll to position [0, 598]
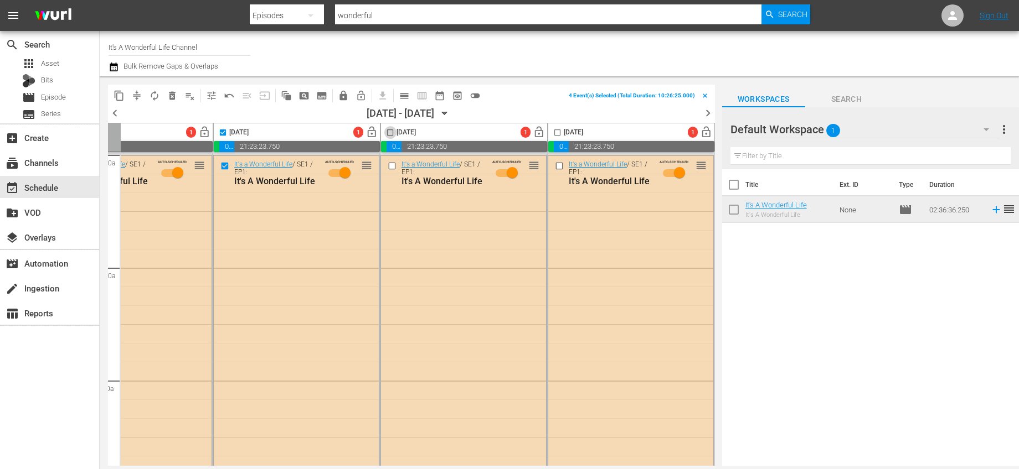
click at [385, 132] on input "checkbox" at bounding box center [390, 134] width 13 height 13
checkbox input "true"
click at [554, 131] on input "checkbox" at bounding box center [557, 134] width 13 height 13
checkbox input "true"
click at [191, 95] on span "playlist_remove_outlined" at bounding box center [189, 95] width 11 height 11
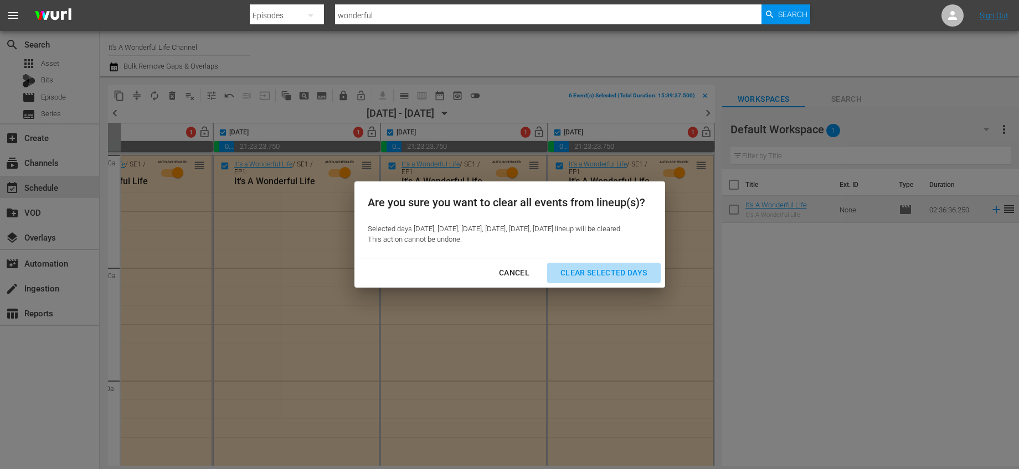
click at [634, 279] on div "Clear Selected Days" at bounding box center [603, 273] width 105 height 14
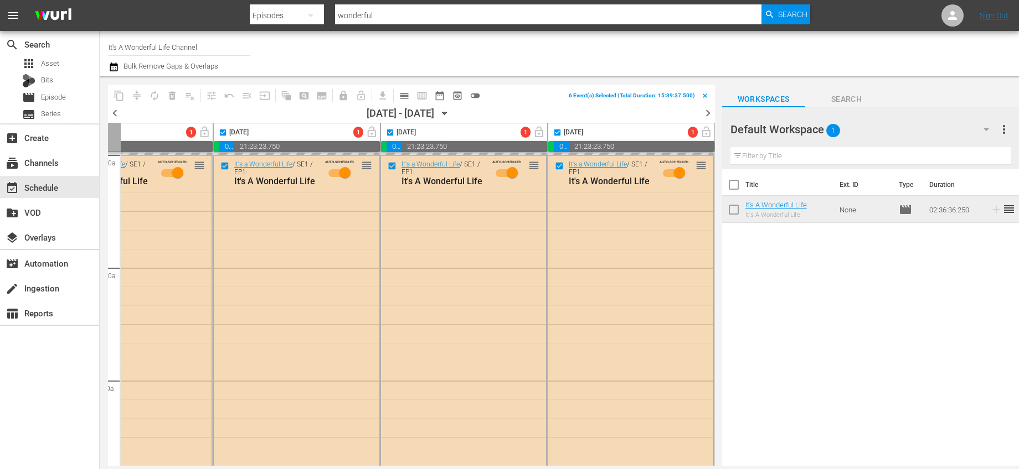
checkbox input "false"
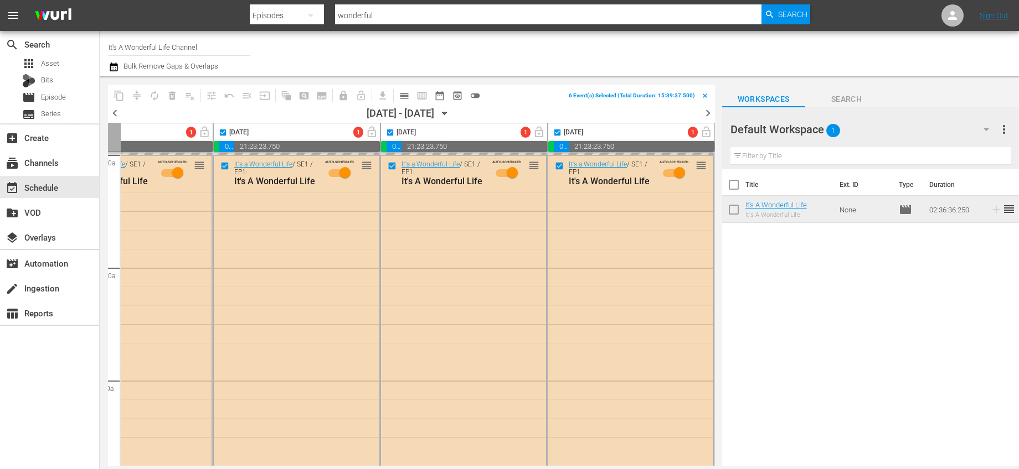
checkbox input "false"
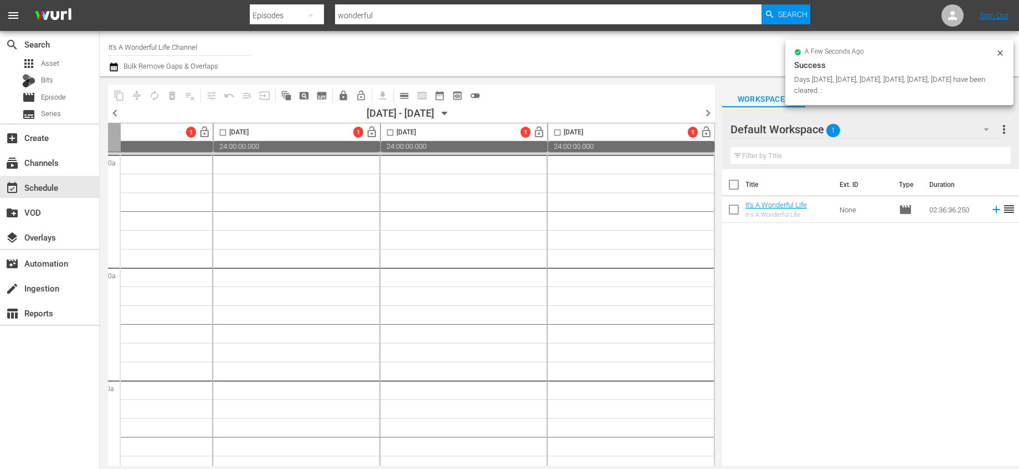
click at [707, 113] on span "chevron_right" at bounding box center [708, 113] width 14 height 14
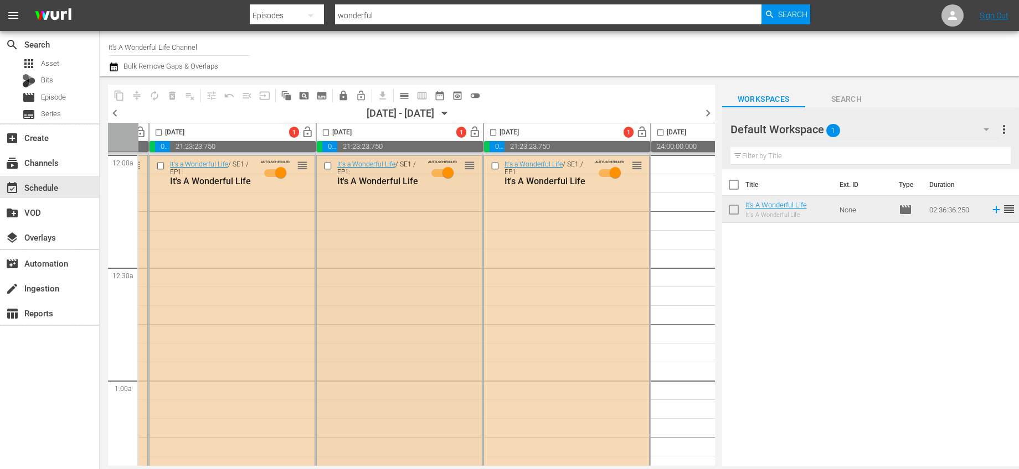
scroll to position [0, 323]
drag, startPoint x: 494, startPoint y: 128, endPoint x: 477, endPoint y: 129, distance: 17.2
click at [494, 128] on input "checkbox" at bounding box center [494, 134] width 13 height 13
checkbox input "true"
click at [330, 134] on input "checkbox" at bounding box center [326, 134] width 13 height 13
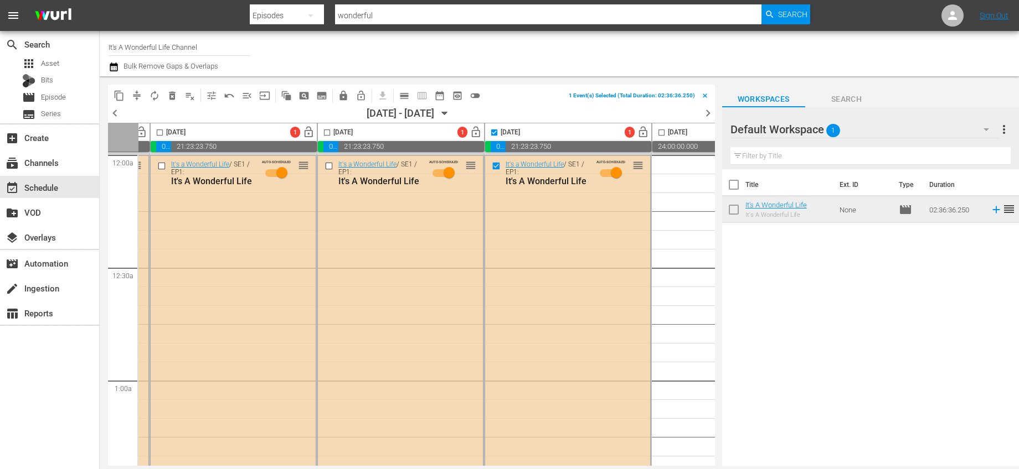
checkbox input "true"
click at [159, 132] on input "checkbox" at bounding box center [159, 134] width 13 height 13
checkbox input "true"
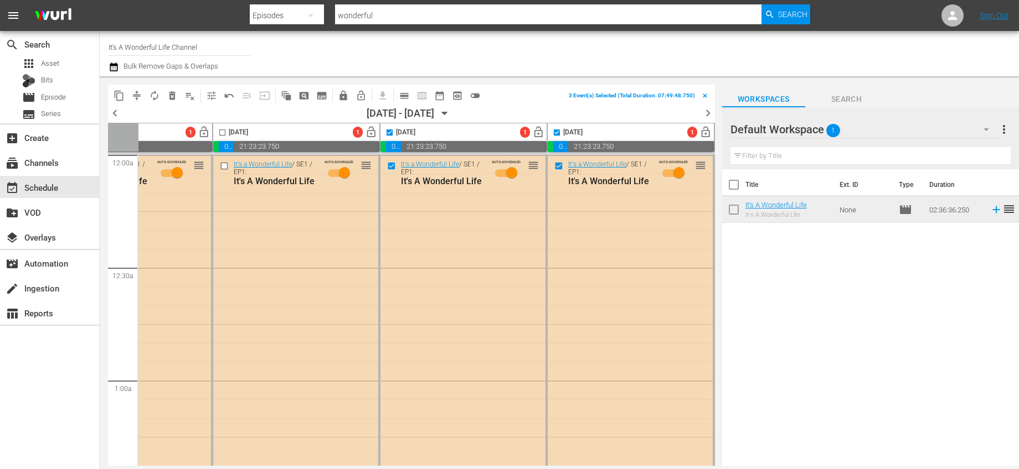
scroll to position [0, 0]
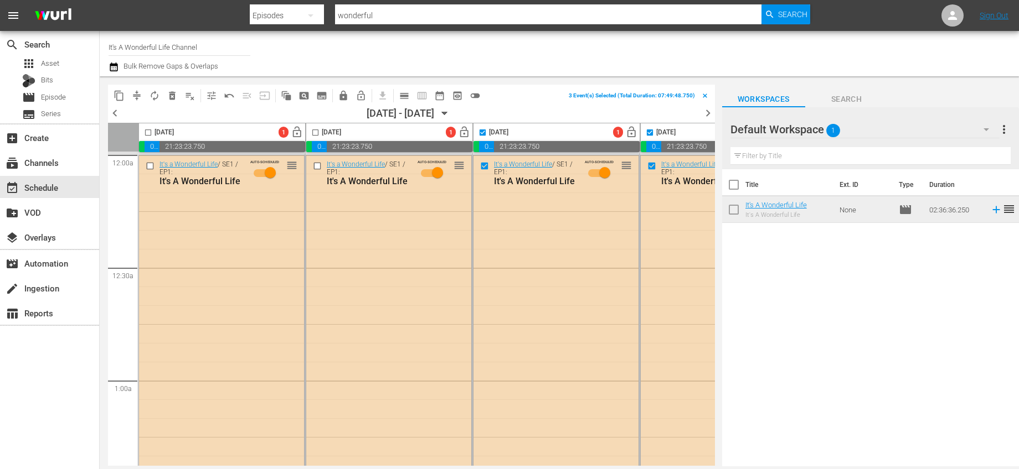
click at [148, 130] on input "checkbox" at bounding box center [148, 134] width 13 height 13
checkbox input "true"
click at [319, 130] on input "checkbox" at bounding box center [315, 134] width 13 height 13
checkbox input "true"
click at [187, 96] on span "playlist_remove_outlined" at bounding box center [189, 95] width 11 height 11
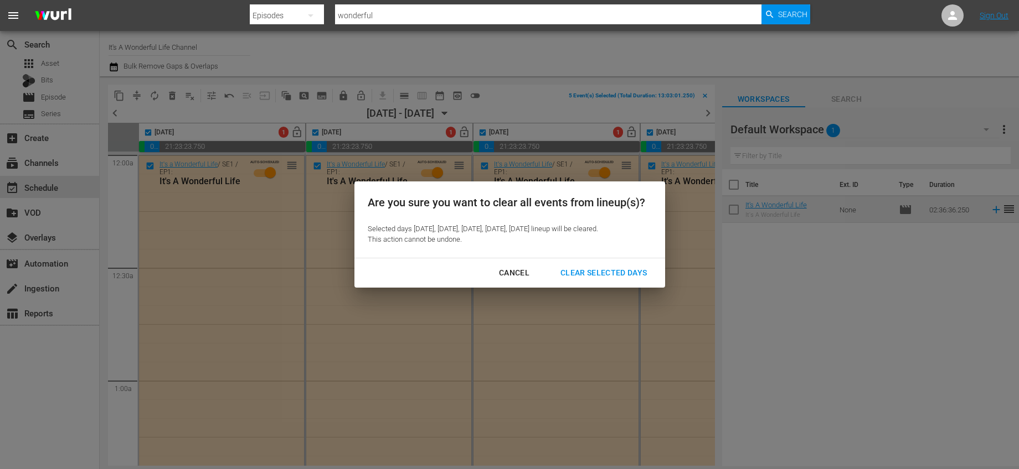
click at [593, 276] on div "Clear Selected Days" at bounding box center [603, 273] width 105 height 14
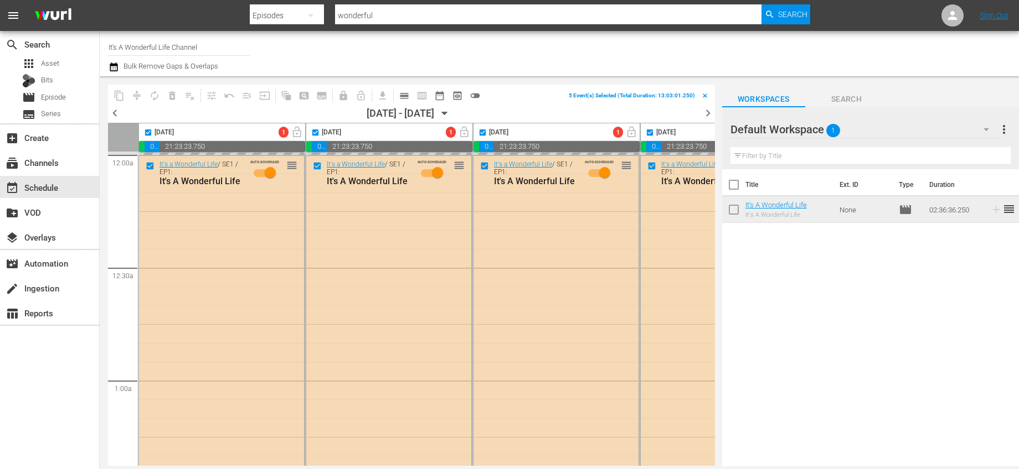
checkbox input "false"
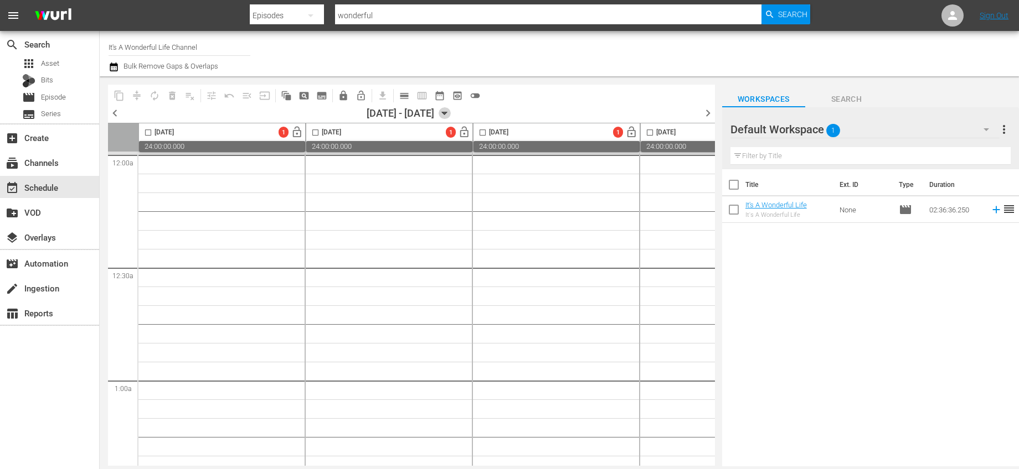
click at [451, 108] on icon "button" at bounding box center [444, 113] width 12 height 12
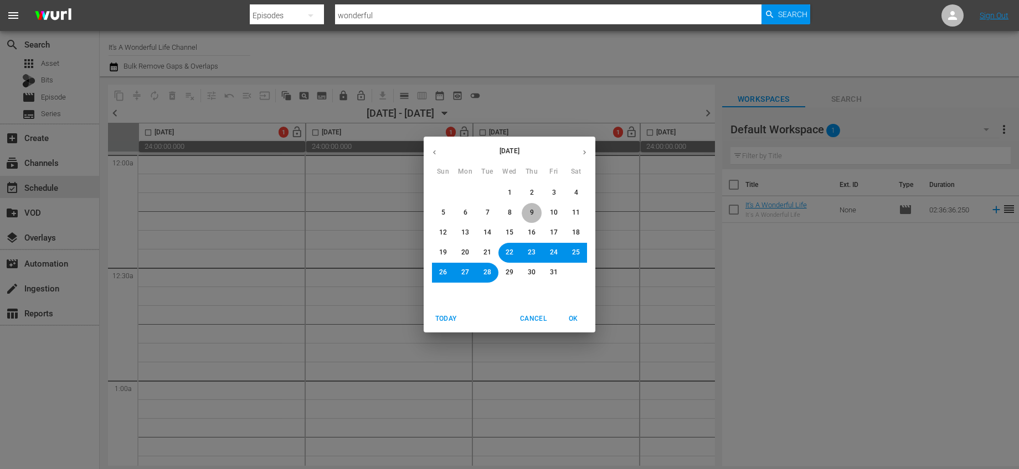
click at [536, 213] on button "9" at bounding box center [531, 213] width 20 height 20
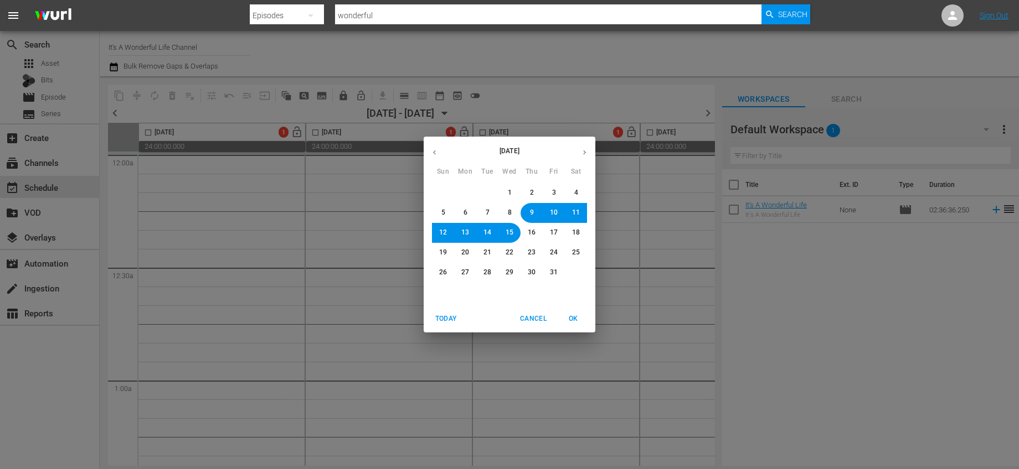
drag, startPoint x: 563, startPoint y: 319, endPoint x: 483, endPoint y: 228, distance: 121.6
click at [564, 319] on span "OK" at bounding box center [573, 319] width 27 height 12
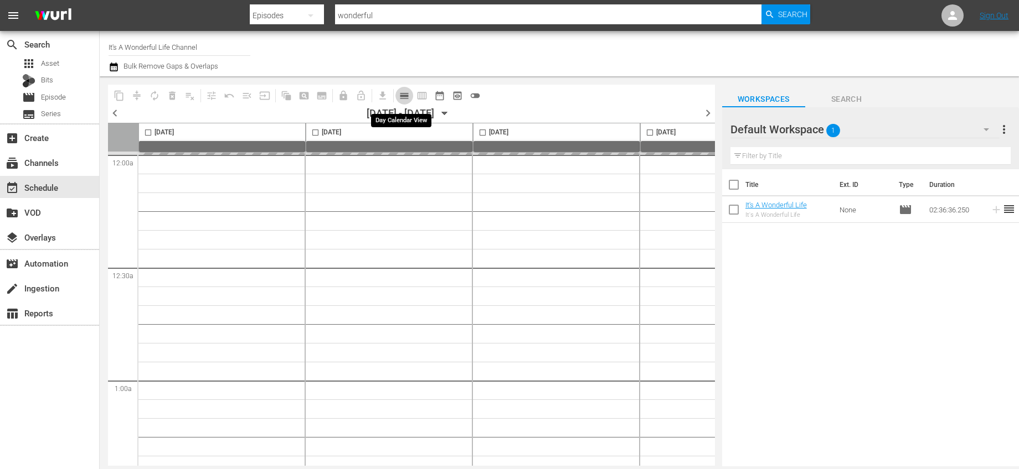
click at [403, 93] on span "calendar_view_day_outlined" at bounding box center [404, 95] width 11 height 11
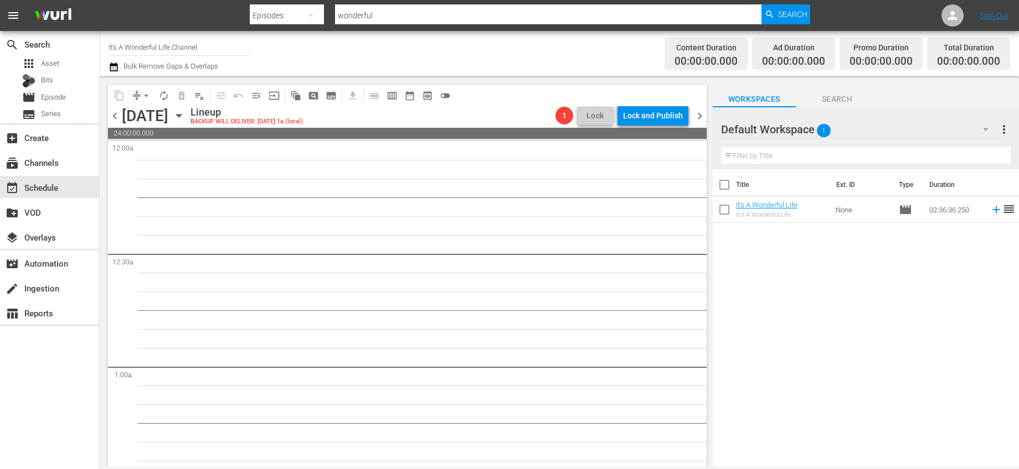
click at [111, 112] on span "chevron_left" at bounding box center [115, 116] width 14 height 14
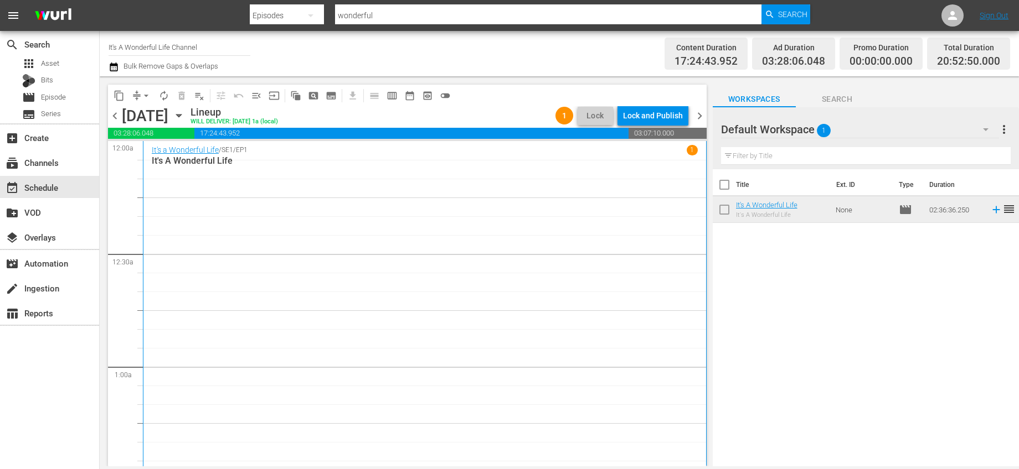
click at [699, 113] on span "chevron_right" at bounding box center [699, 116] width 14 height 14
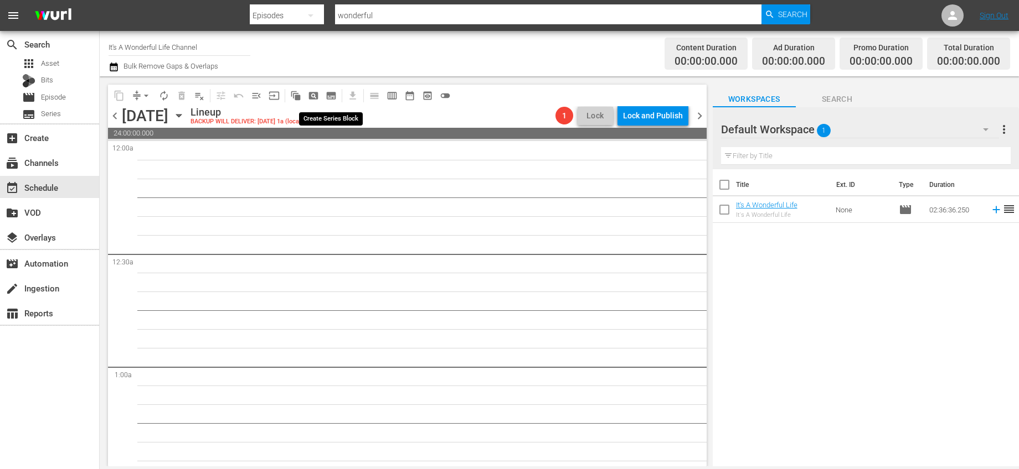
click at [333, 91] on span "subtitles_outlined" at bounding box center [330, 95] width 11 height 11
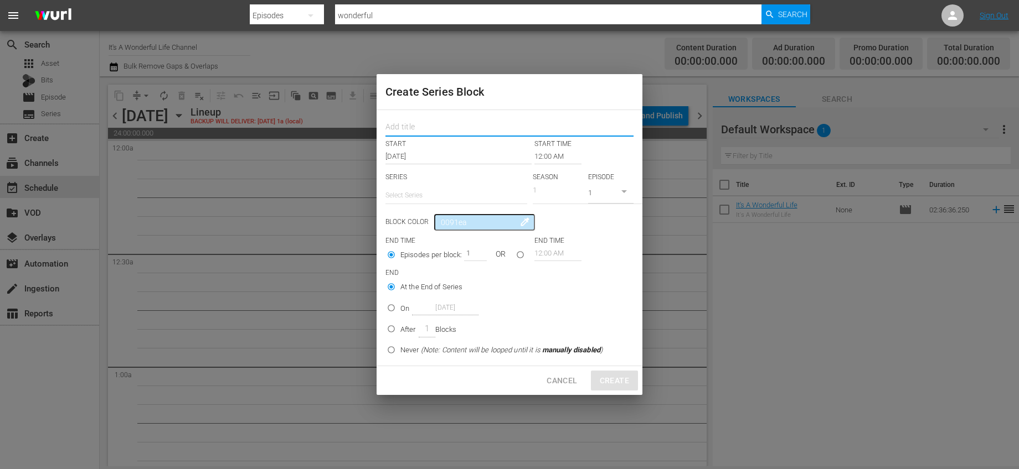
click at [430, 128] on input "text" at bounding box center [509, 128] width 248 height 17
type input "It's a Wonderful Life"
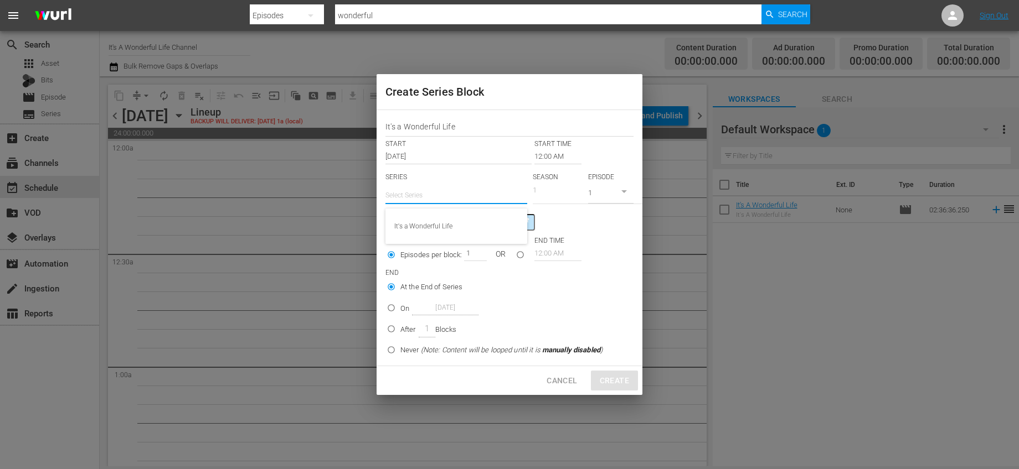
click at [433, 197] on input "text" at bounding box center [456, 195] width 142 height 27
click at [434, 223] on div "It's a Wonderful Life" at bounding box center [456, 226] width 124 height 27
type input "It's a Wonderful Life"
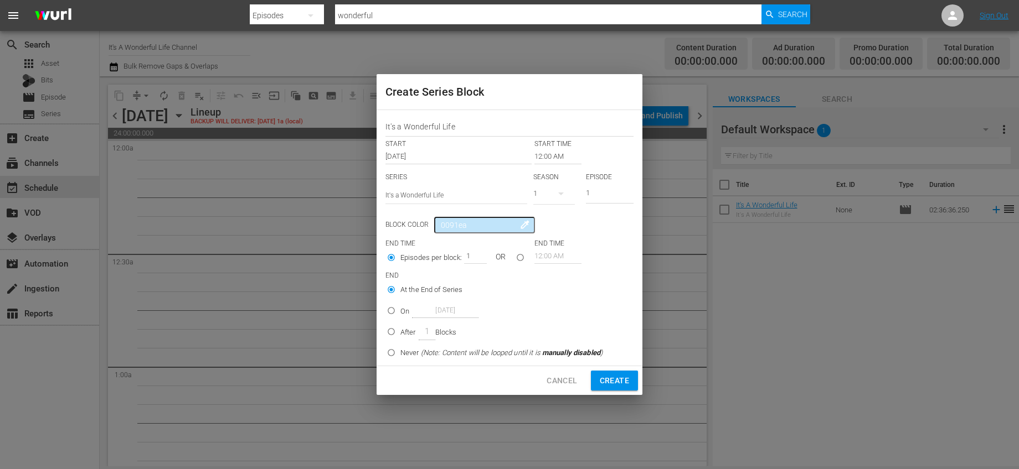
click at [596, 246] on div "END TIME END TIME" at bounding box center [509, 243] width 248 height 9
click at [524, 254] on input "seriesBlockEndTime" at bounding box center [520, 260] width 18 height 18
radio input "true"
click at [557, 250] on input "12:00 AM" at bounding box center [557, 256] width 47 height 15
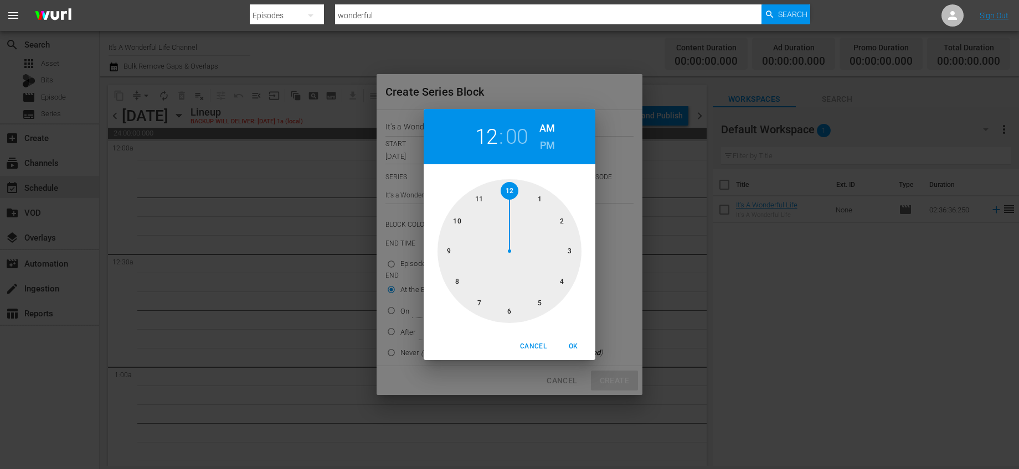
click at [482, 199] on div at bounding box center [509, 251] width 144 height 144
click at [501, 192] on div at bounding box center [509, 251] width 144 height 144
click at [547, 143] on h6 "PM" at bounding box center [547, 146] width 15 height 18
click at [570, 347] on span "OK" at bounding box center [573, 347] width 27 height 12
type input "11:59 PM"
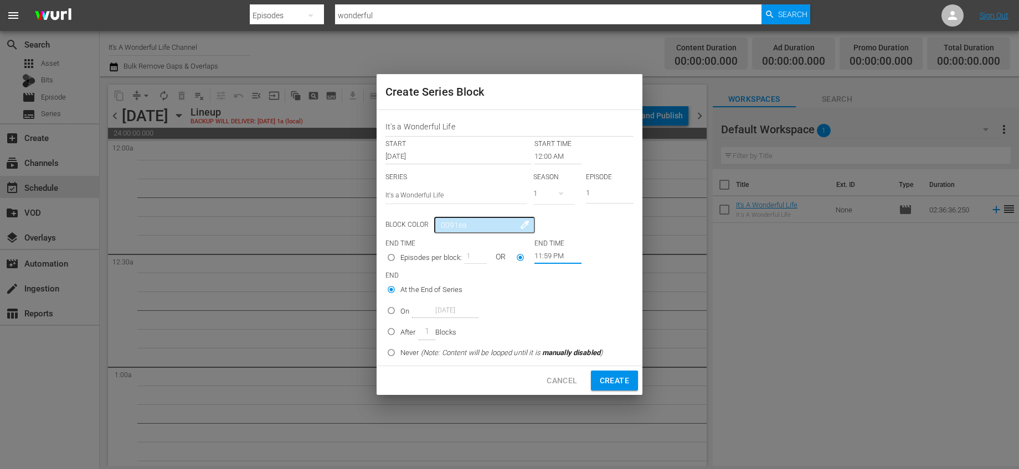
click at [448, 335] on p "Blocks" at bounding box center [446, 332] width 22 height 11
click at [400, 335] on input "After 1 Blocks" at bounding box center [391, 334] width 18 height 18
radio input "false"
click at [451, 353] on span "(Note: Content will be looped until it is manually disabled )" at bounding box center [512, 353] width 182 height 8
click at [400, 353] on input "Never (Note: Content will be looped until it is manually disabled )" at bounding box center [391, 355] width 18 height 18
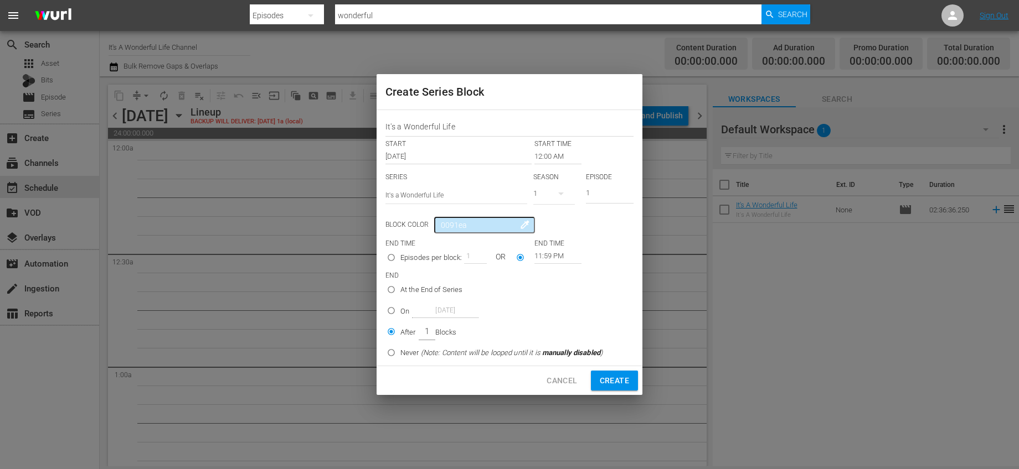
radio input "false"
radio input "true"
click at [617, 384] on span "Create" at bounding box center [613, 381] width 29 height 14
radio input "true"
type input "12:00 AM"
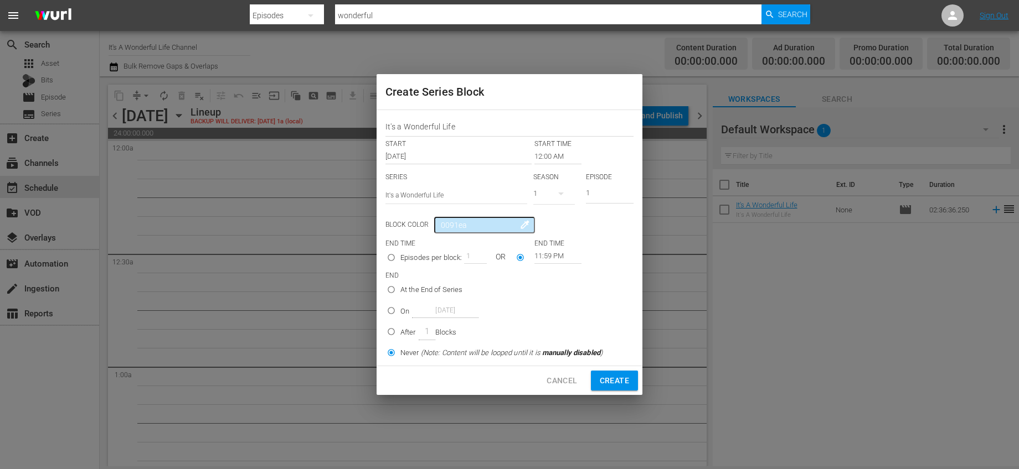
radio input "true"
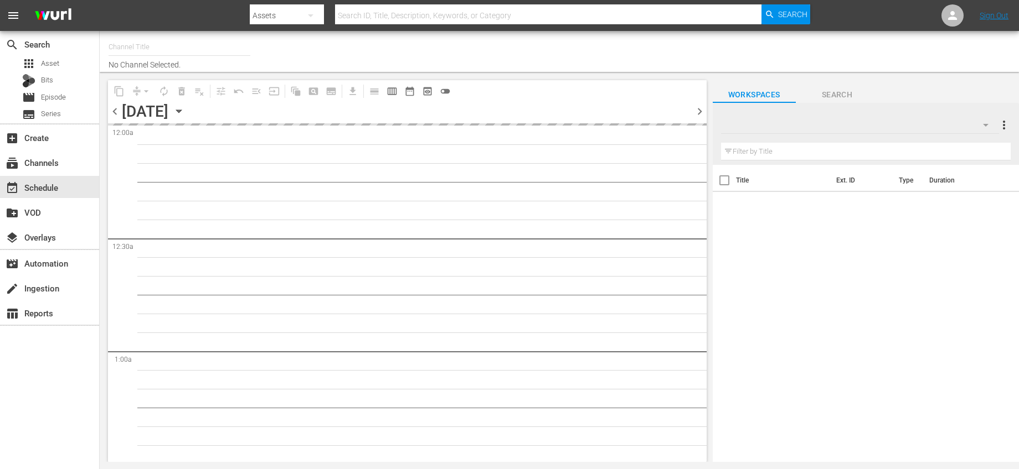
type input "It's A Wonderful Life Channel (2048)"
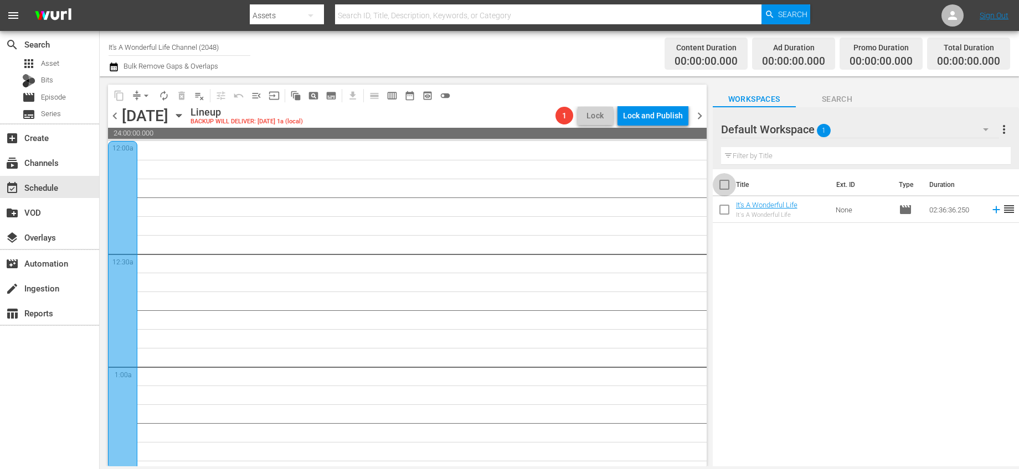
click at [726, 185] on input "checkbox" at bounding box center [723, 186] width 23 height 23
checkbox input "true"
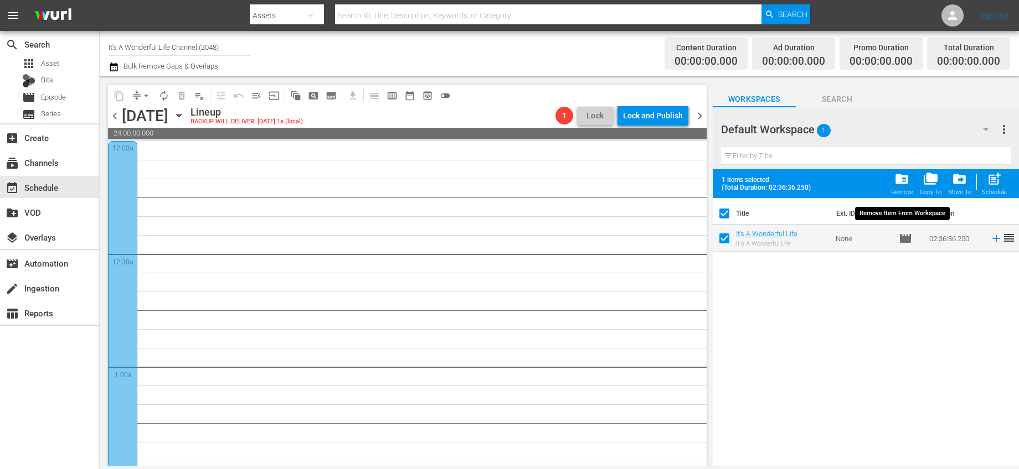
click at [904, 180] on span "folder_delete" at bounding box center [901, 179] width 15 height 15
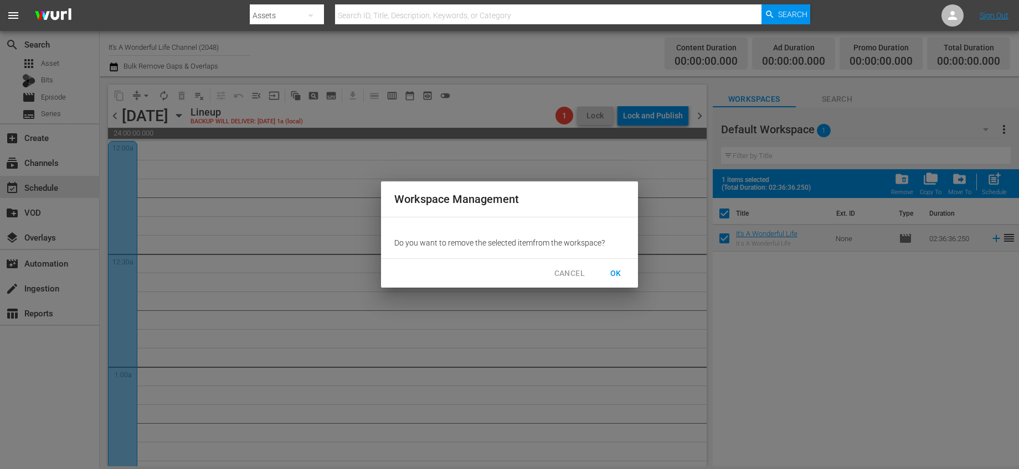
click at [610, 263] on button "OK" at bounding box center [615, 273] width 35 height 20
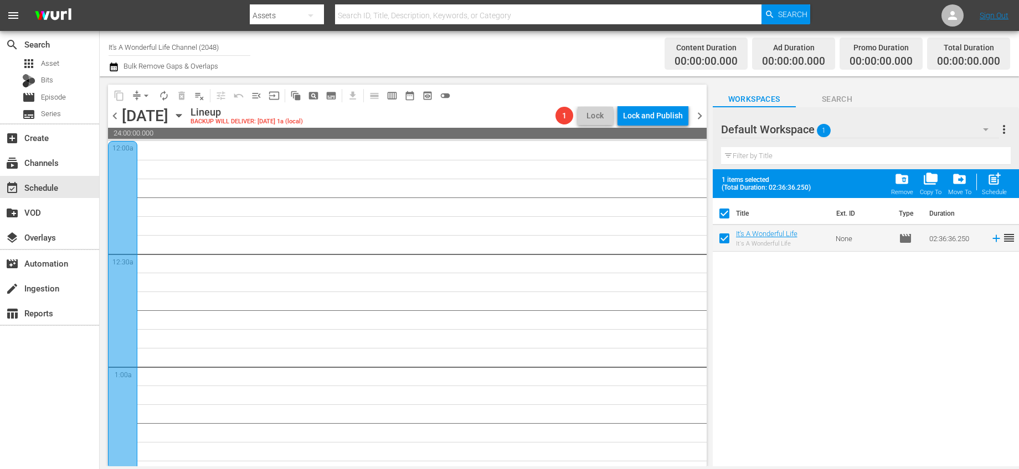
checkbox input "false"
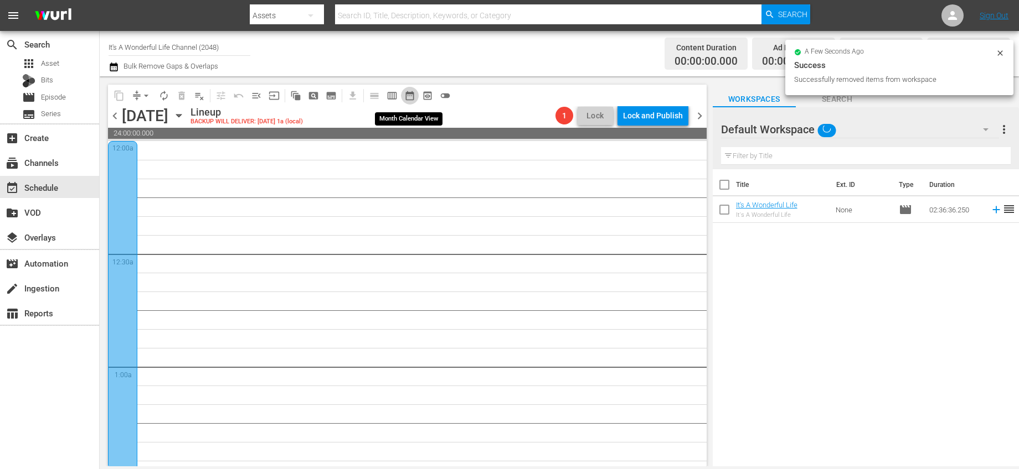
click at [410, 96] on span "date_range_outlined" at bounding box center [409, 95] width 11 height 11
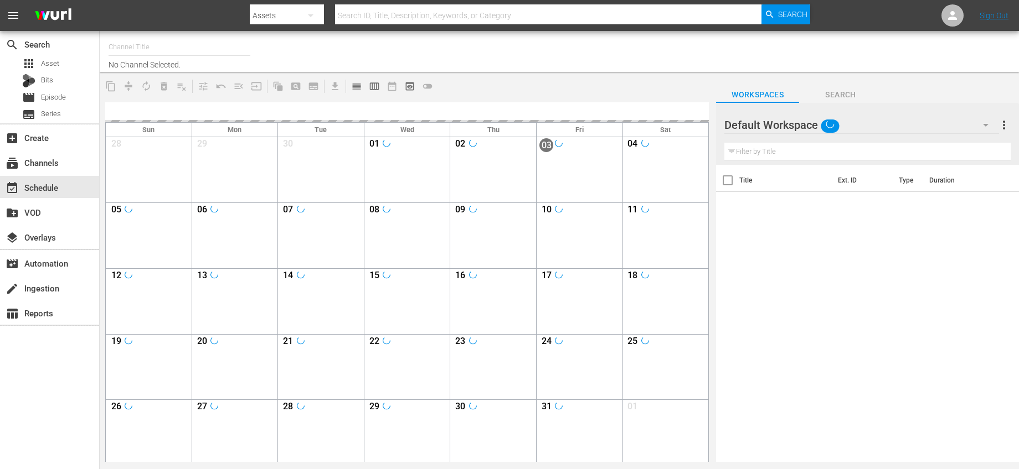
type input "It's A Wonderful Life Channel (2048)"
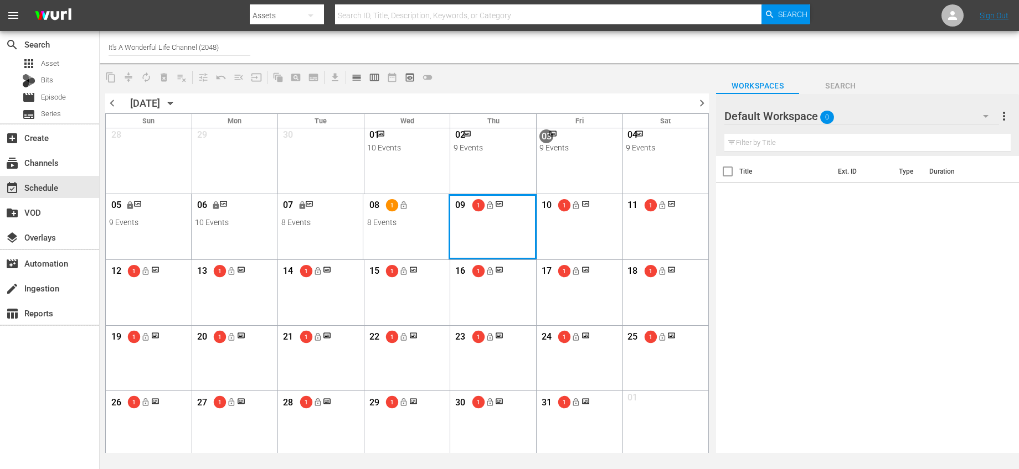
click at [500, 243] on div "Month View" at bounding box center [492, 226] width 89 height 65
click at [499, 236] on div "Month View" at bounding box center [492, 226] width 89 height 65
click at [357, 74] on span "calendar_view_day_outlined" at bounding box center [356, 77] width 11 height 11
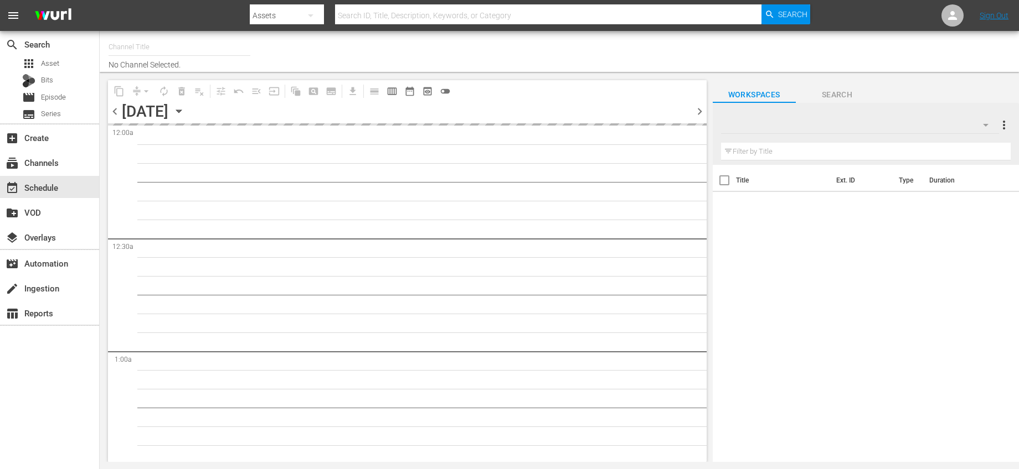
type input "It's A Wonderful Life Channel (2048)"
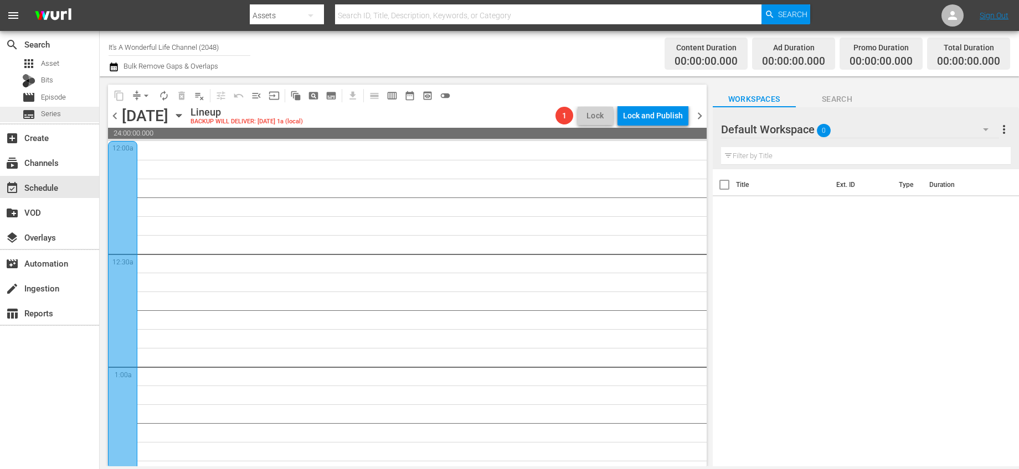
click at [42, 116] on span "Series" at bounding box center [51, 113] width 20 height 11
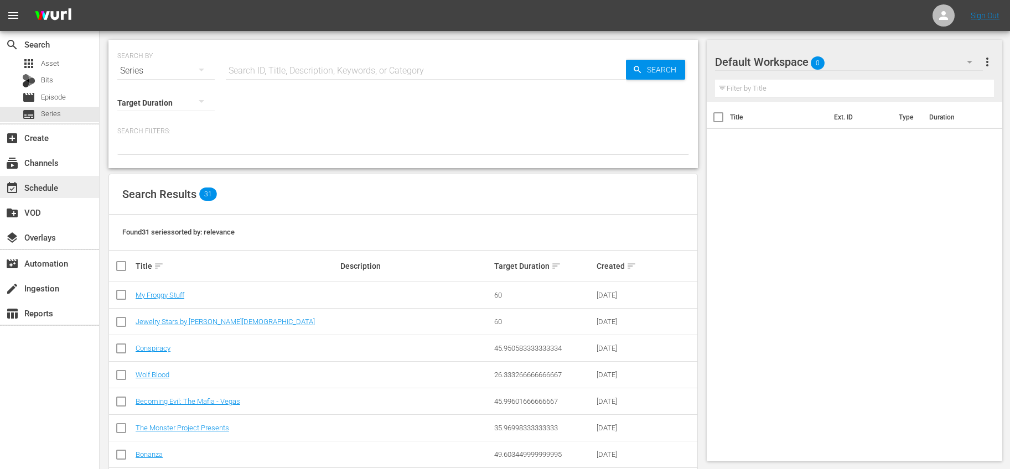
click at [46, 191] on div "event_available Schedule" at bounding box center [31, 186] width 62 height 10
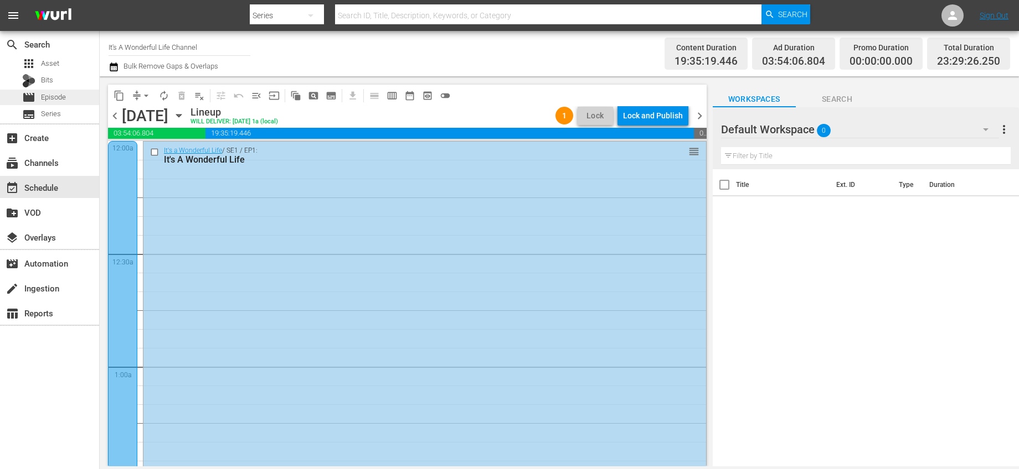
click at [68, 100] on div "movie Episode" at bounding box center [49, 97] width 99 height 15
